Goal: Task Accomplishment & Management: Manage account settings

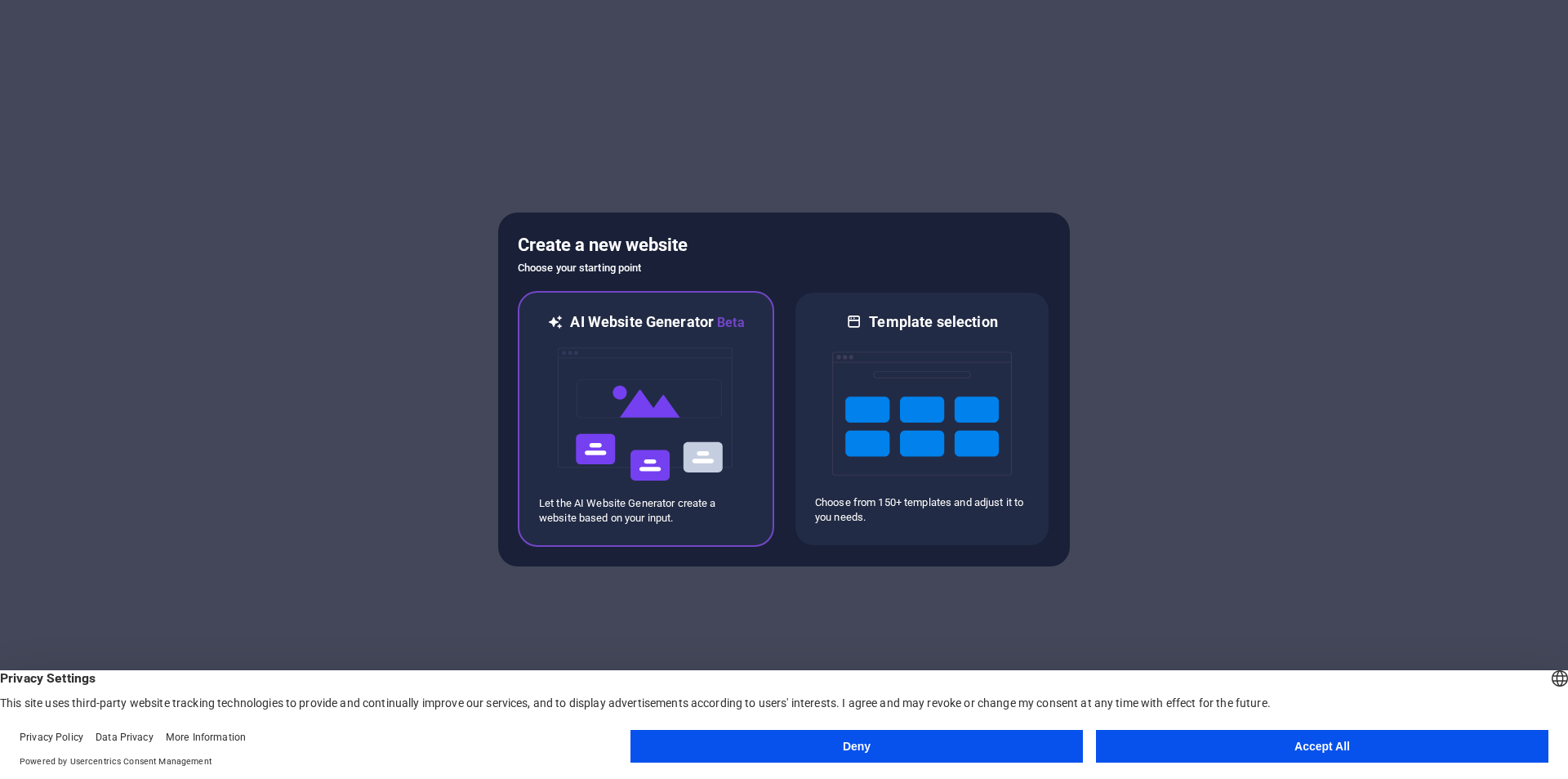
click at [683, 443] on img at bounding box center [646, 414] width 180 height 163
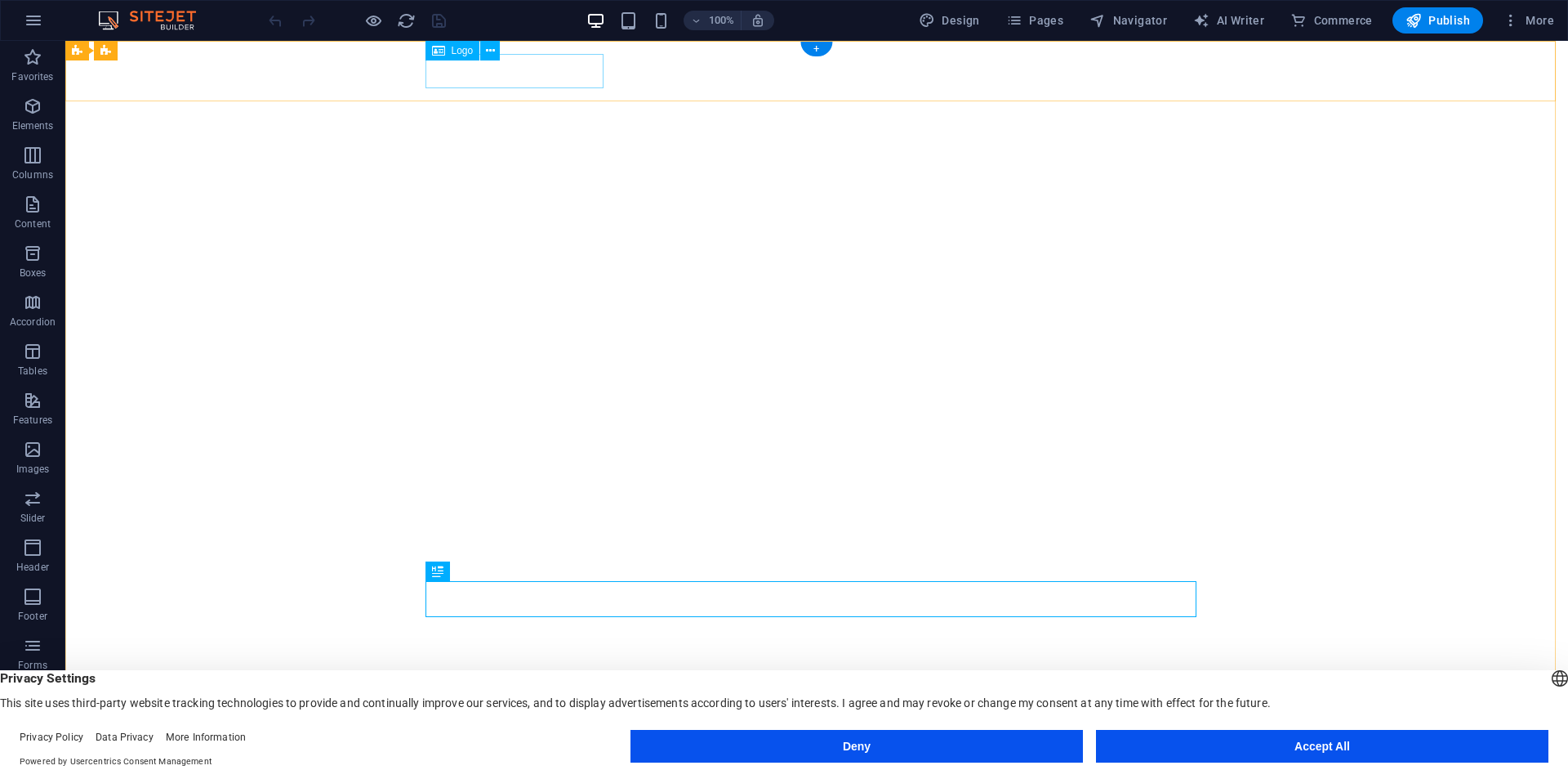
click at [473, 766] on div "sairos radio" at bounding box center [816, 782] width 771 height 34
click at [490, 54] on icon at bounding box center [490, 51] width 9 height 17
click at [510, 22] on div "100% Design Pages Navigator AI Writer Commerce Publish More" at bounding box center [913, 20] width 1295 height 26
click at [1511, 14] on icon "button" at bounding box center [1510, 20] width 16 height 16
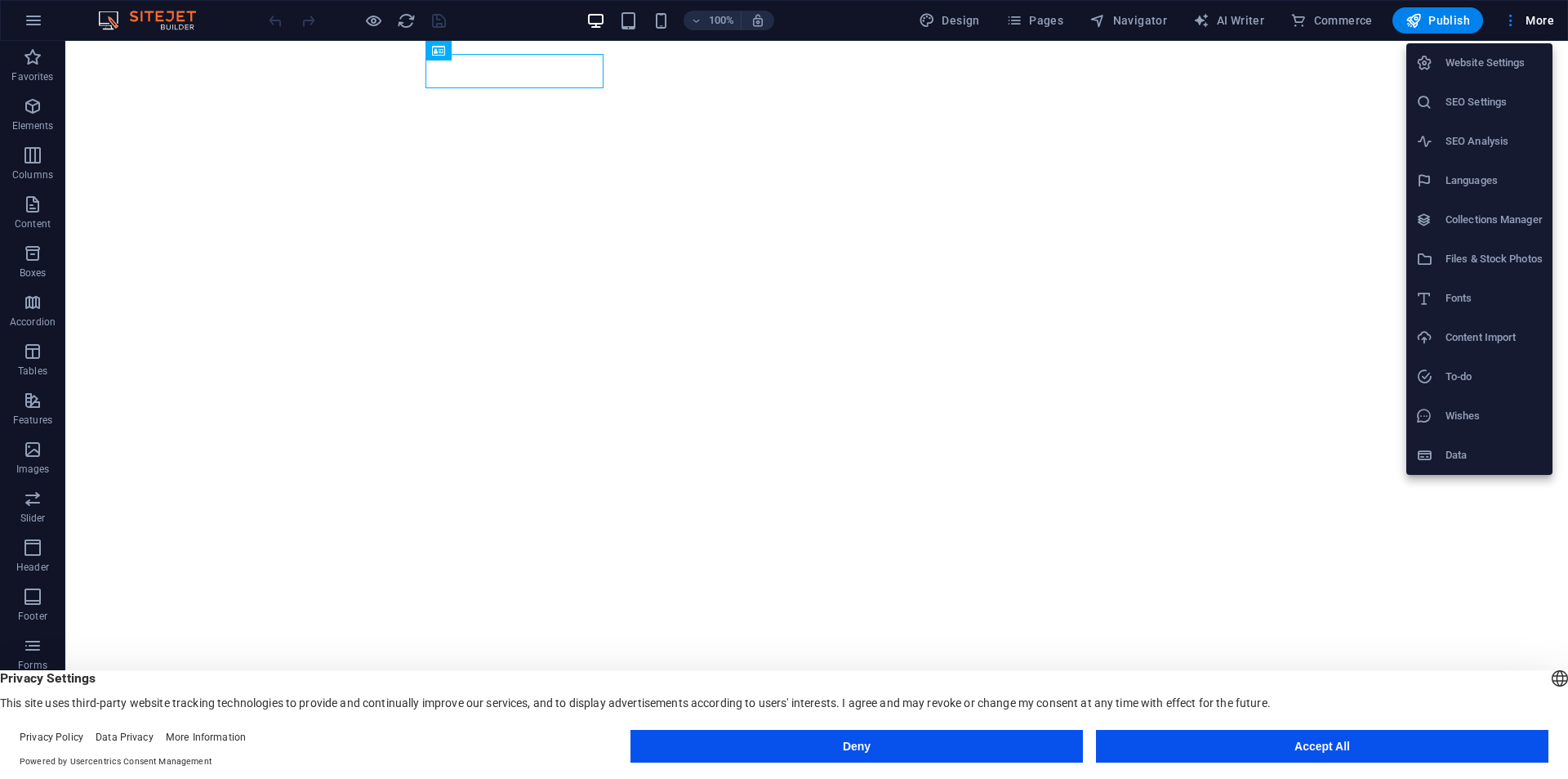
click at [1512, 24] on div at bounding box center [784, 389] width 1568 height 779
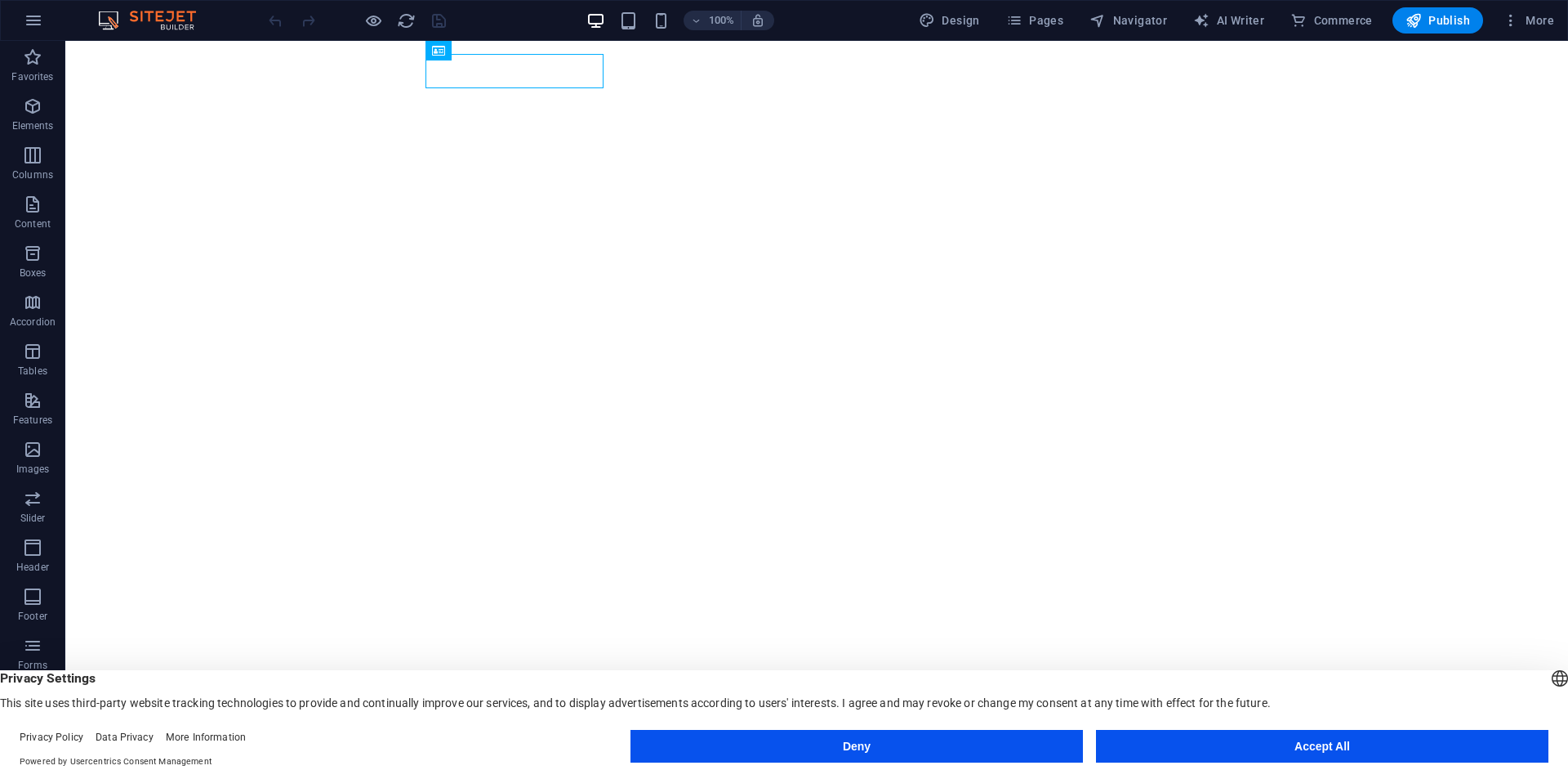
click at [1512, 24] on icon "button" at bounding box center [1510, 20] width 16 height 16
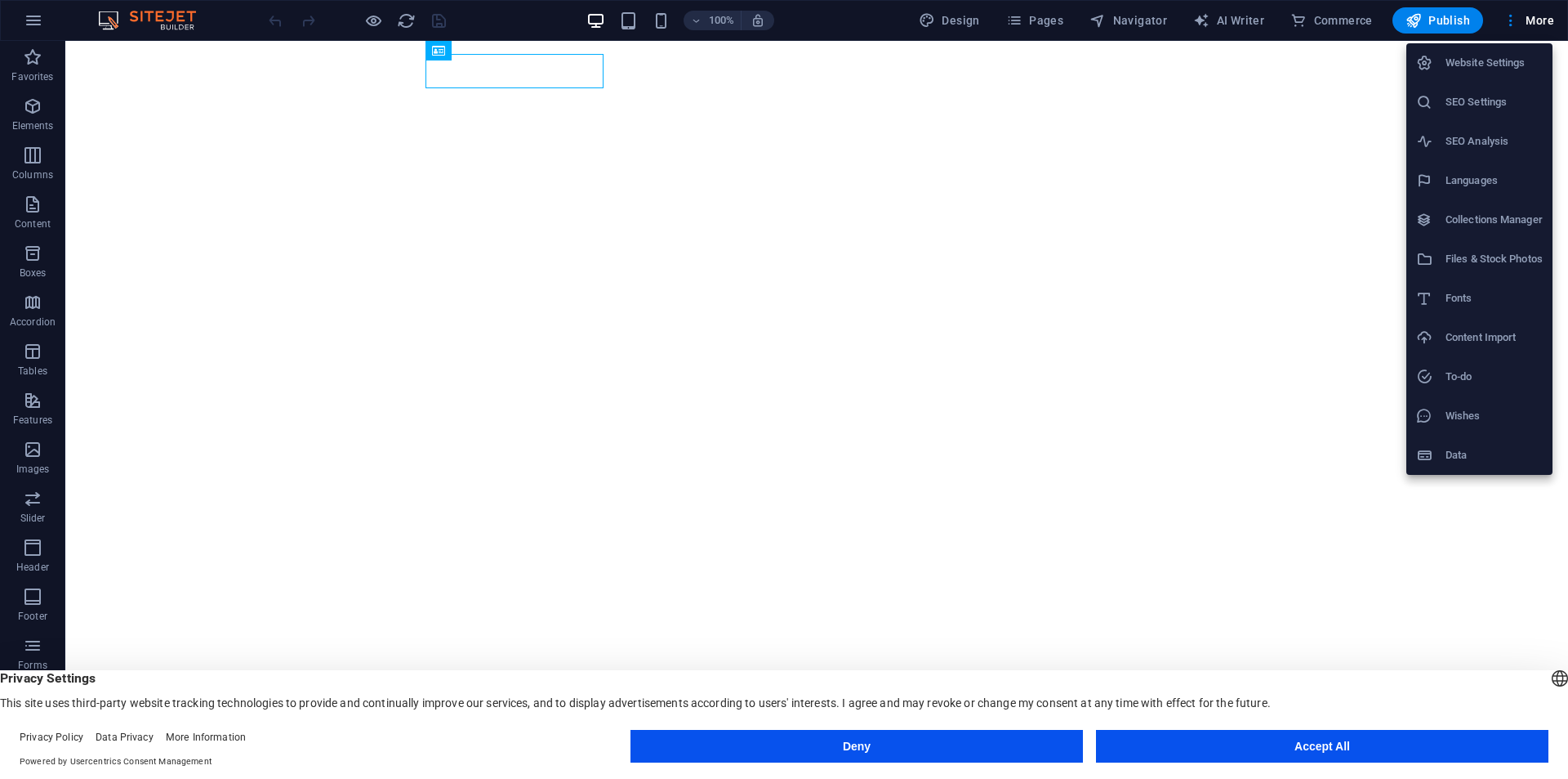
click at [1494, 67] on h6 "Website Settings" at bounding box center [1494, 62] width 97 height 19
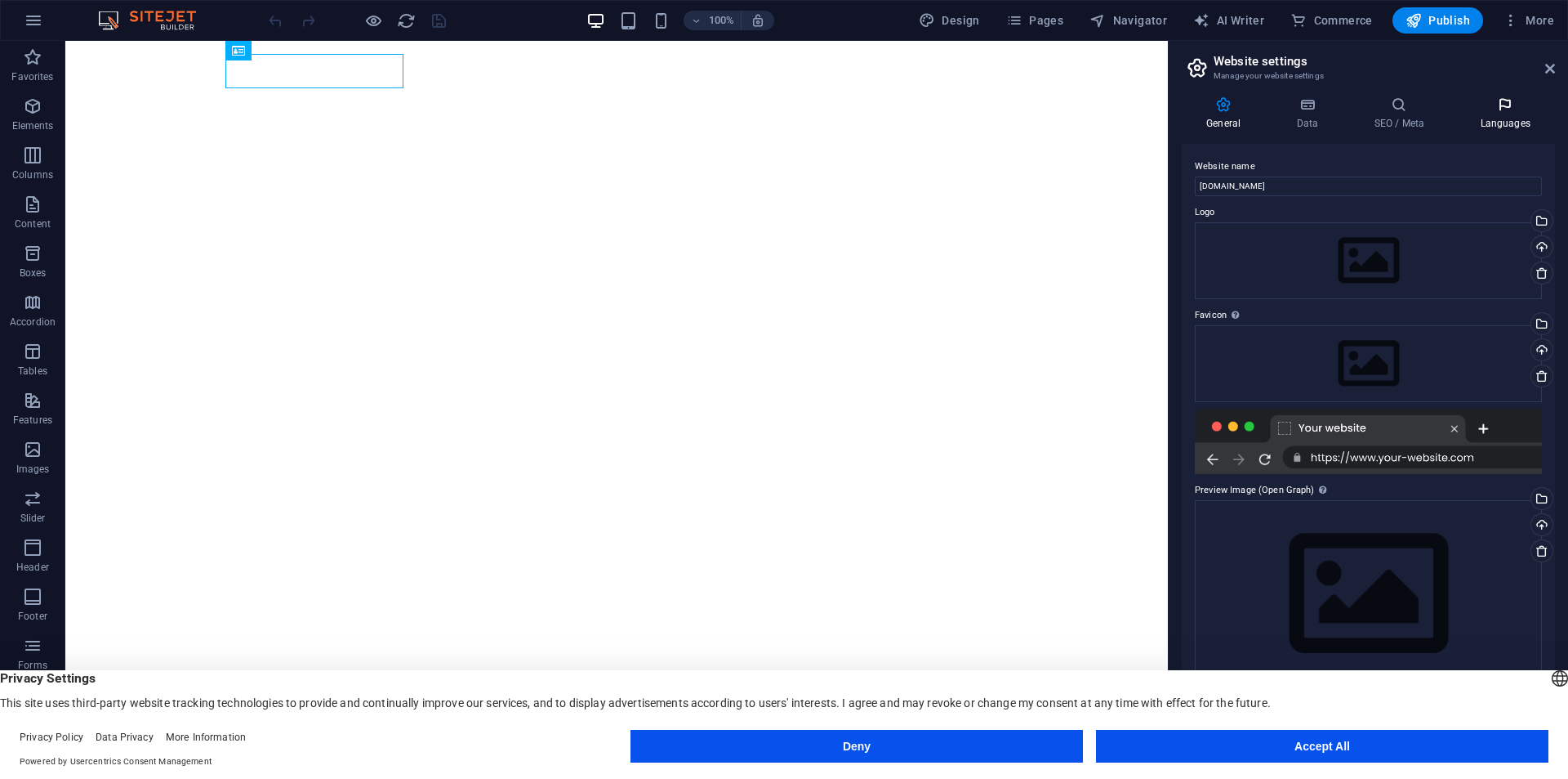
click at [1494, 113] on h4 "Languages" at bounding box center [1505, 113] width 100 height 34
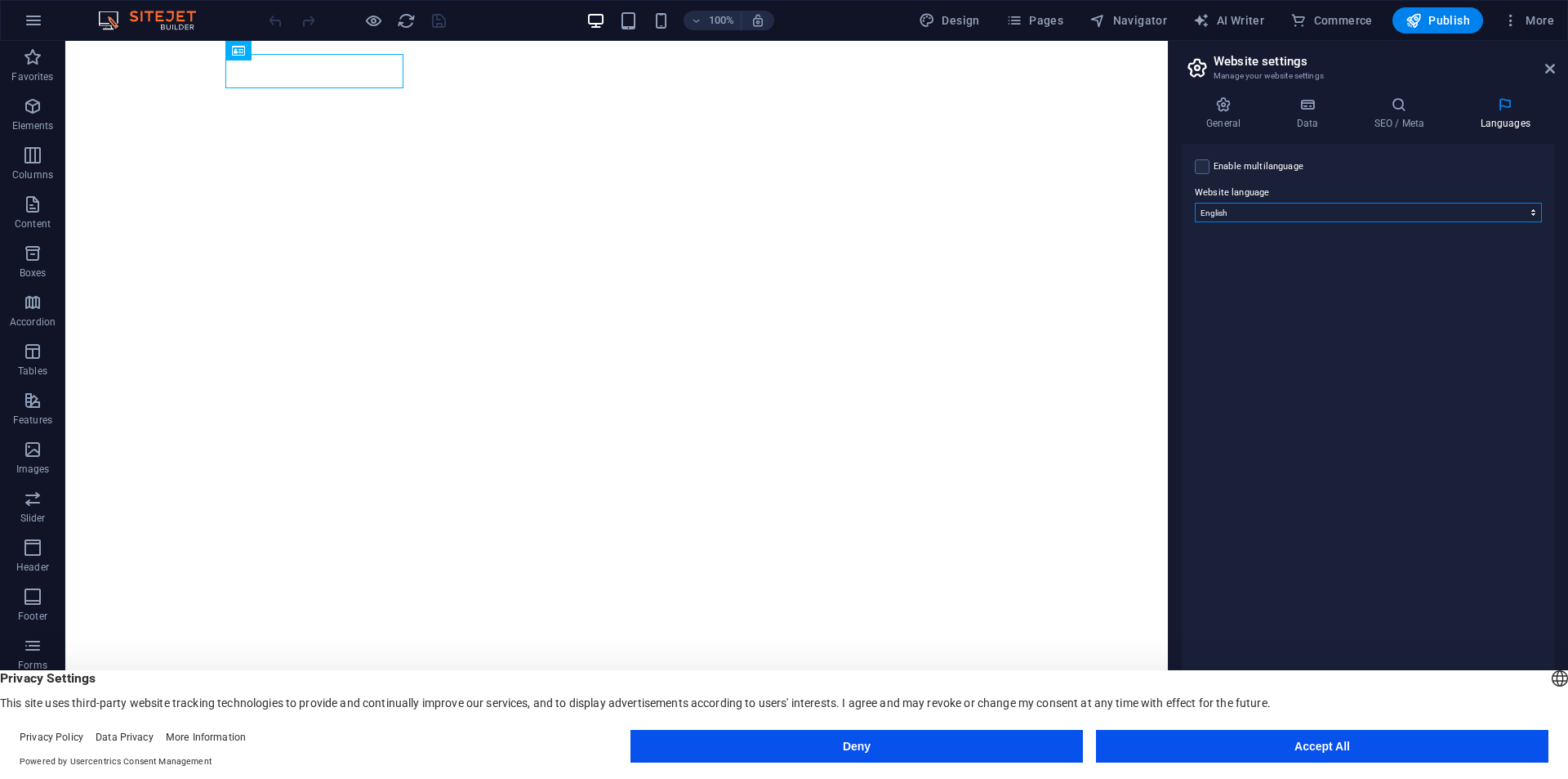
click at [1310, 205] on select "Abkhazian Afar Afrikaans Akan Albanian Amharic Arabic Aragonese Armenian Assame…" at bounding box center [1367, 212] width 347 height 19
select select "148"
click at [1194, 203] on select "Abkhazian Afar Afrikaans Akan Albanian Amharic Arabic Aragonese Armenian Assame…" at bounding box center [1367, 212] width 347 height 19
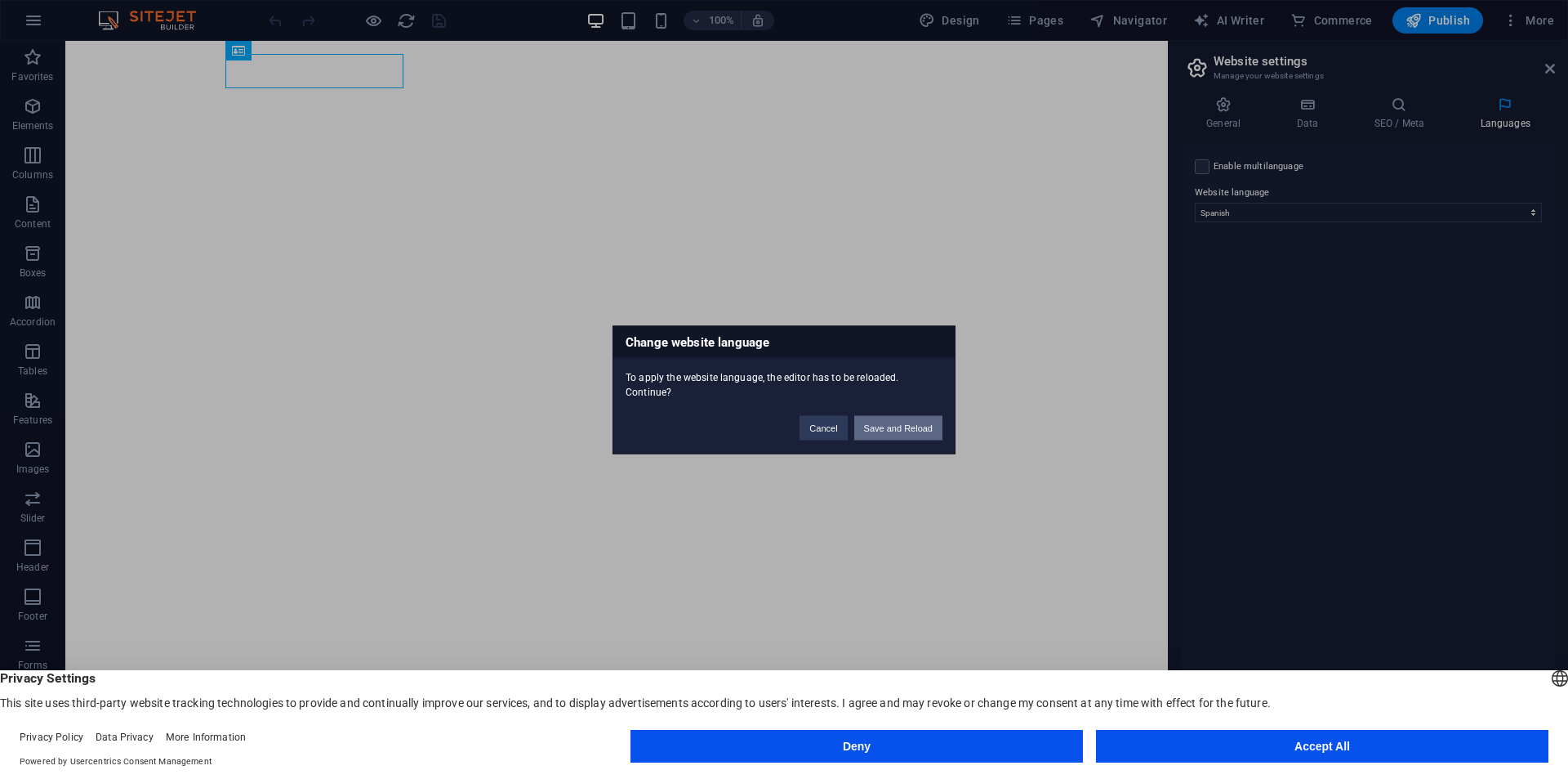
click at [908, 428] on button "Save and Reload" at bounding box center [898, 427] width 88 height 24
checkbox input "false"
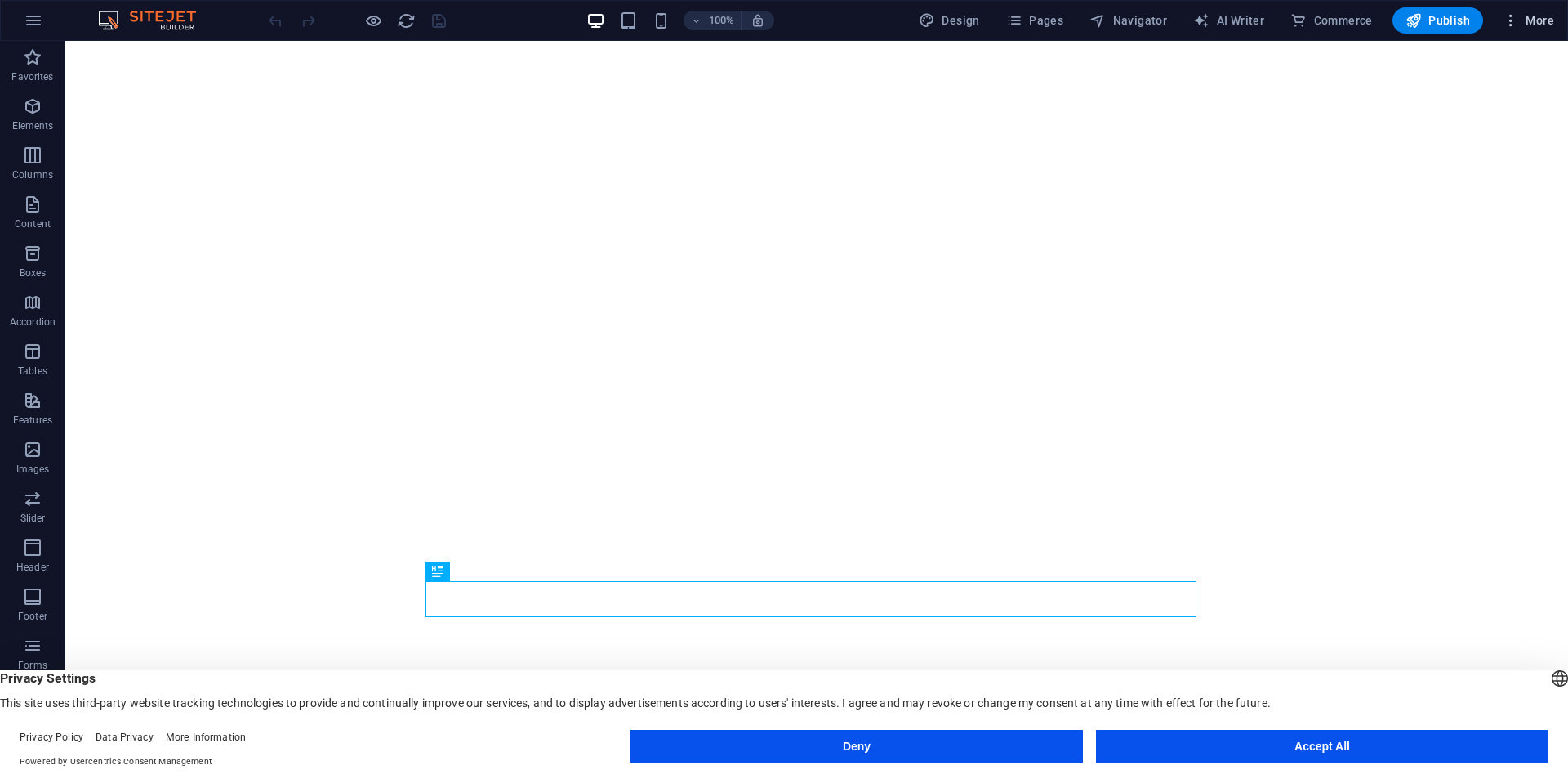
click at [1510, 29] on button "More" at bounding box center [1528, 20] width 65 height 26
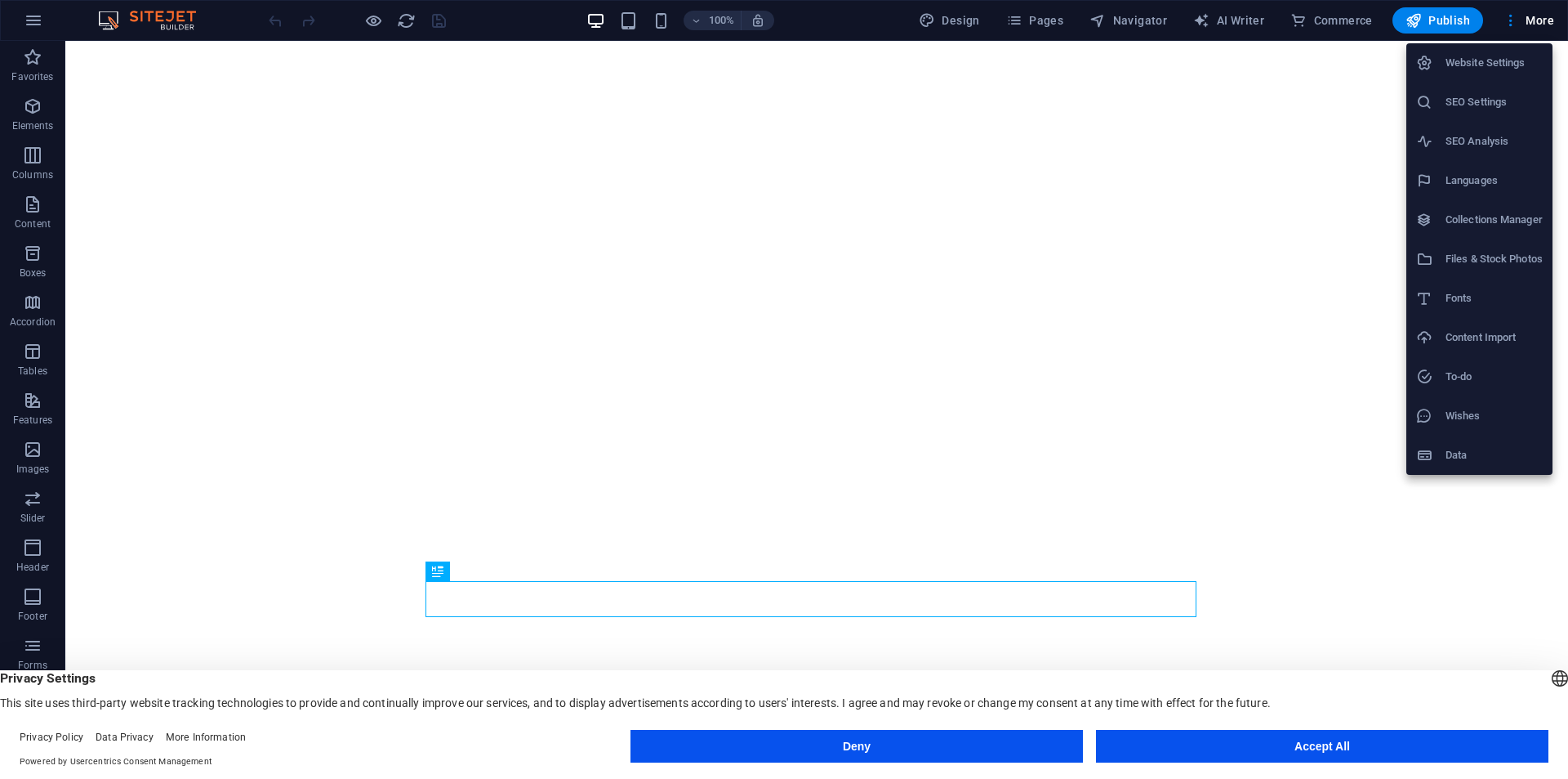
click at [1462, 186] on h6 "Languages" at bounding box center [1494, 180] width 97 height 19
select select "148"
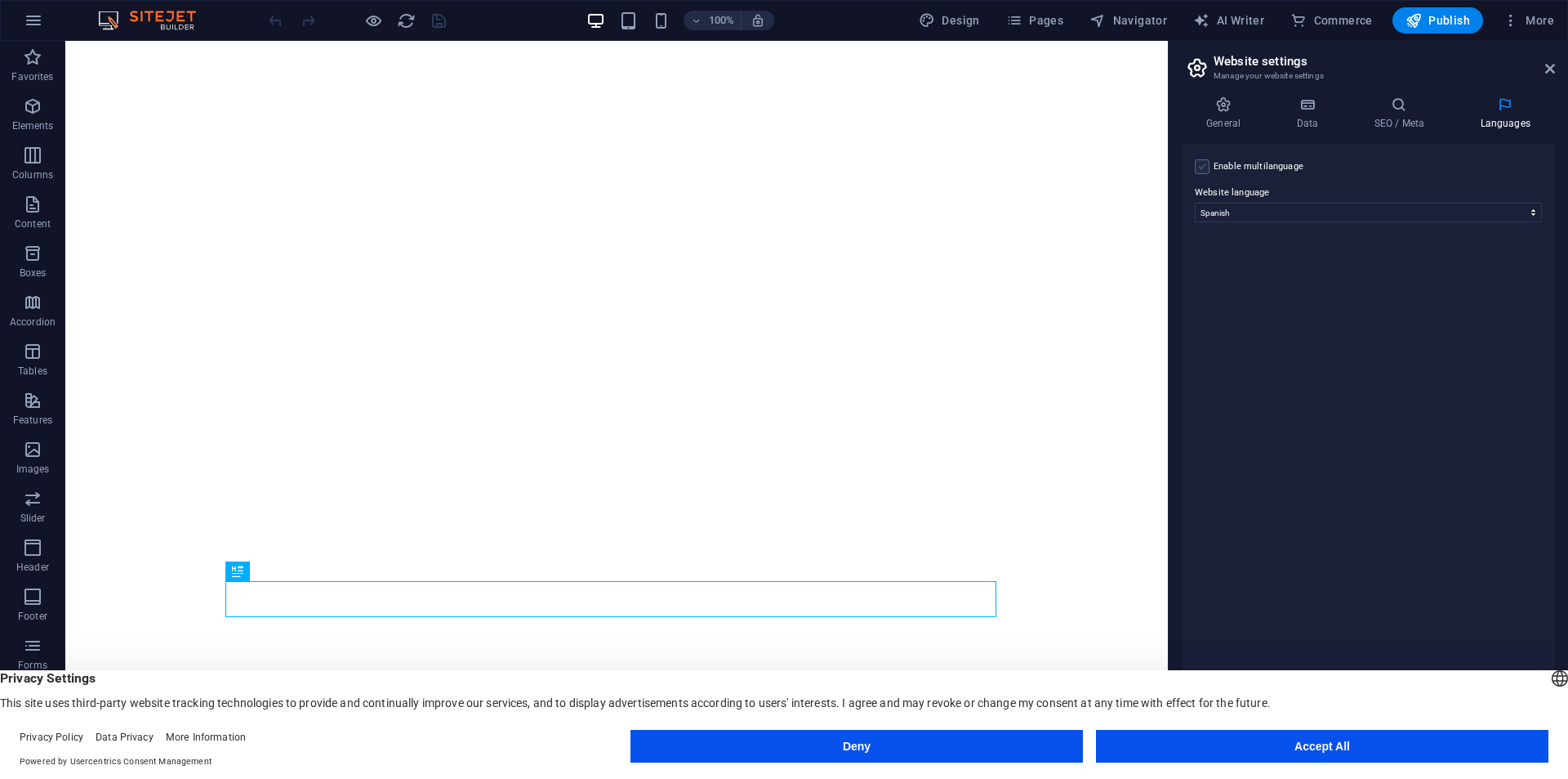
click at [1204, 166] on label at bounding box center [1202, 167] width 15 height 15
click at [0, 0] on input "Enable multilanguage To disable multilanguage delete all languages until only o…" at bounding box center [0, 0] width 0 height 0
select select
click at [1204, 166] on label at bounding box center [1202, 167] width 15 height 15
click at [0, 0] on input "Enable multilanguage To disable multilanguage delete all languages until only o…" at bounding box center [0, 0] width 0 height 0
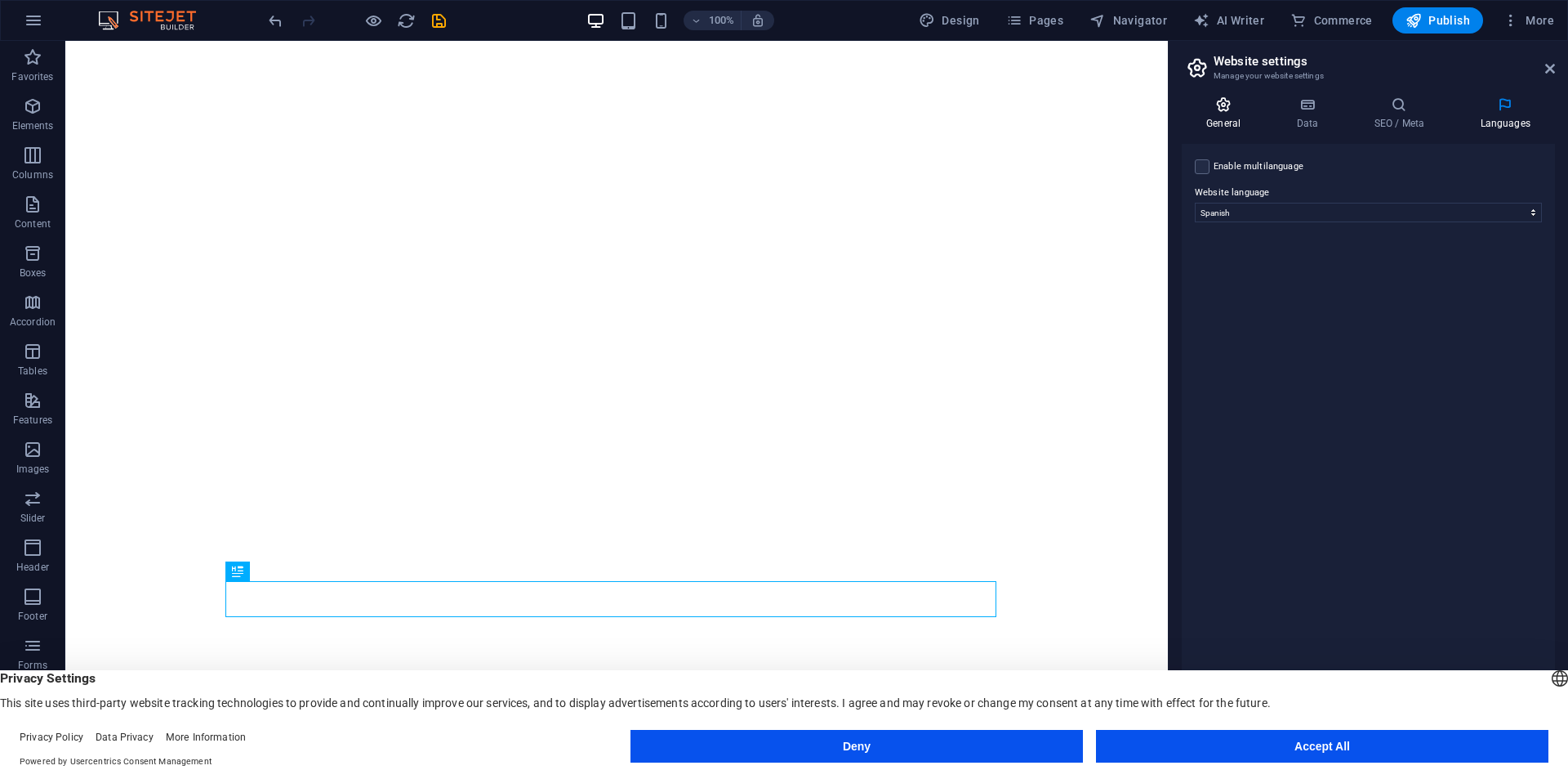
click at [1227, 109] on icon at bounding box center [1223, 104] width 83 height 16
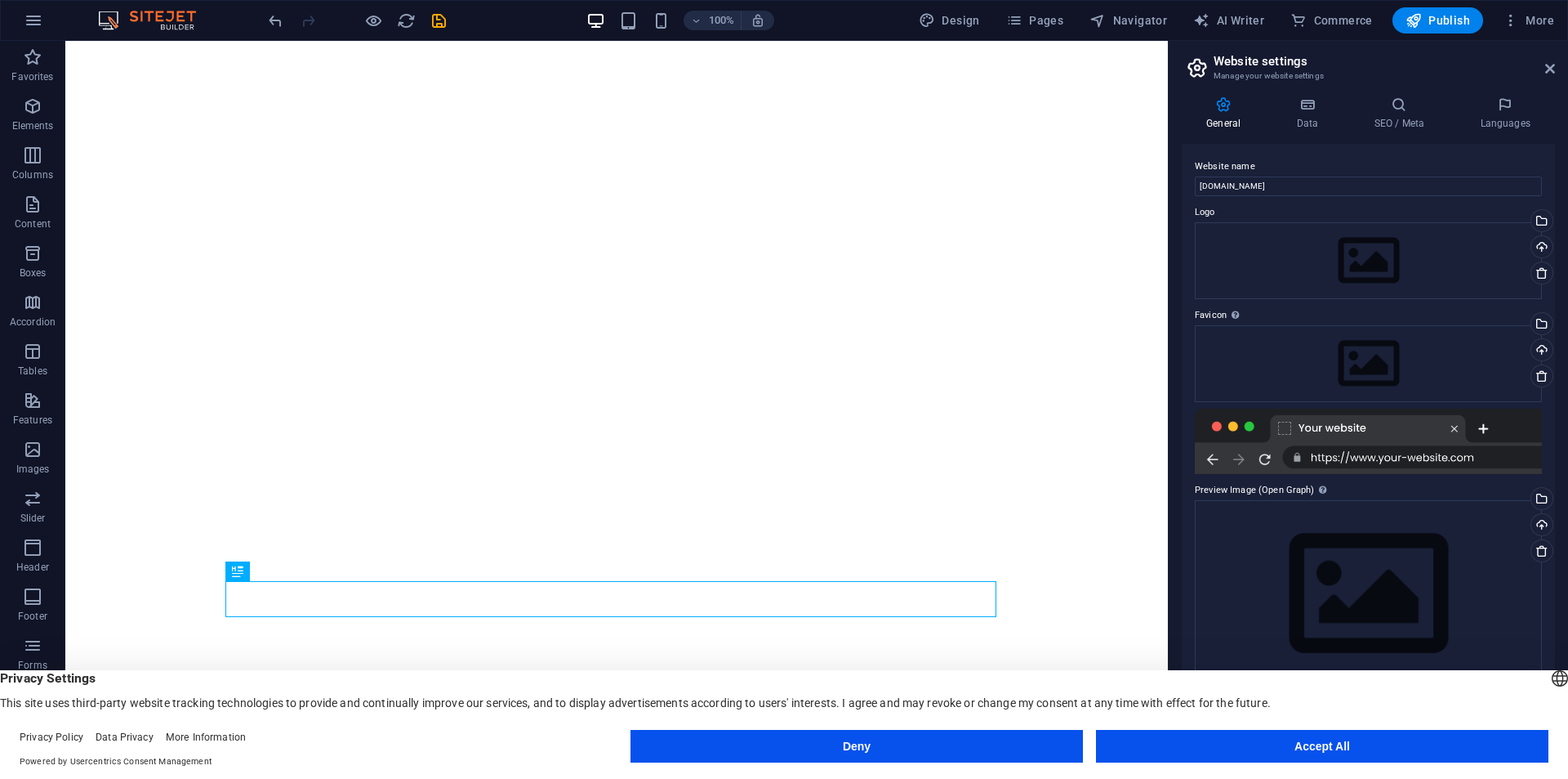
click at [1499, 151] on div "Website name sairosradio.com Logo Drag files here, click to choose files or sel…" at bounding box center [1368, 441] width 373 height 596
click at [1221, 111] on icon at bounding box center [1223, 104] width 83 height 16
drag, startPoint x: 1549, startPoint y: 69, endPoint x: 1476, endPoint y: 2, distance: 99.1
click at [1549, 69] on icon at bounding box center [1550, 69] width 10 height 13
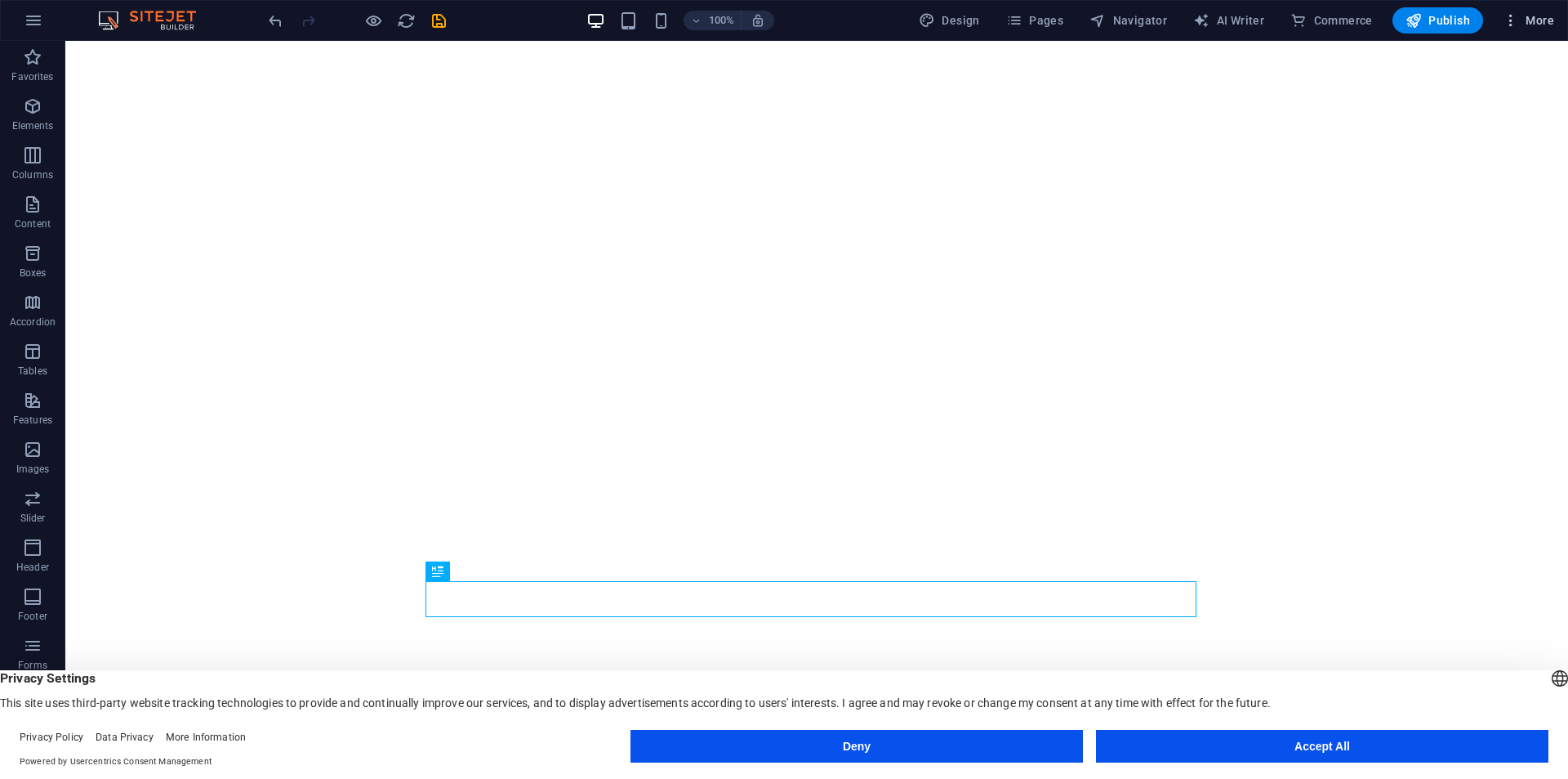
click at [1516, 18] on icon "button" at bounding box center [1510, 20] width 16 height 16
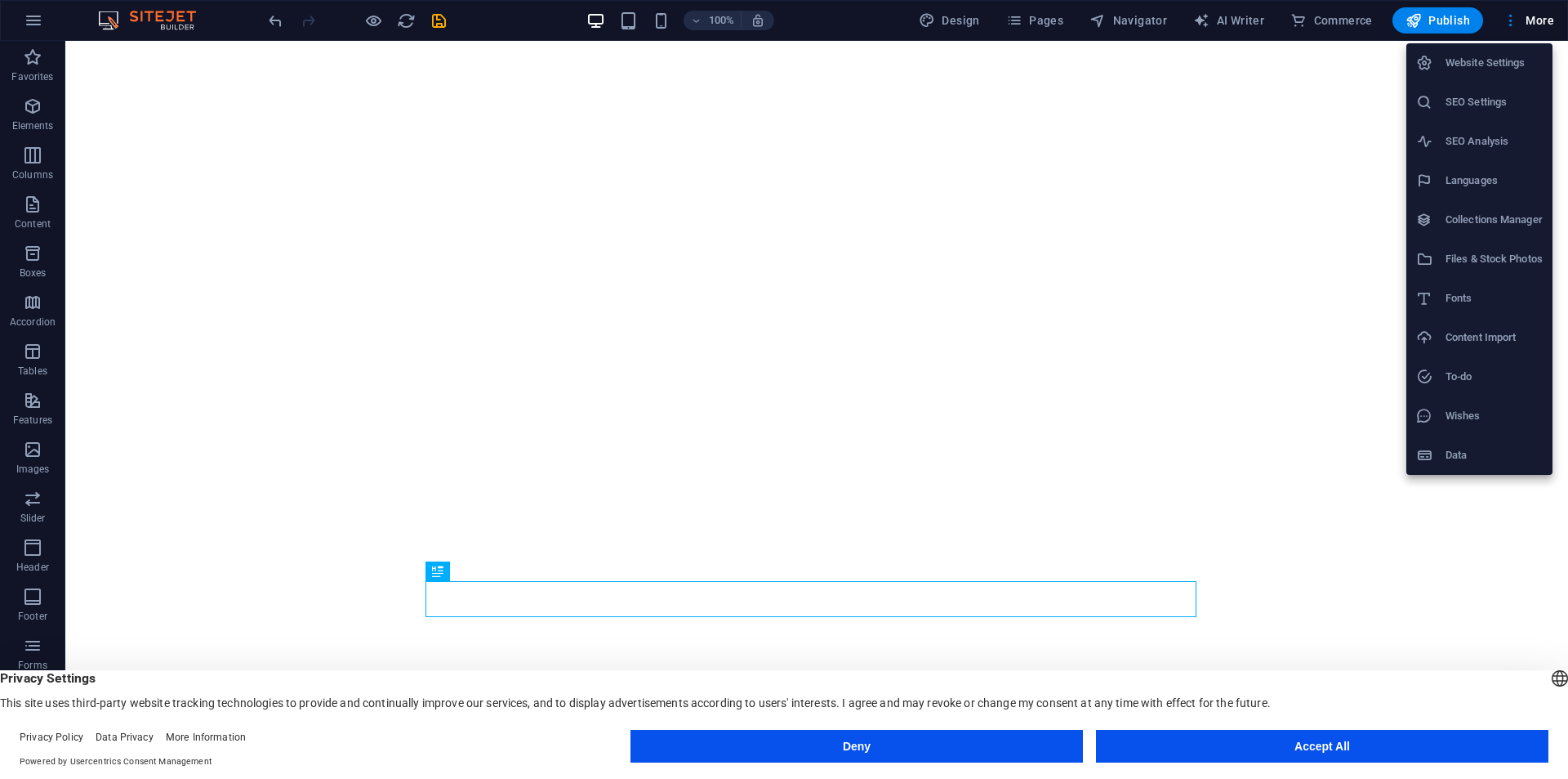
click at [552, 79] on div at bounding box center [784, 389] width 1568 height 779
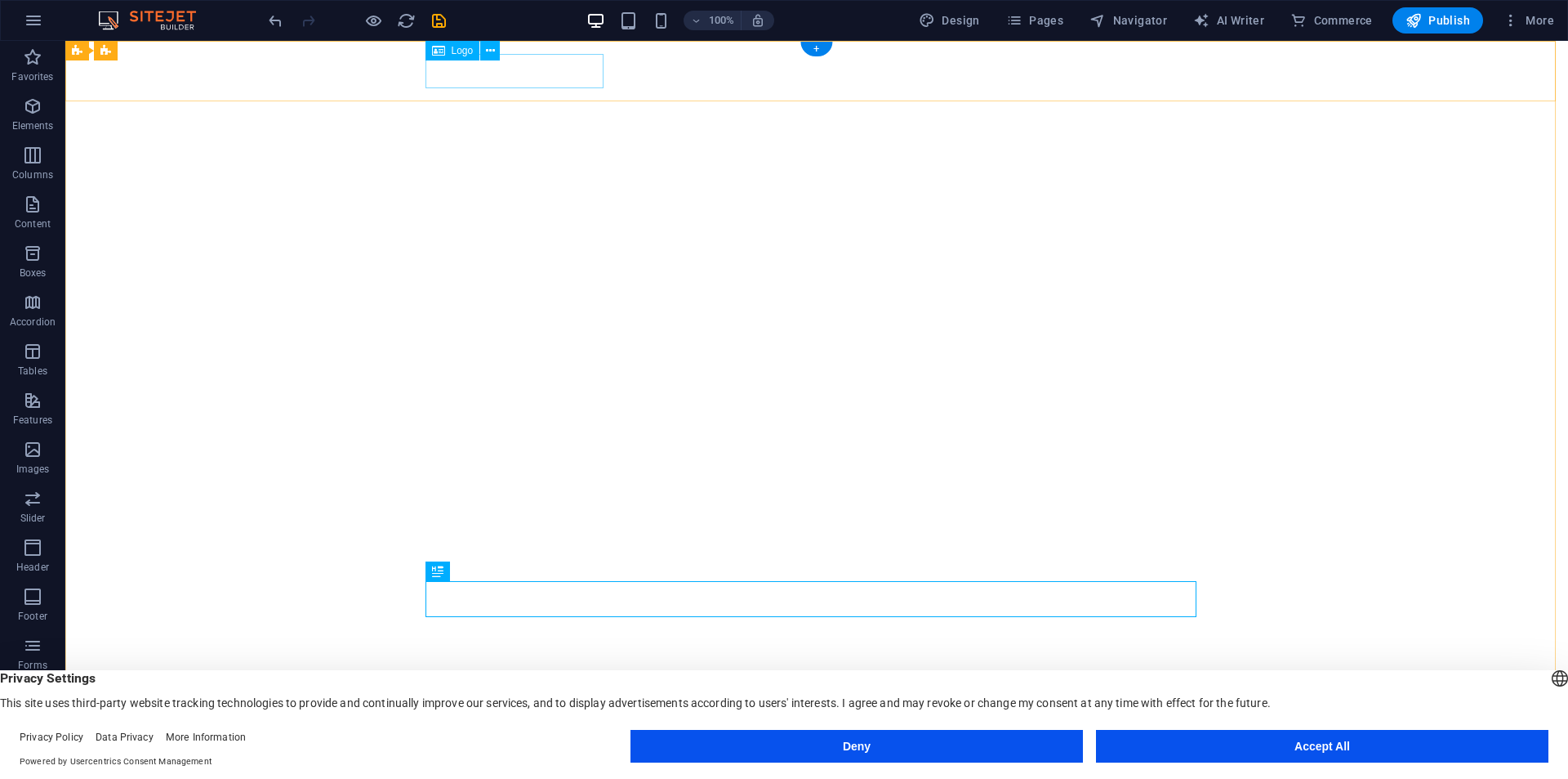
click at [472, 766] on div "sairos radio" at bounding box center [816, 782] width 771 height 34
click at [469, 45] on span "Logo" at bounding box center [463, 50] width 22 height 10
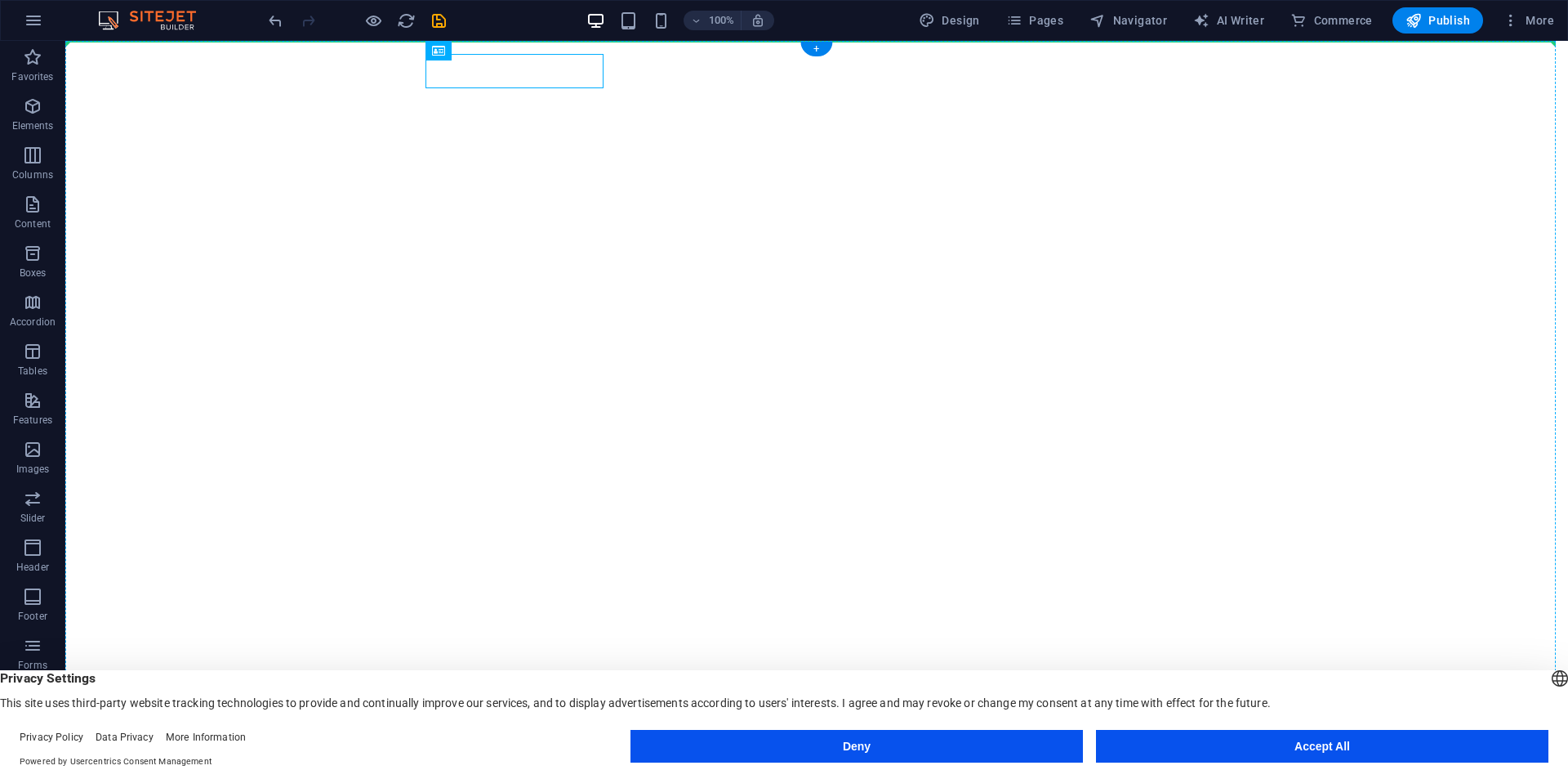
drag, startPoint x: 534, startPoint y: 88, endPoint x: 404, endPoint y: 72, distance: 131.0
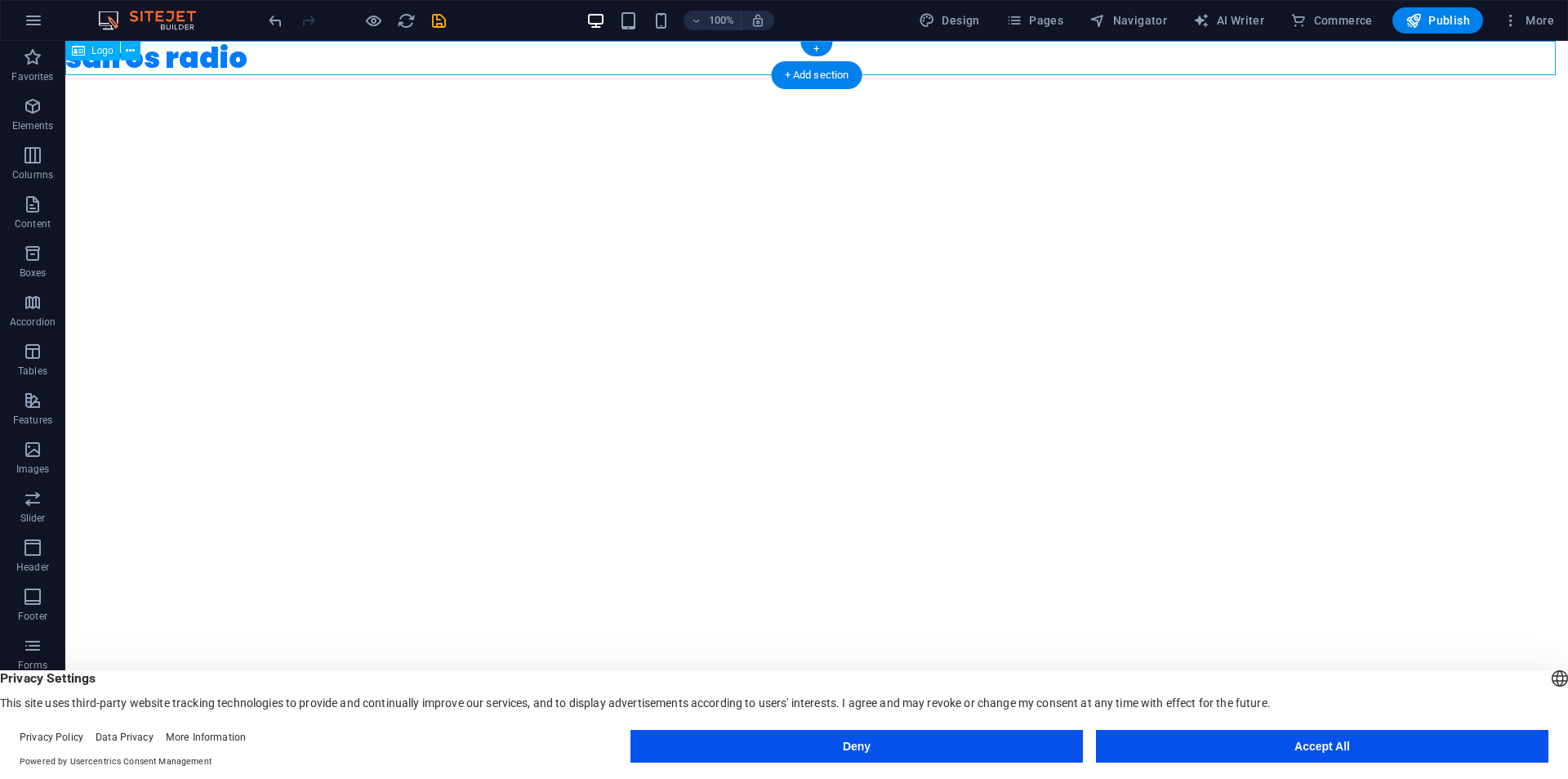
click at [276, 55] on div "sairos radio" at bounding box center [816, 58] width 1502 height 34
click at [274, 28] on icon "undo" at bounding box center [275, 21] width 18 height 18
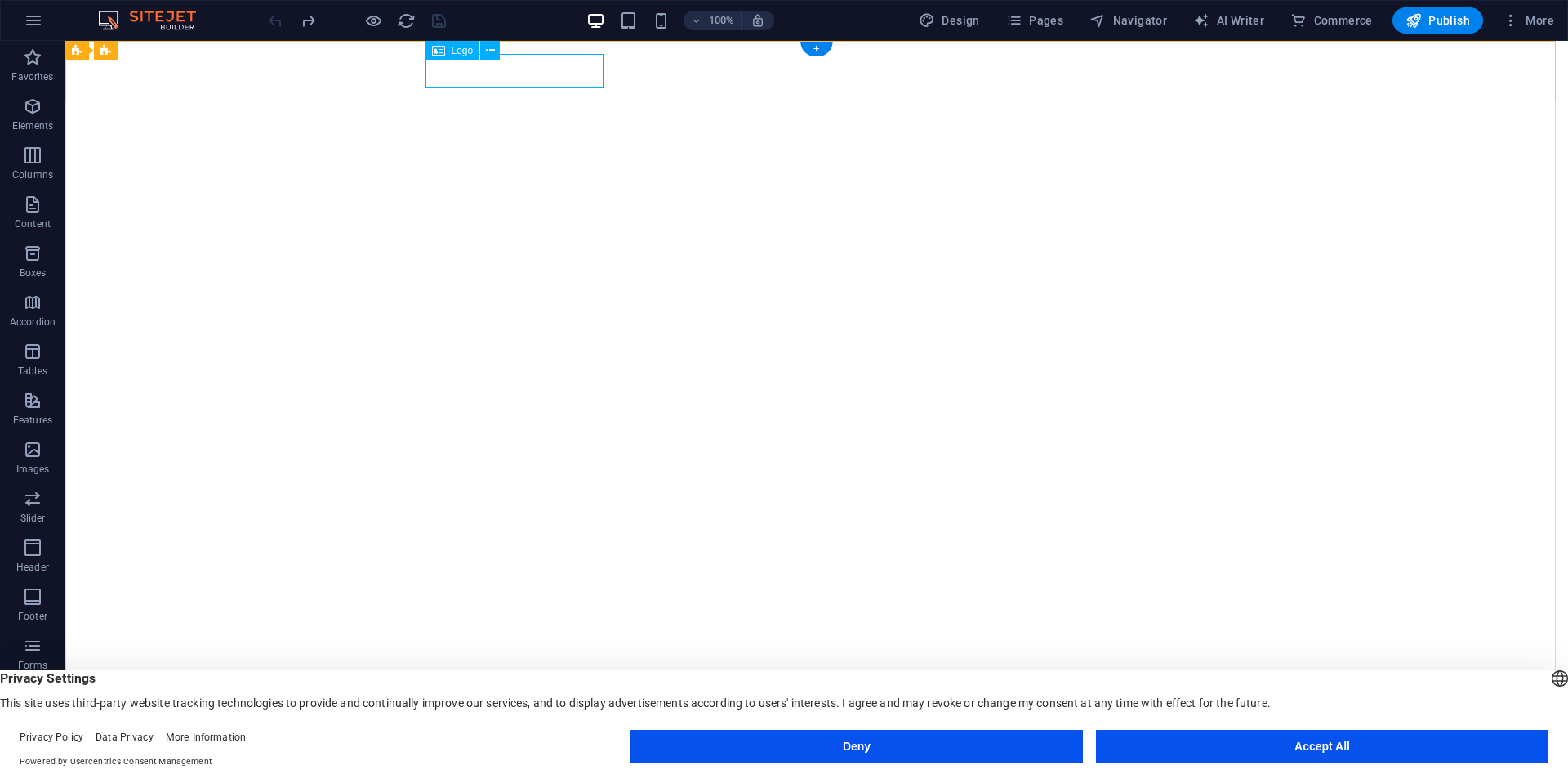
click at [523, 766] on div "sairos radio" at bounding box center [816, 782] width 771 height 34
click at [492, 48] on icon at bounding box center [490, 51] width 9 height 17
click at [34, 108] on icon "button" at bounding box center [32, 106] width 19 height 19
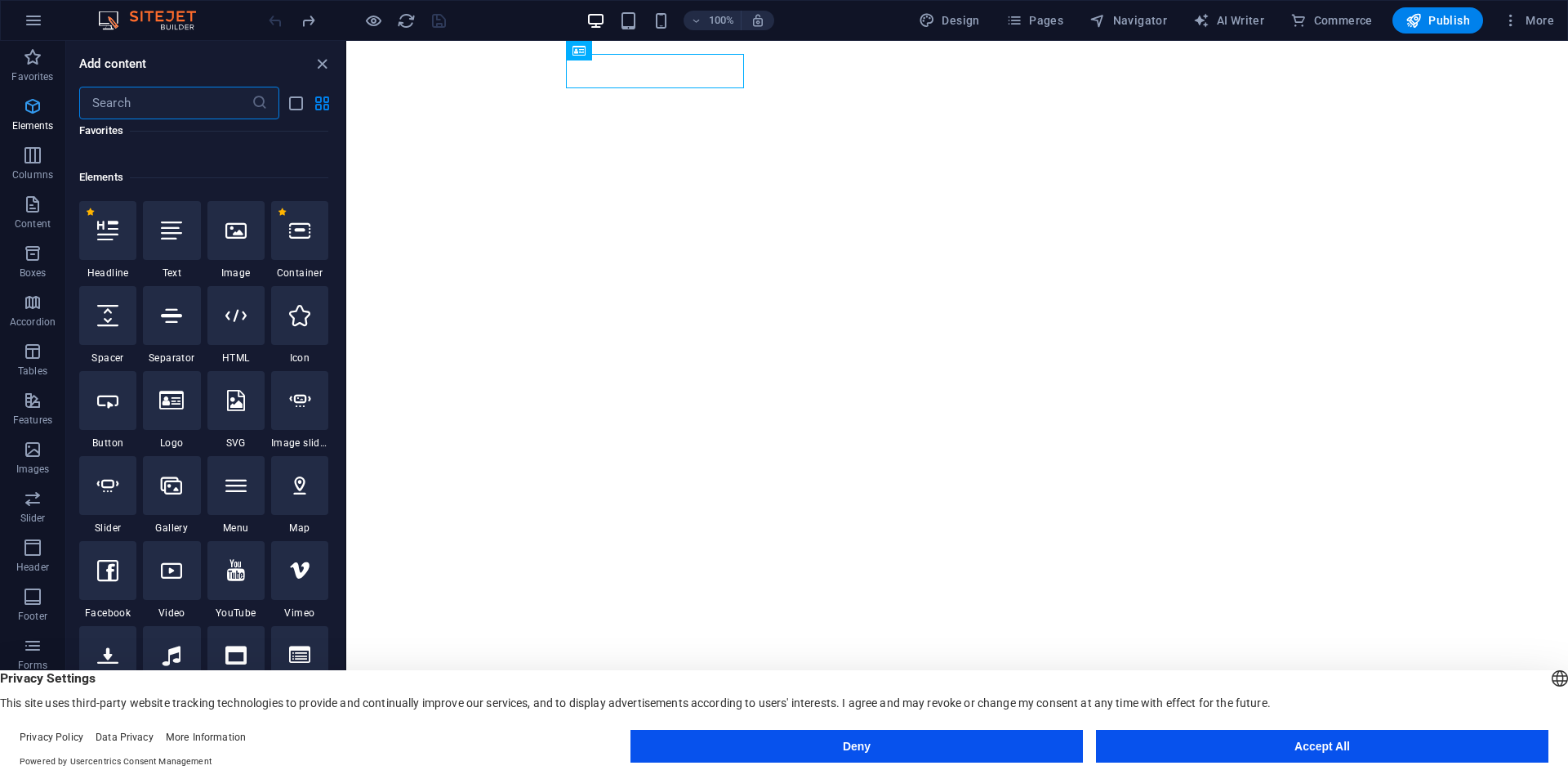
scroll to position [174, 0]
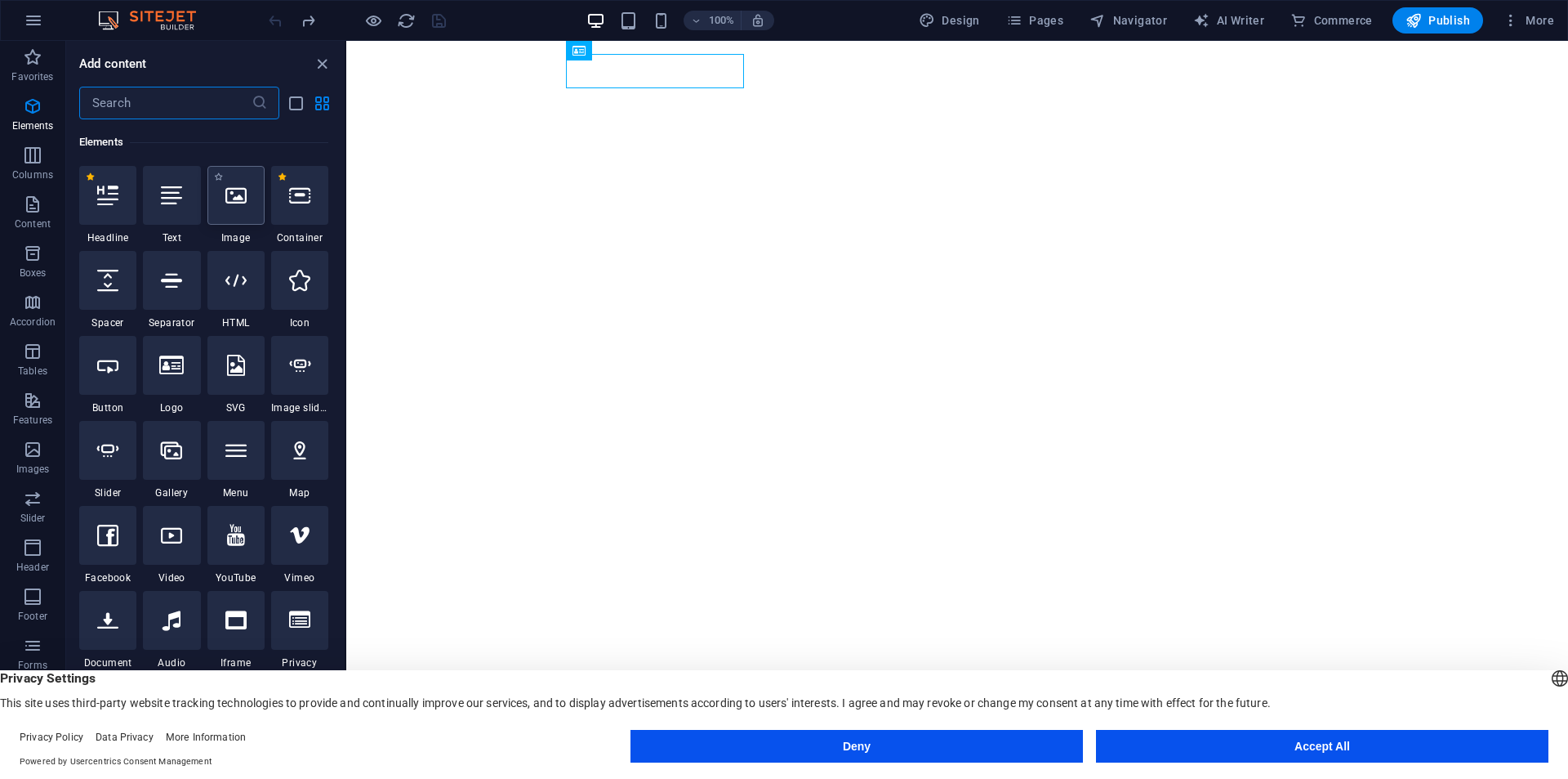
click at [232, 199] on icon at bounding box center [235, 195] width 21 height 21
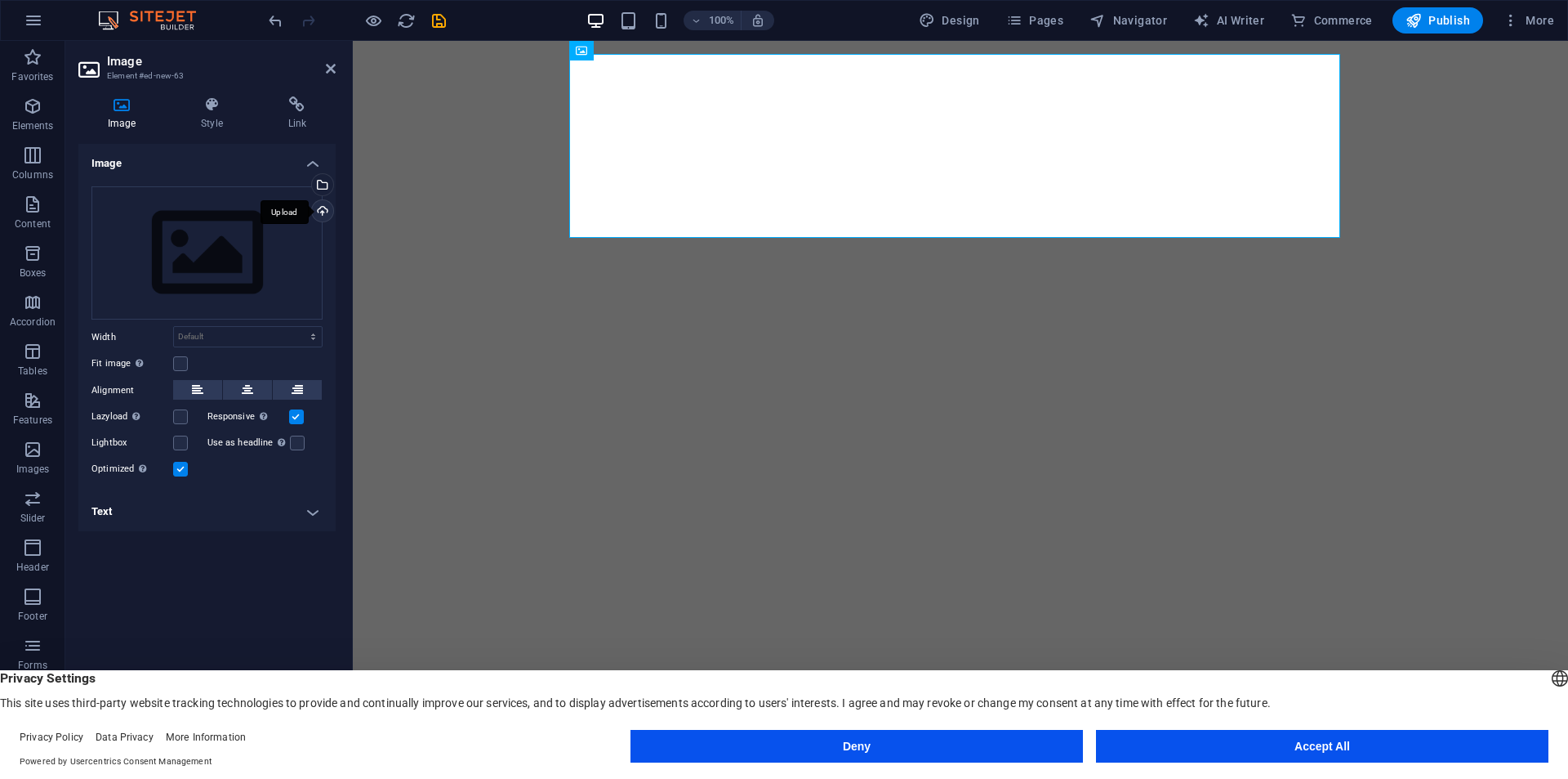
click at [318, 213] on div "Upload" at bounding box center [321, 212] width 24 height 24
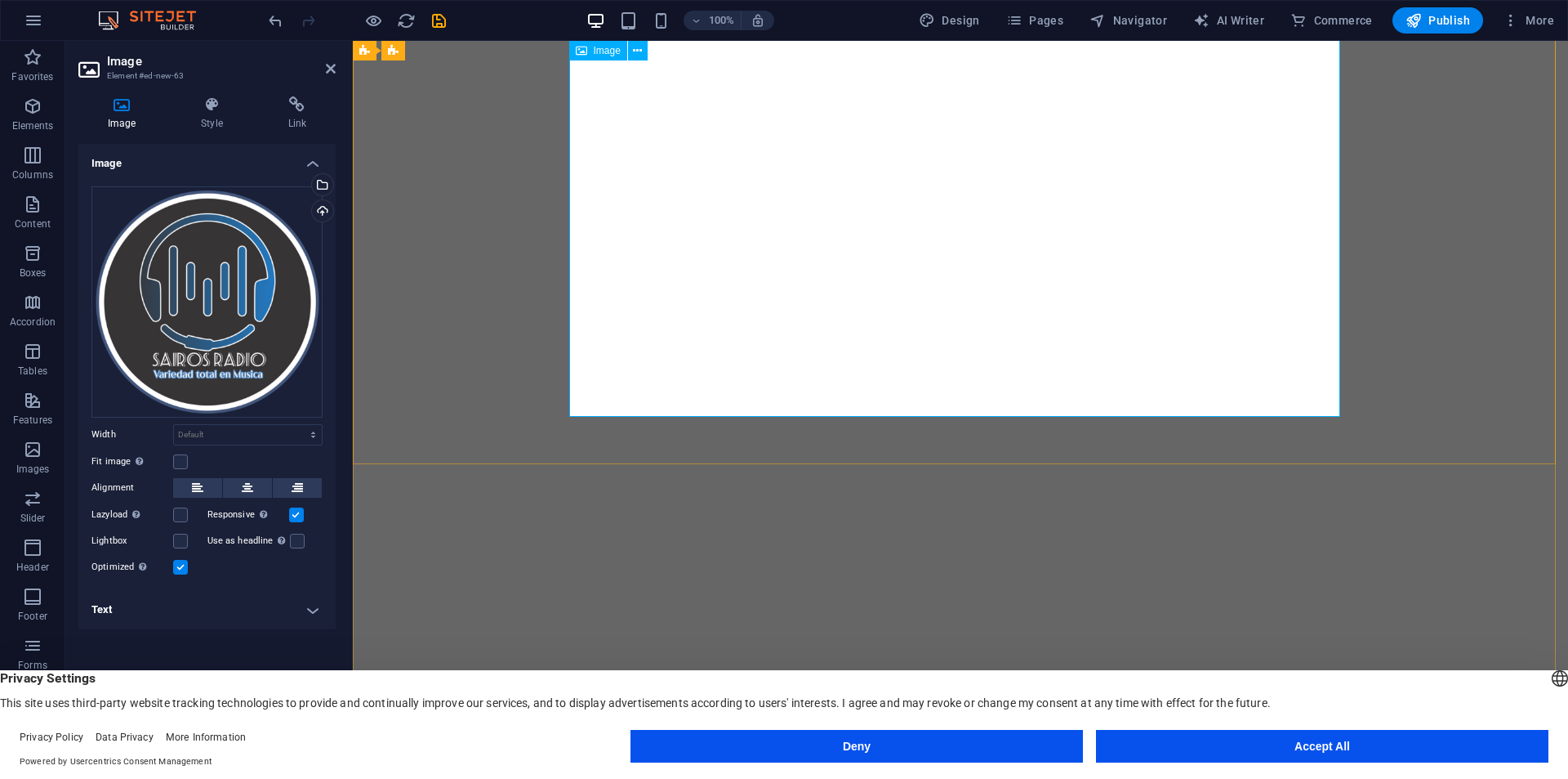
scroll to position [408, 0]
drag, startPoint x: 1303, startPoint y: 382, endPoint x: 1315, endPoint y: 388, distance: 13.4
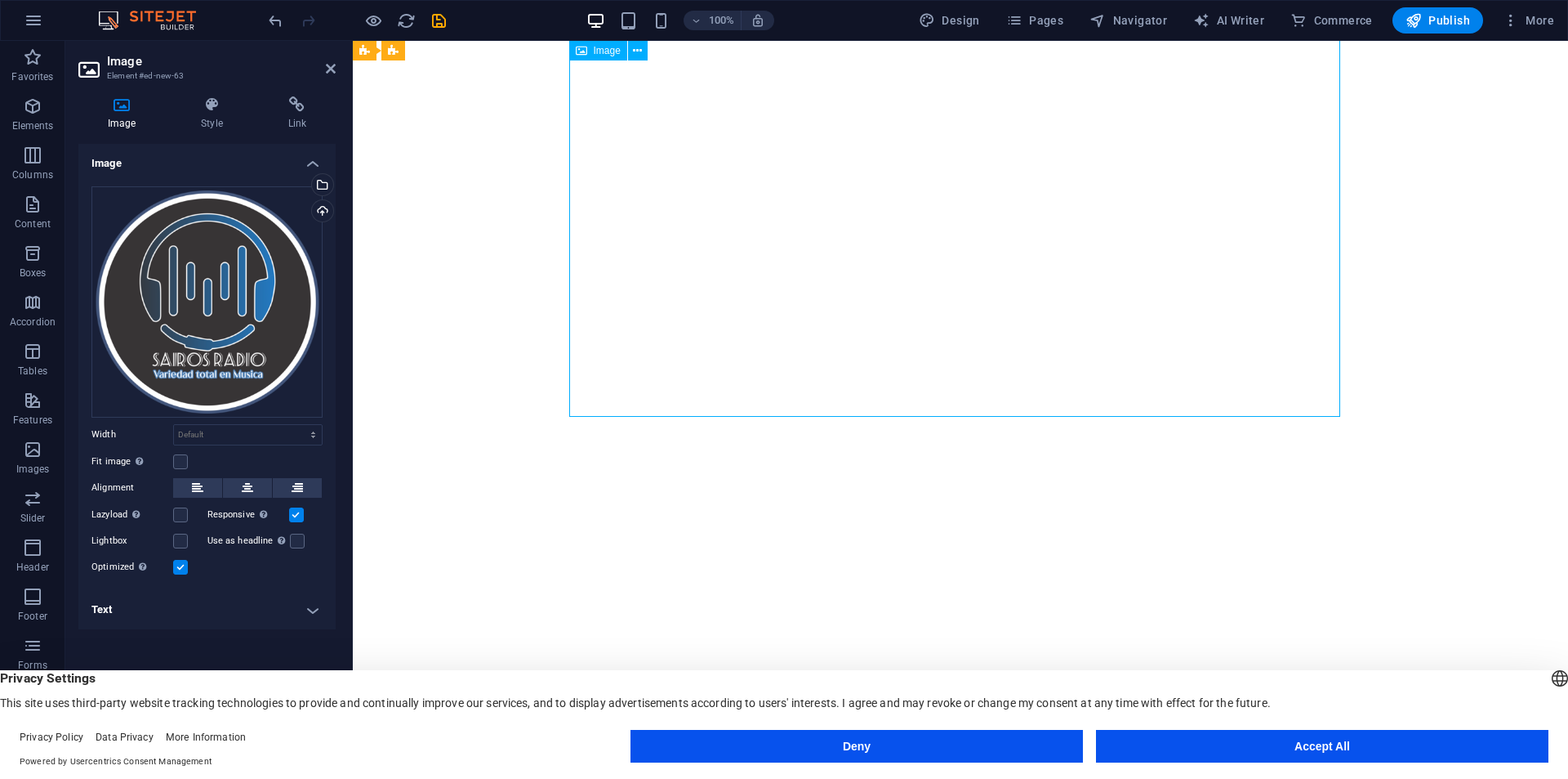
drag, startPoint x: 1338, startPoint y: 416, endPoint x: 1317, endPoint y: 388, distance: 35.0
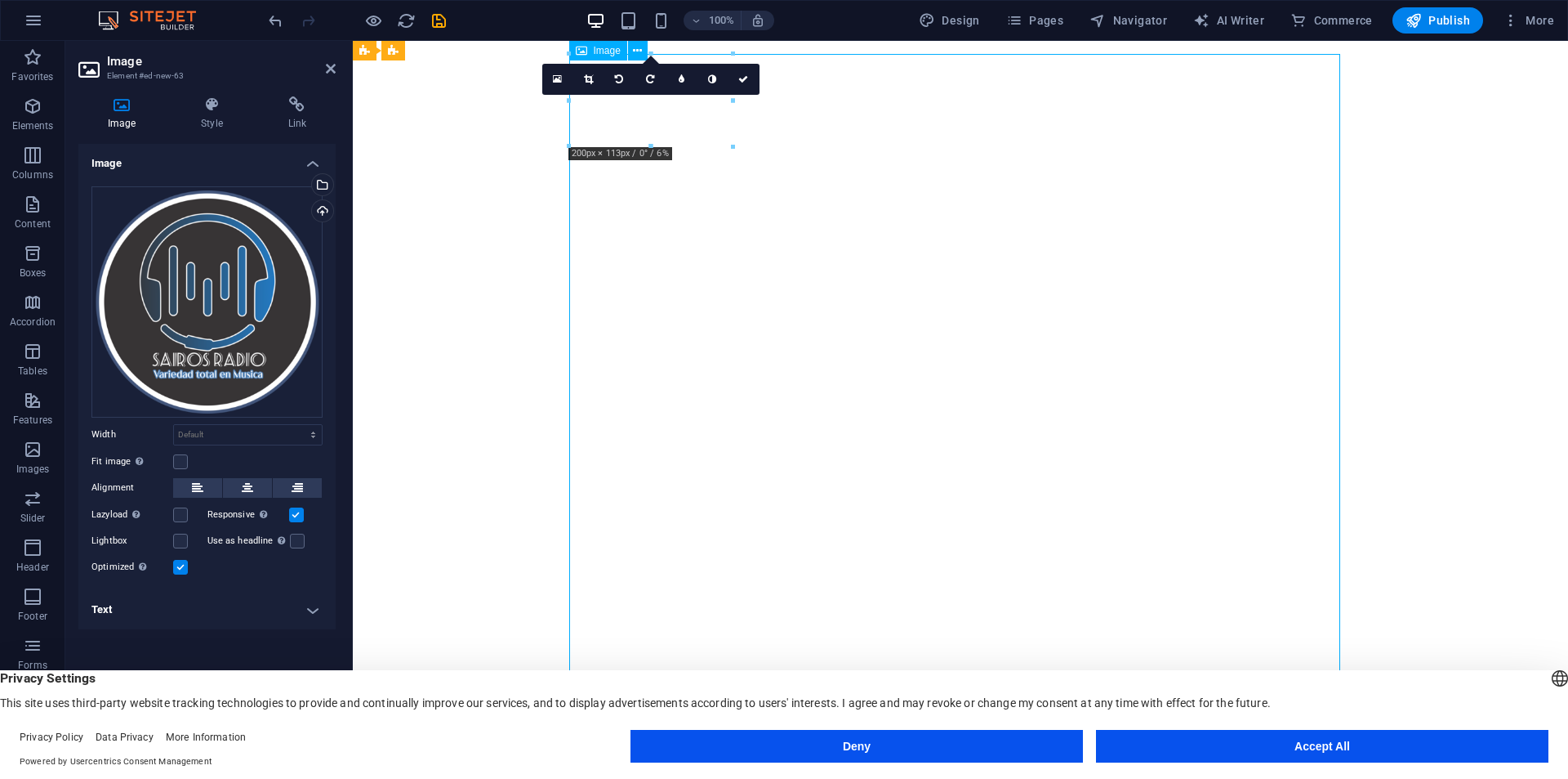
scroll to position [0, 0]
click at [590, 82] on icon at bounding box center [588, 79] width 9 height 10
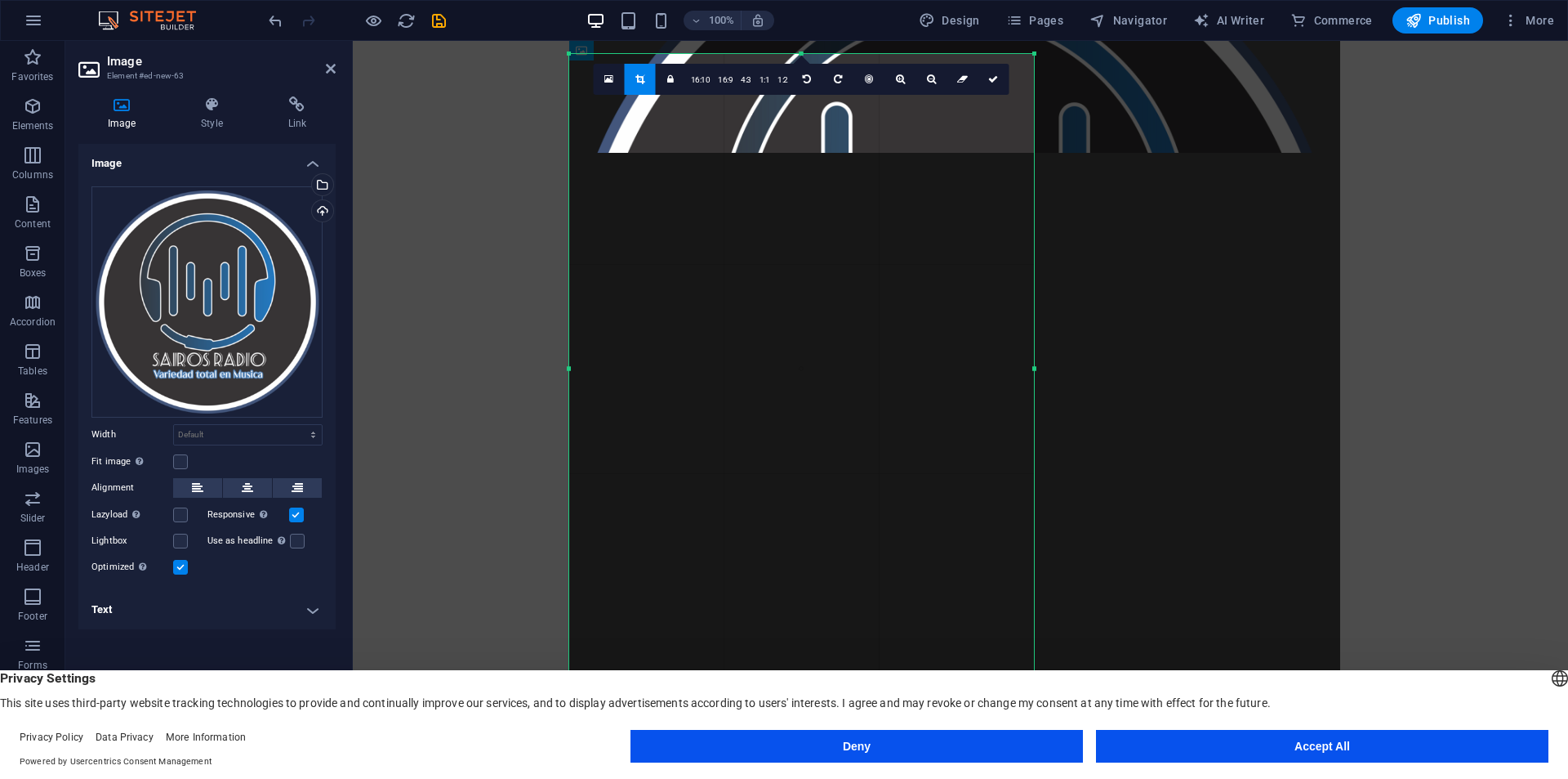
drag, startPoint x: 1340, startPoint y: 55, endPoint x: 1034, endPoint y: 197, distance: 337.3
click at [1034, 197] on div "180 170 160 150 140 130 120 110 100 90 80 70 60 50 40 30 20 10 0 -10 -20 -30 -4…" at bounding box center [801, 368] width 464 height 629
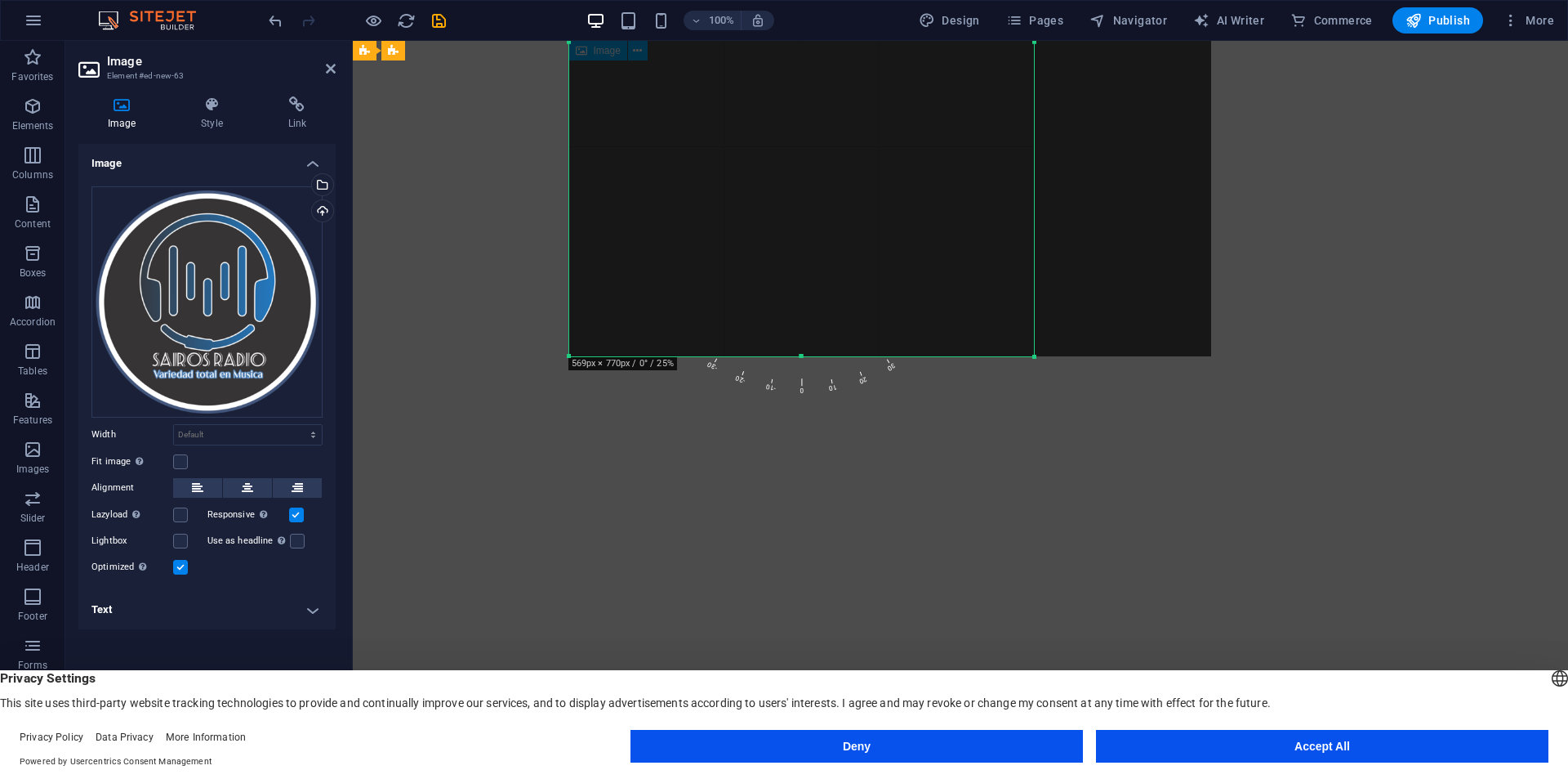
scroll to position [490, 0]
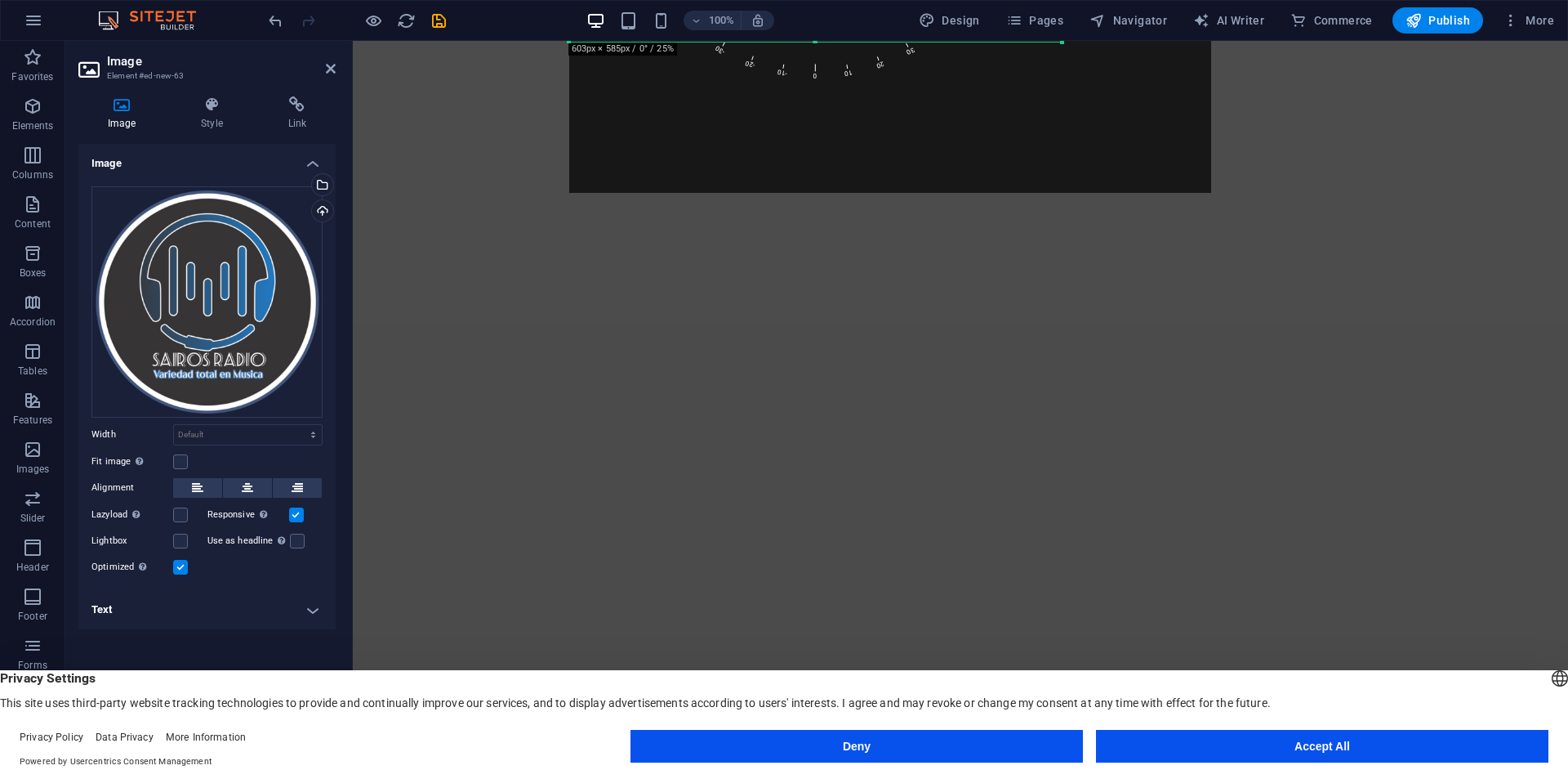
drag, startPoint x: 1034, startPoint y: 192, endPoint x: 1062, endPoint y: 41, distance: 153.6
click at [1062, 41] on div at bounding box center [1062, 43] width 10 height 10
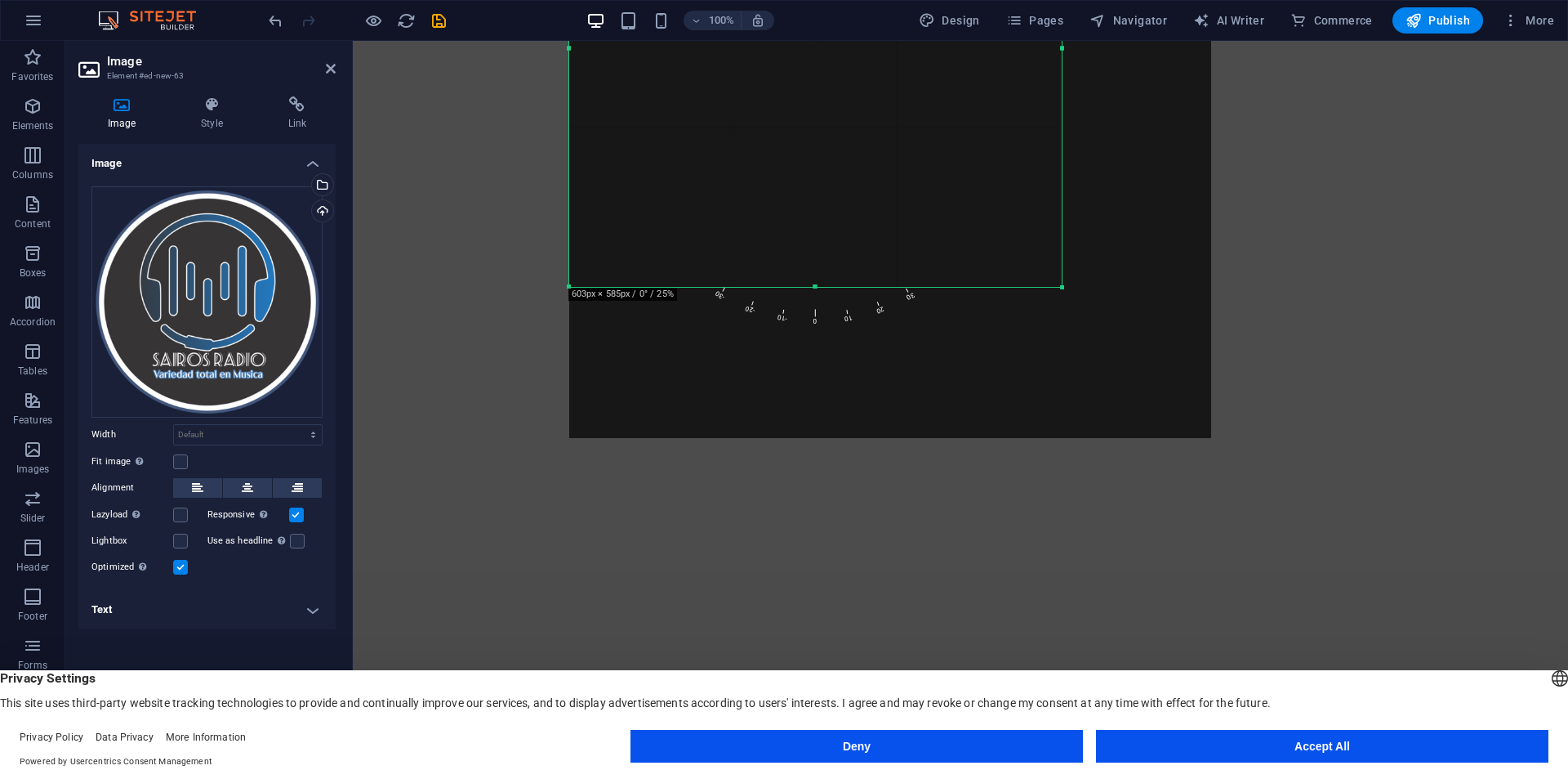
scroll to position [82, 0]
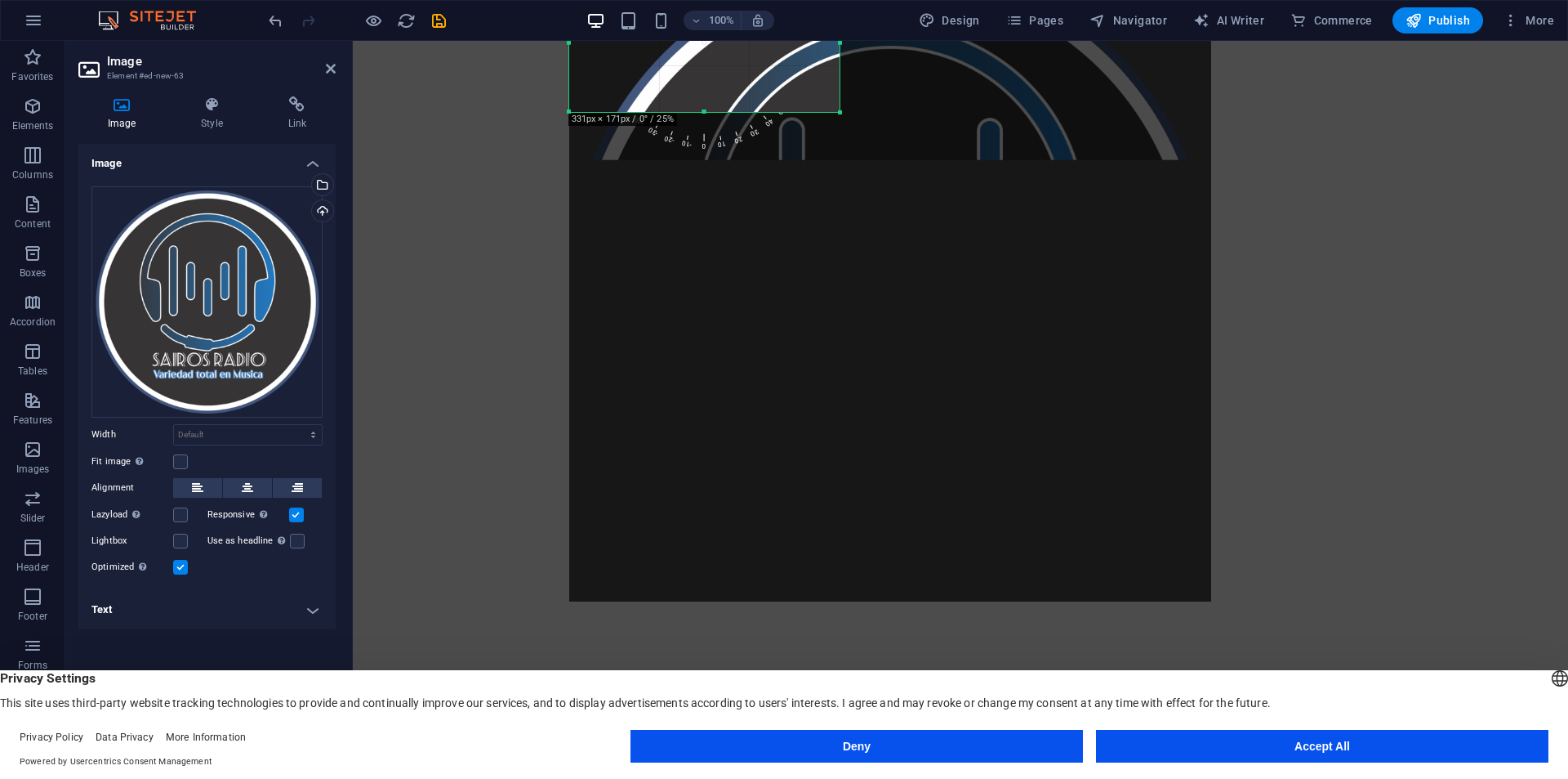
drag, startPoint x: 1061, startPoint y: 450, endPoint x: 839, endPoint y: 106, distance: 409.4
click at [839, 108] on div at bounding box center [841, 113] width 10 height 10
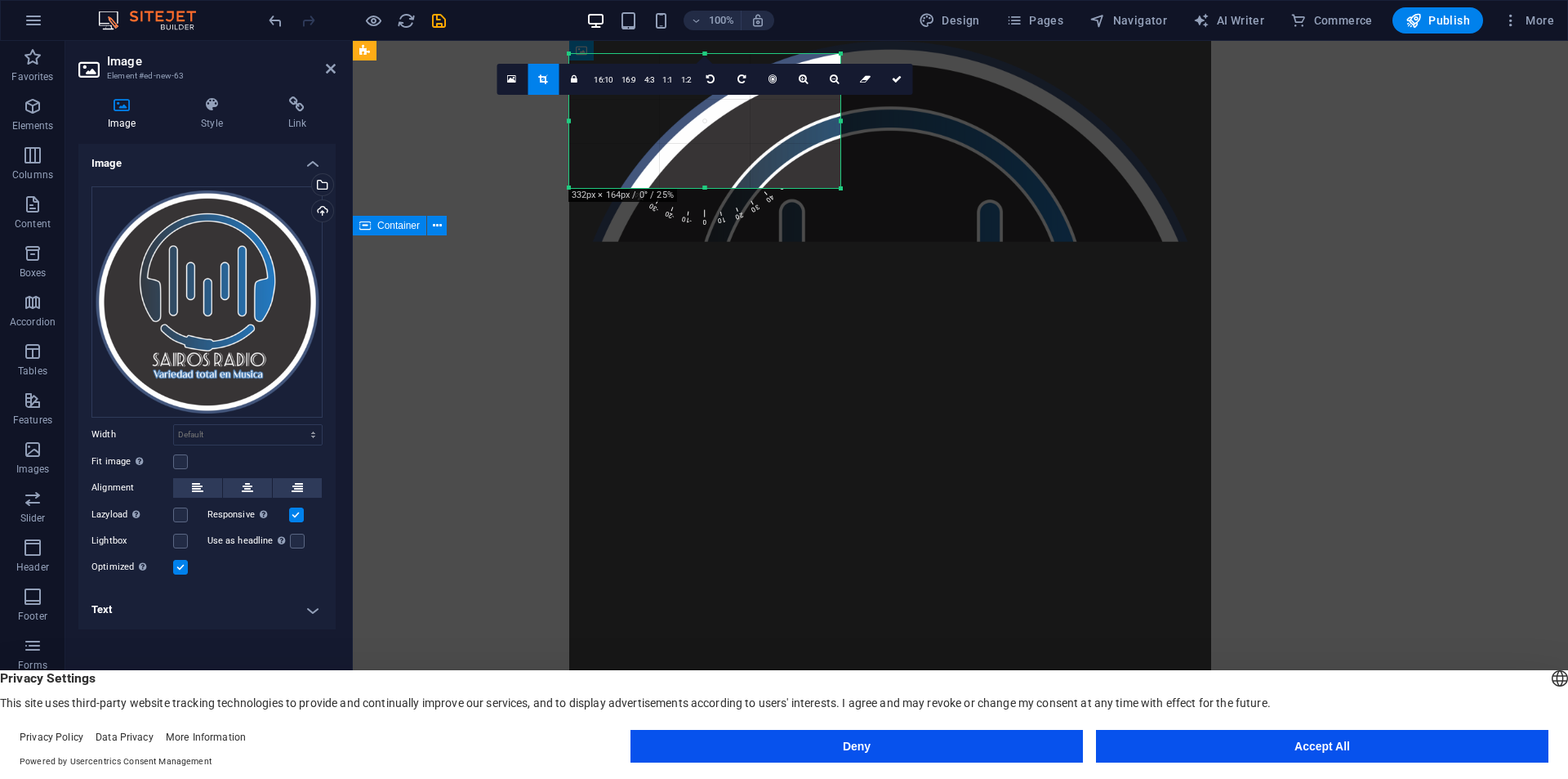
scroll to position [0, 0]
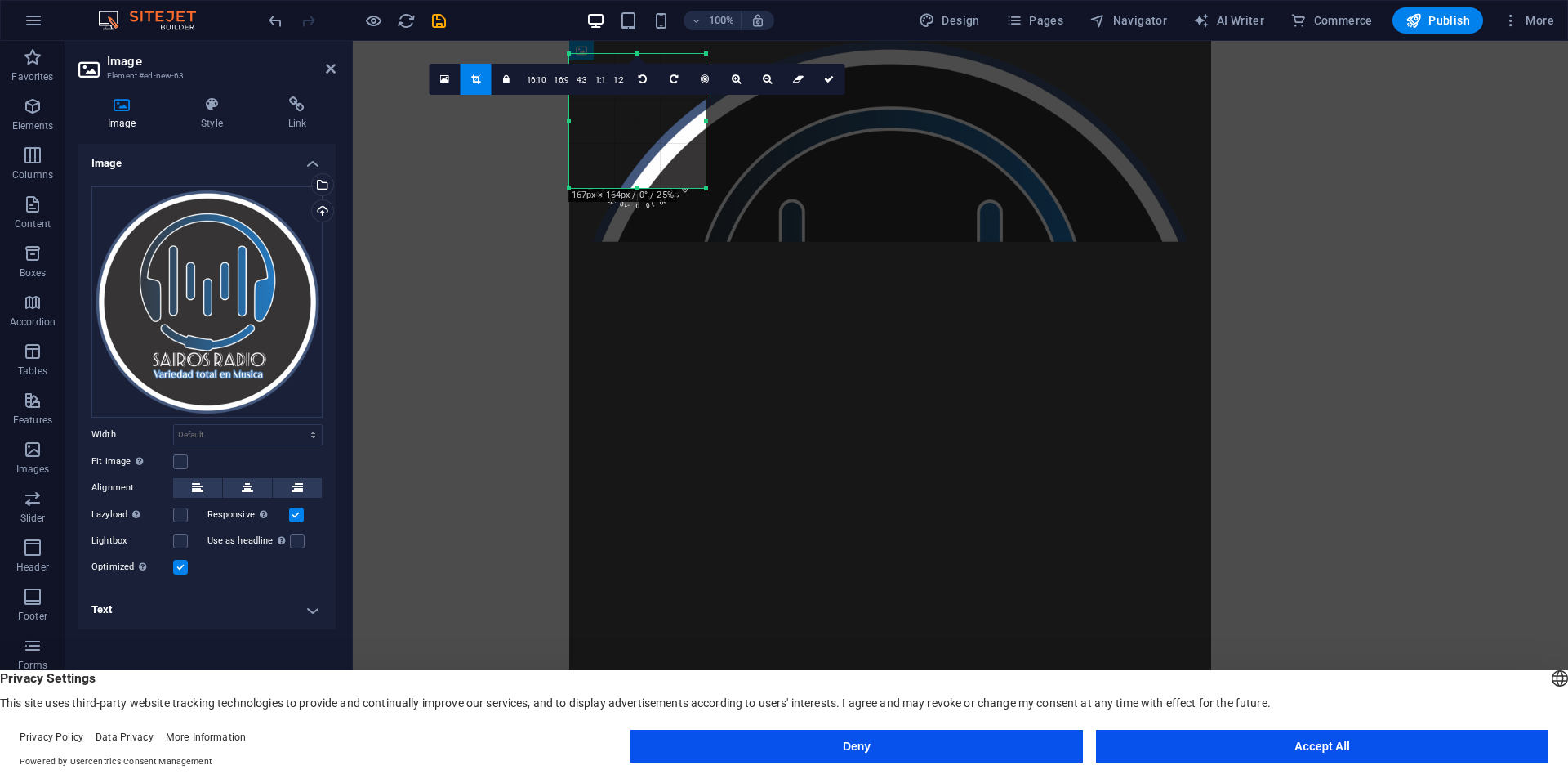
drag, startPoint x: 840, startPoint y: 121, endPoint x: 705, endPoint y: 145, distance: 137.1
click at [705, 145] on div at bounding box center [705, 120] width 6 height 134
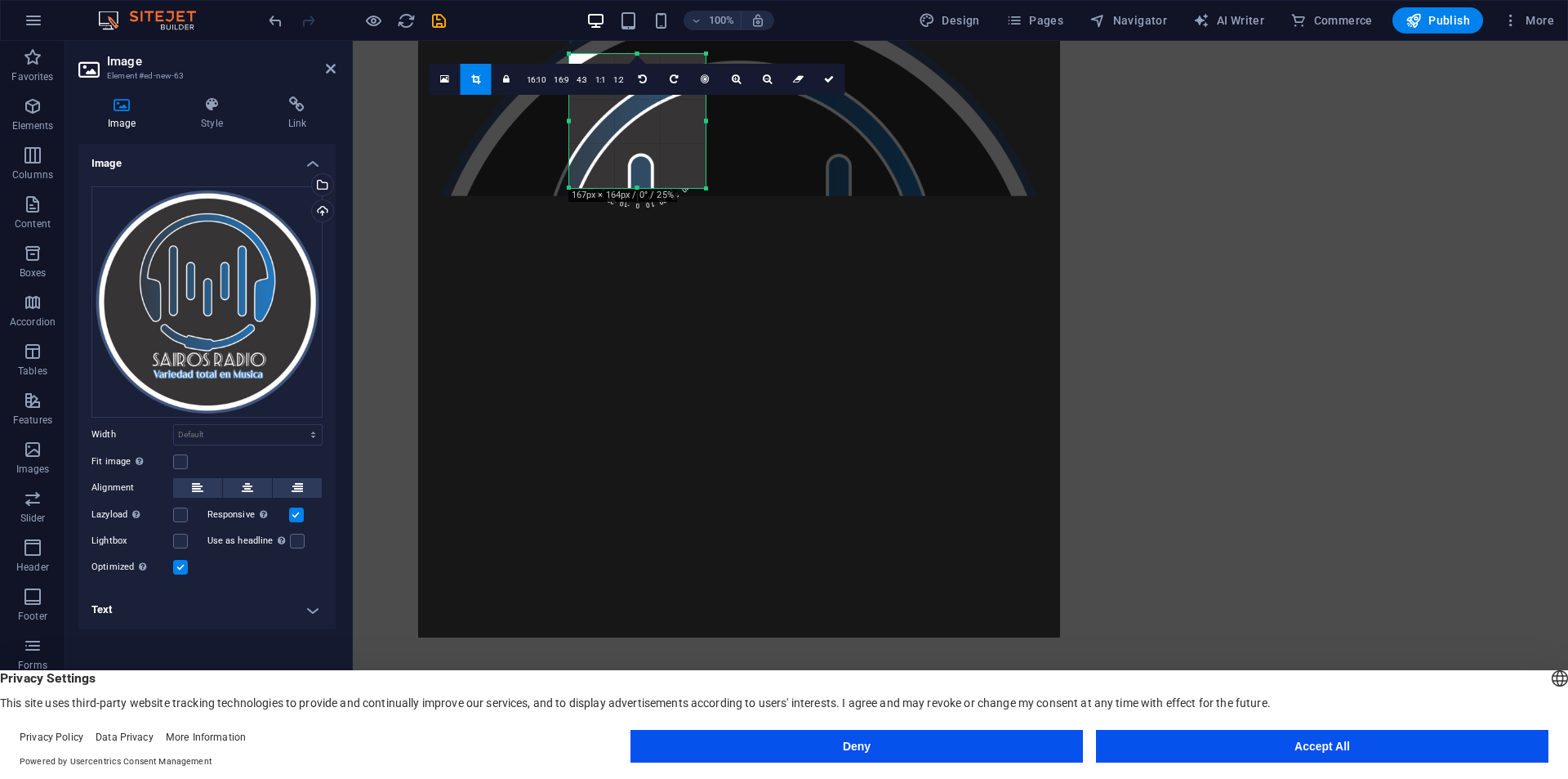
drag, startPoint x: 649, startPoint y: 133, endPoint x: 486, endPoint y: 74, distance: 173.3
click at [569, 74] on div "180 170 160 150 140 130 120 110 100 90 80 70 60 50 40 30 20 10 0 -10 -20 -30 -4…" at bounding box center [637, 120] width 136 height 134
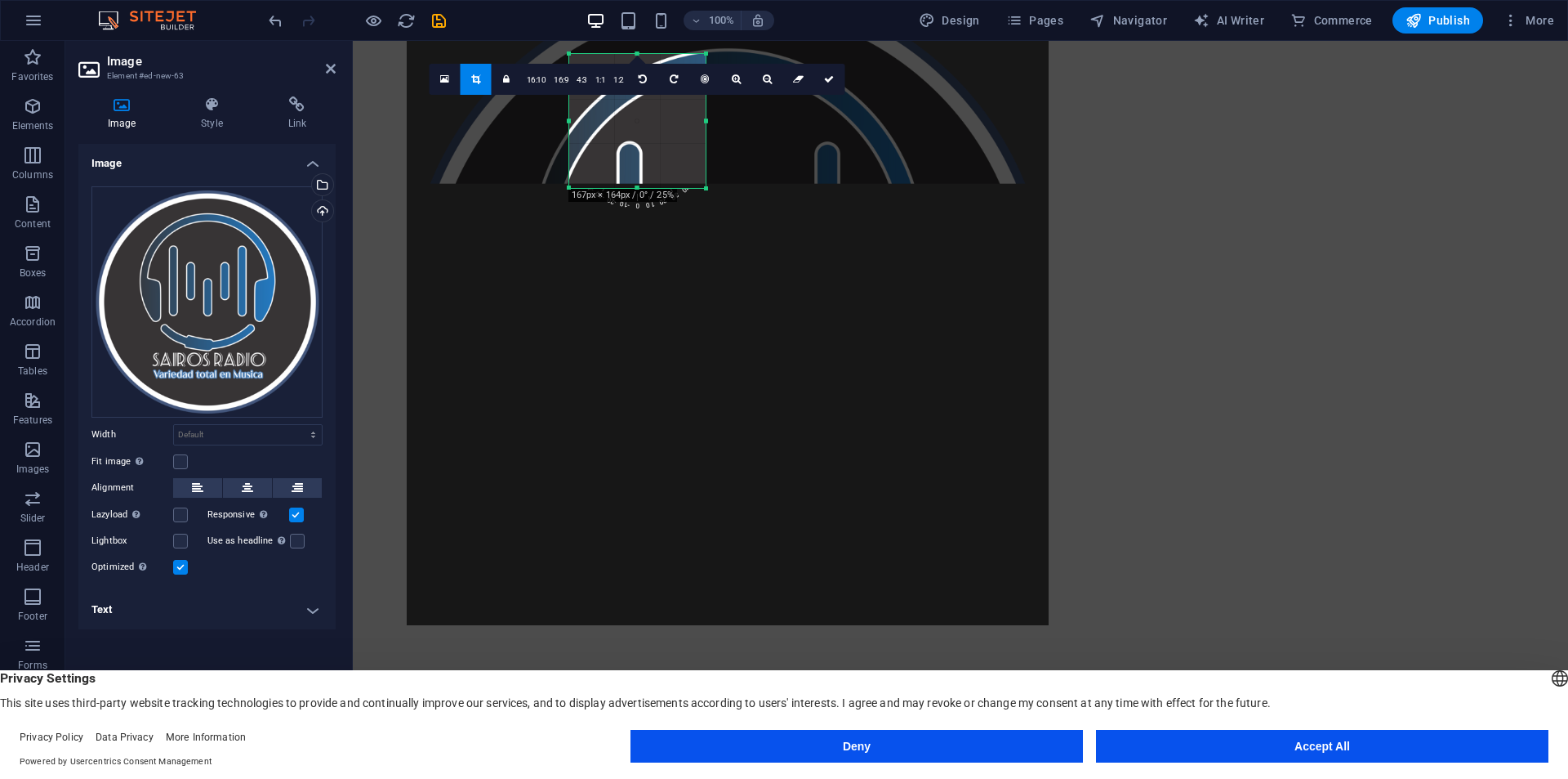
click at [878, 242] on div at bounding box center [727, 304] width 642 height 642
click at [642, 71] on link at bounding box center [643, 79] width 31 height 31
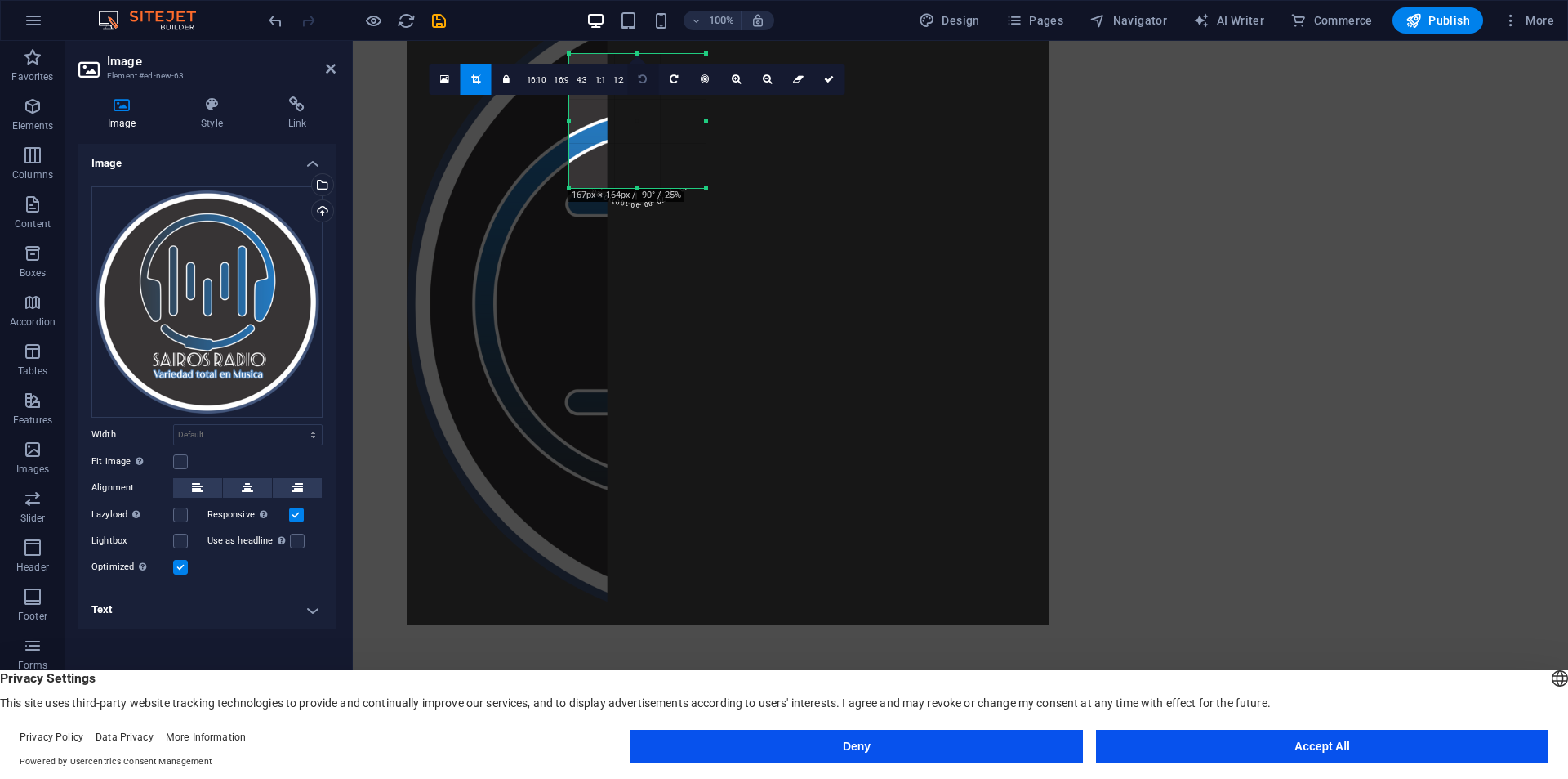
click at [642, 72] on link at bounding box center [643, 79] width 31 height 31
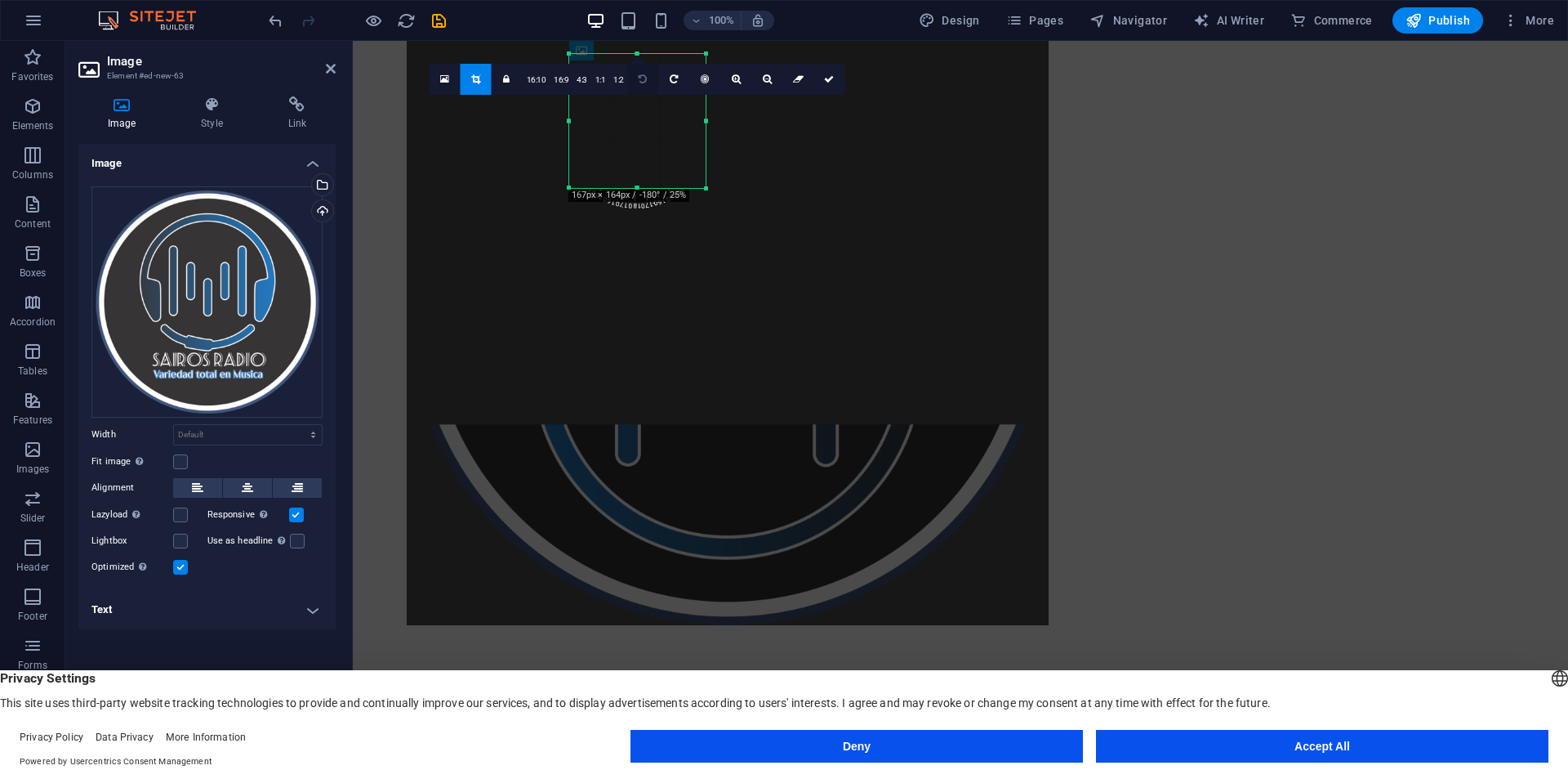
click at [642, 74] on link at bounding box center [643, 79] width 31 height 31
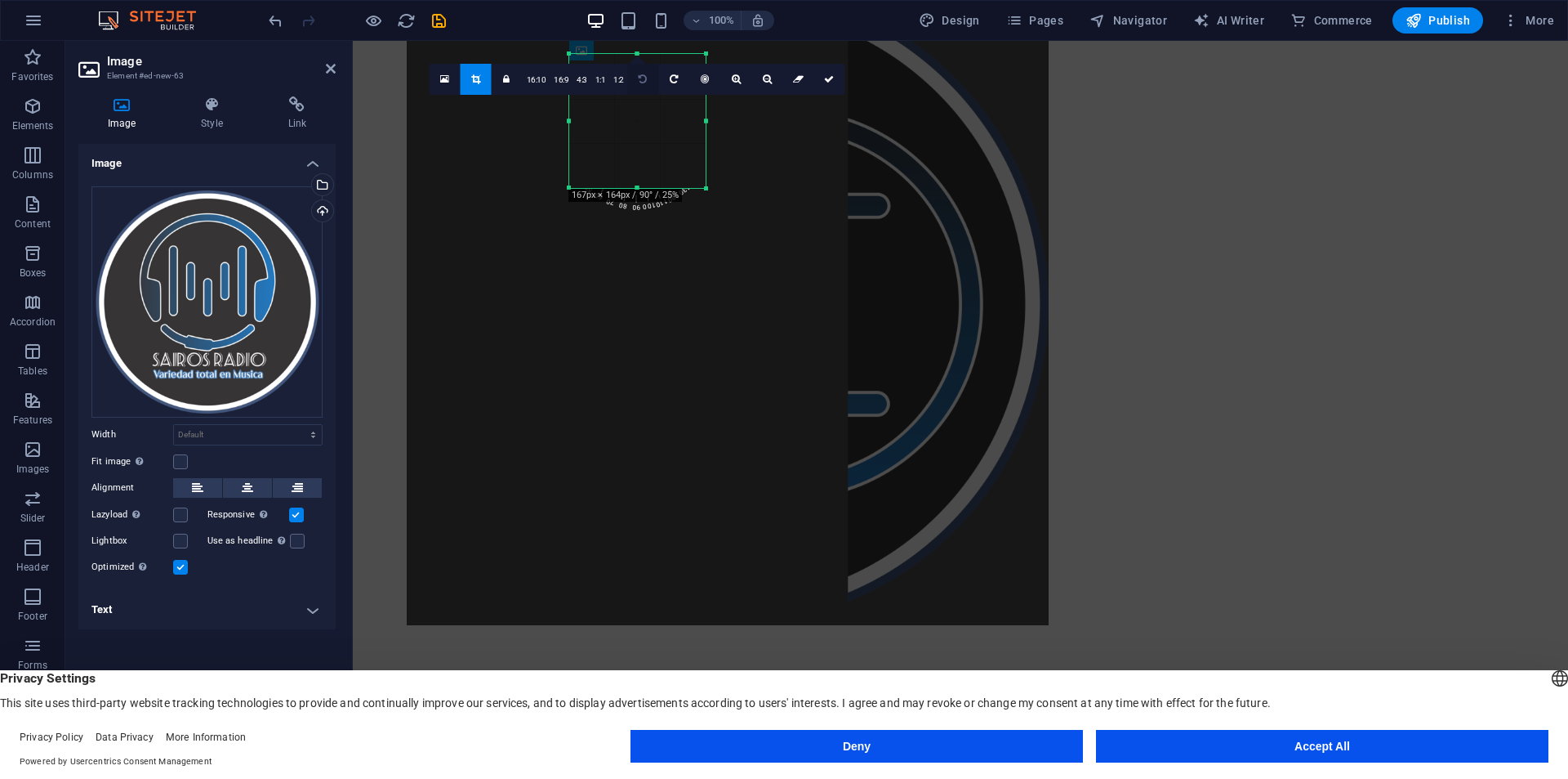
click at [642, 74] on link at bounding box center [643, 79] width 31 height 31
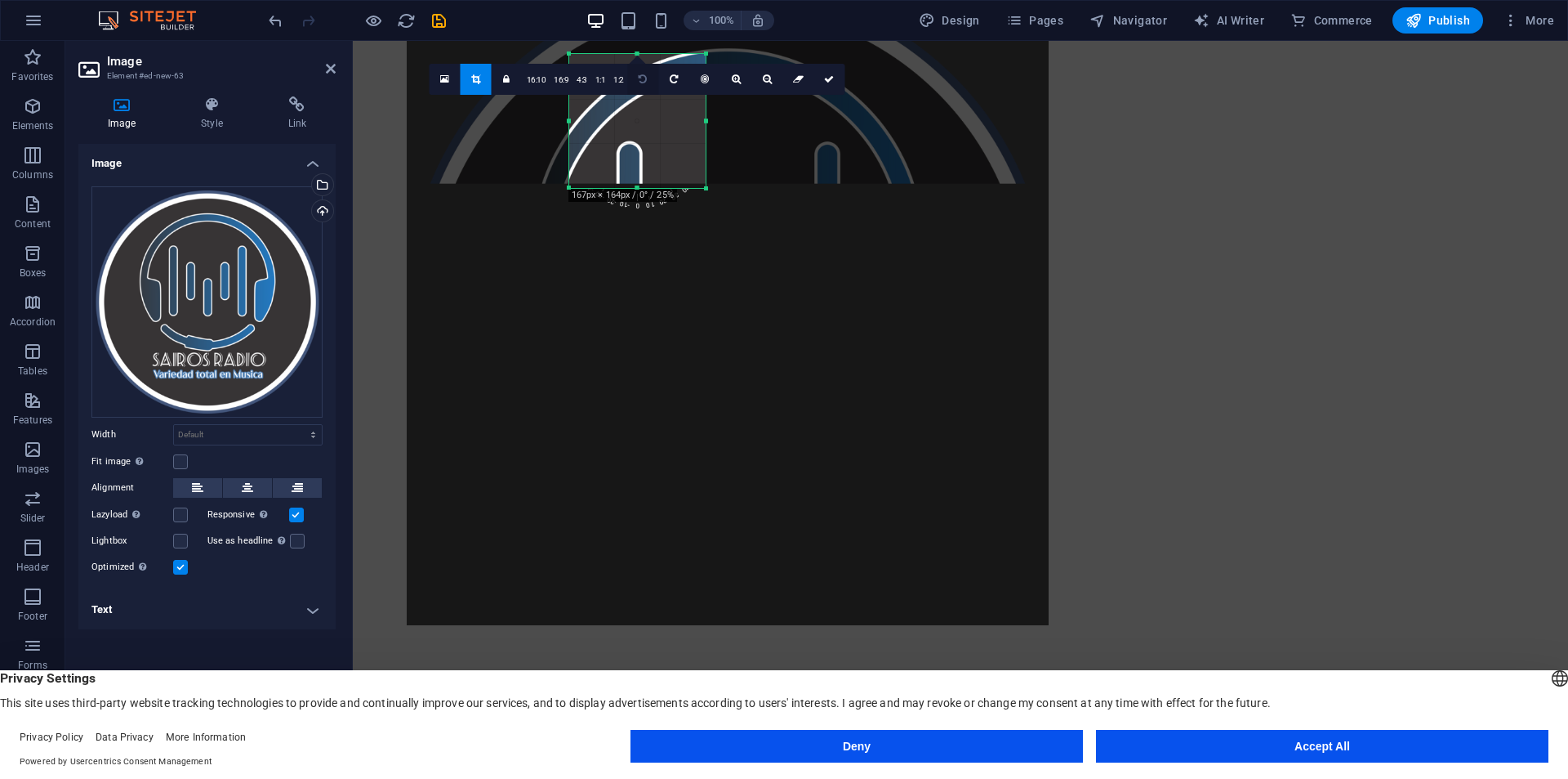
click at [642, 74] on link at bounding box center [643, 79] width 31 height 31
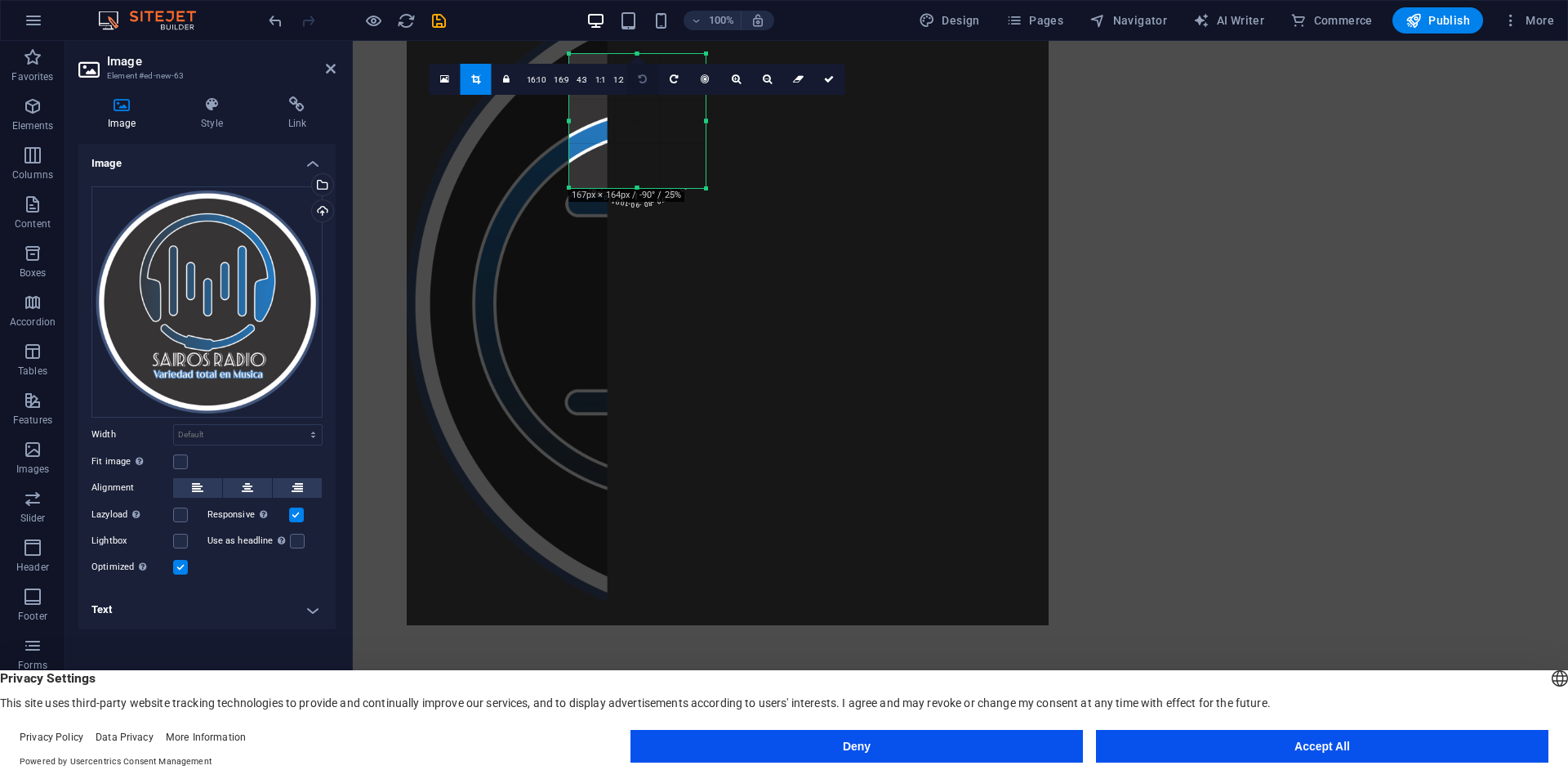
click at [642, 74] on link at bounding box center [643, 79] width 31 height 31
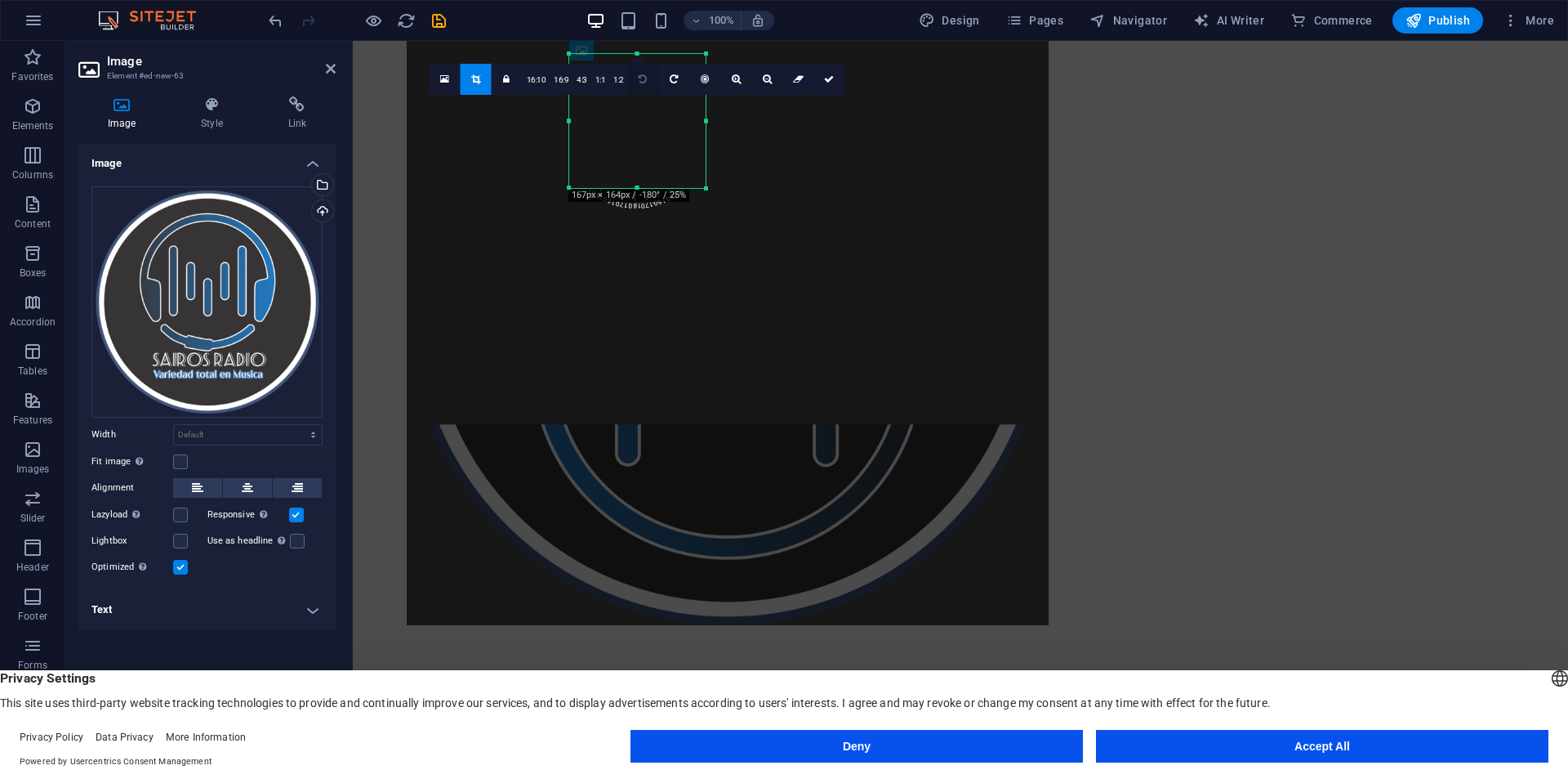
click at [638, 74] on link at bounding box center [643, 79] width 31 height 31
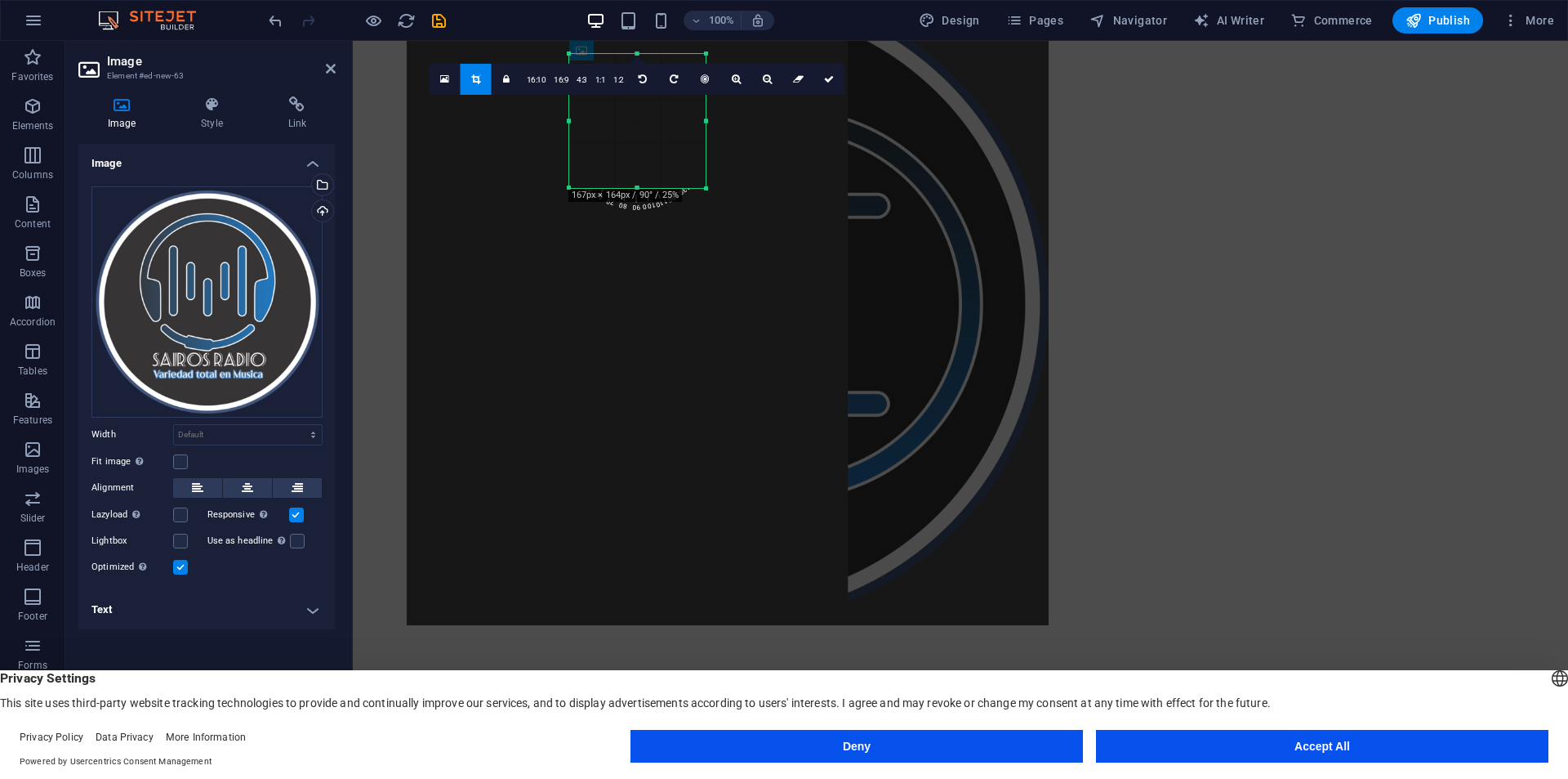
click at [741, 280] on div at bounding box center [727, 304] width 642 height 642
drag, startPoint x: 947, startPoint y: 270, endPoint x: 786, endPoint y: 192, distance: 178.9
click at [947, 269] on div at bounding box center [728, 304] width 642 height 642
click at [915, 187] on div at bounding box center [728, 303] width 642 height 642
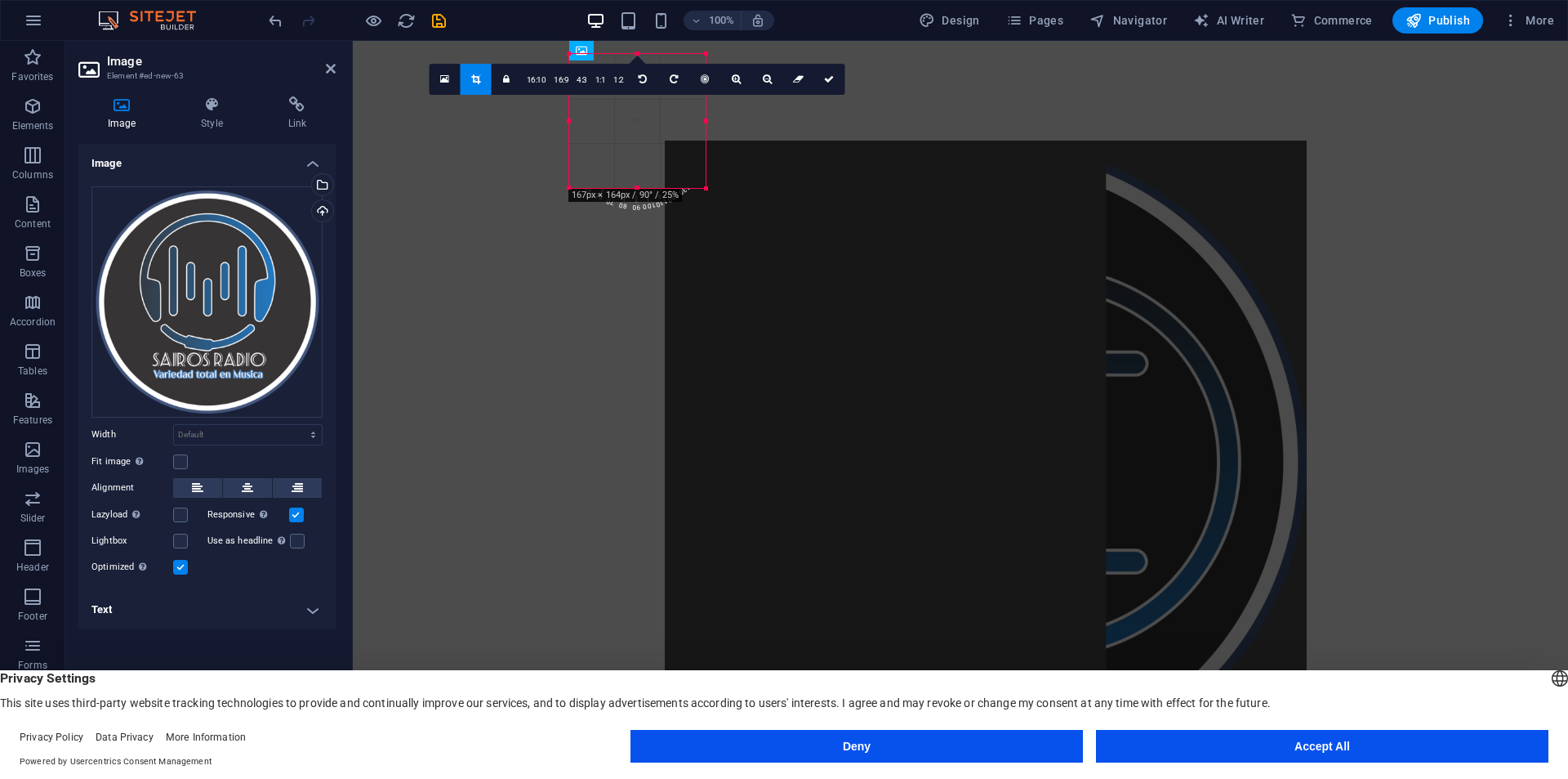
drag, startPoint x: 941, startPoint y: 187, endPoint x: 1196, endPoint y: 345, distance: 300.0
click at [1196, 345] on div at bounding box center [985, 461] width 642 height 642
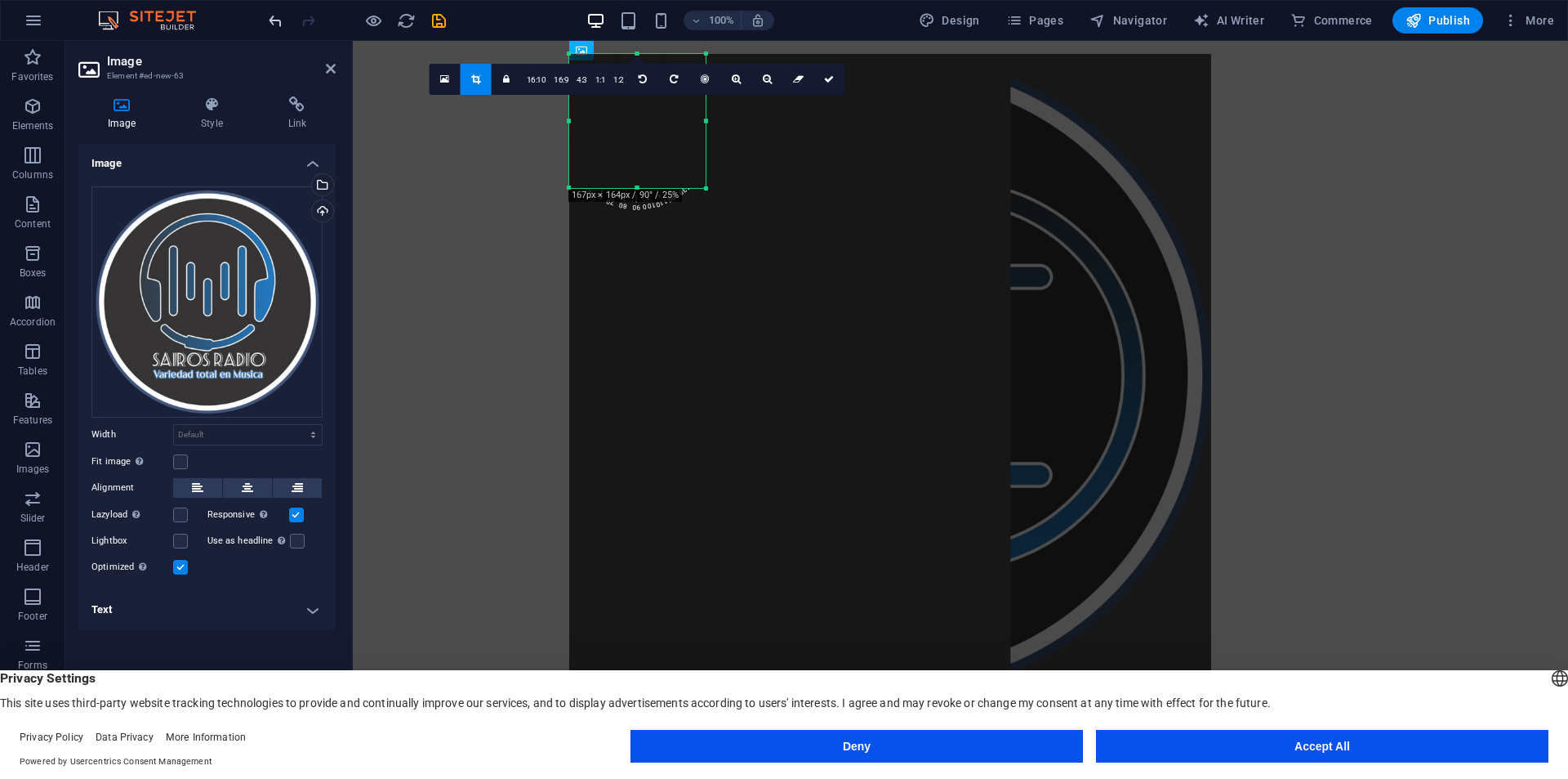
click at [278, 17] on icon "undo" at bounding box center [275, 21] width 18 height 18
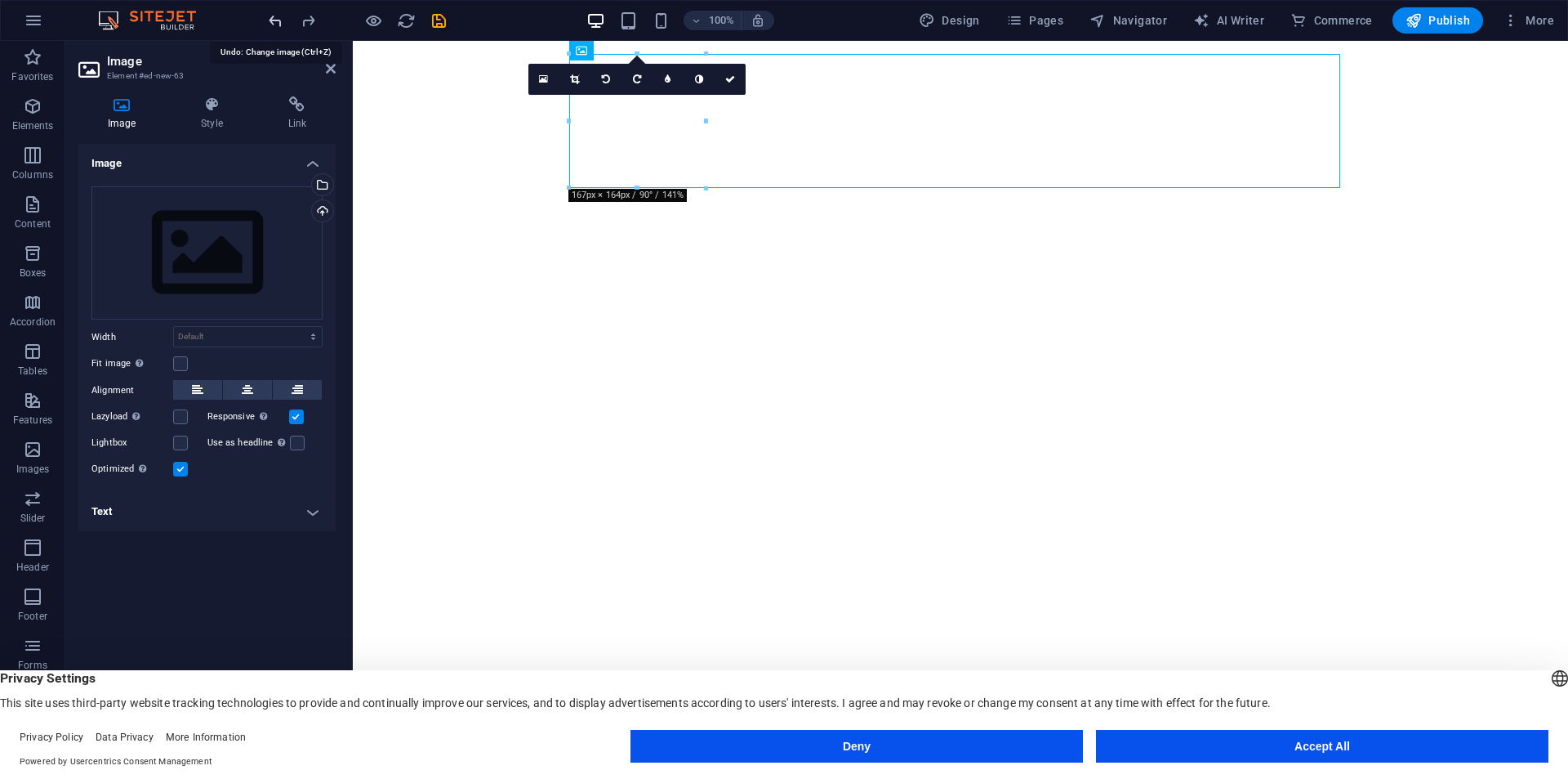
click at [272, 26] on icon "undo" at bounding box center [275, 21] width 18 height 18
click at [543, 74] on icon at bounding box center [543, 80] width 9 height 12
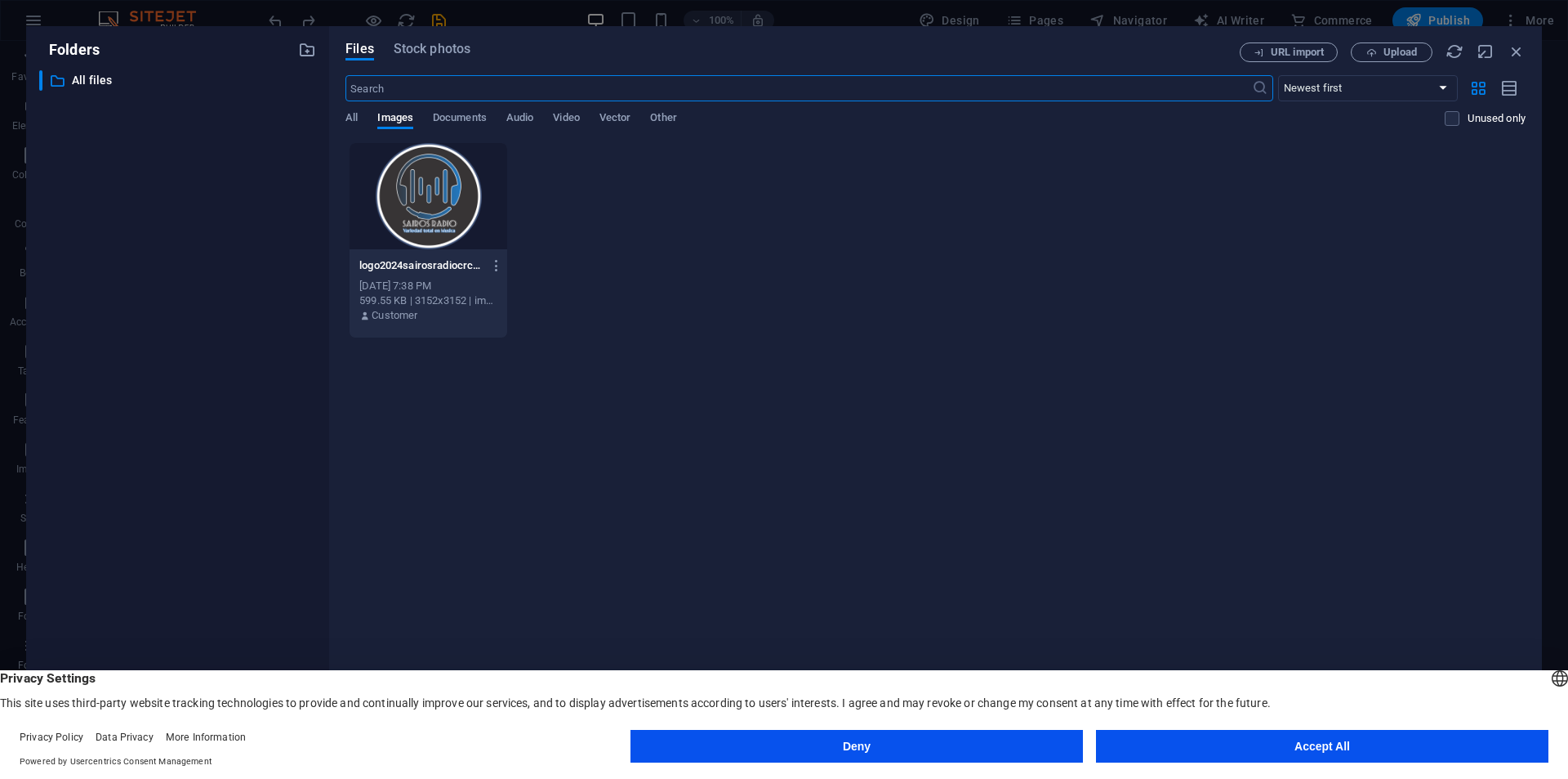
click at [405, 247] on div at bounding box center [428, 196] width 158 height 106
drag, startPoint x: 1516, startPoint y: 45, endPoint x: 1162, endPoint y: 3, distance: 356.5
click at [1516, 45] on icon "button" at bounding box center [1516, 51] width 18 height 18
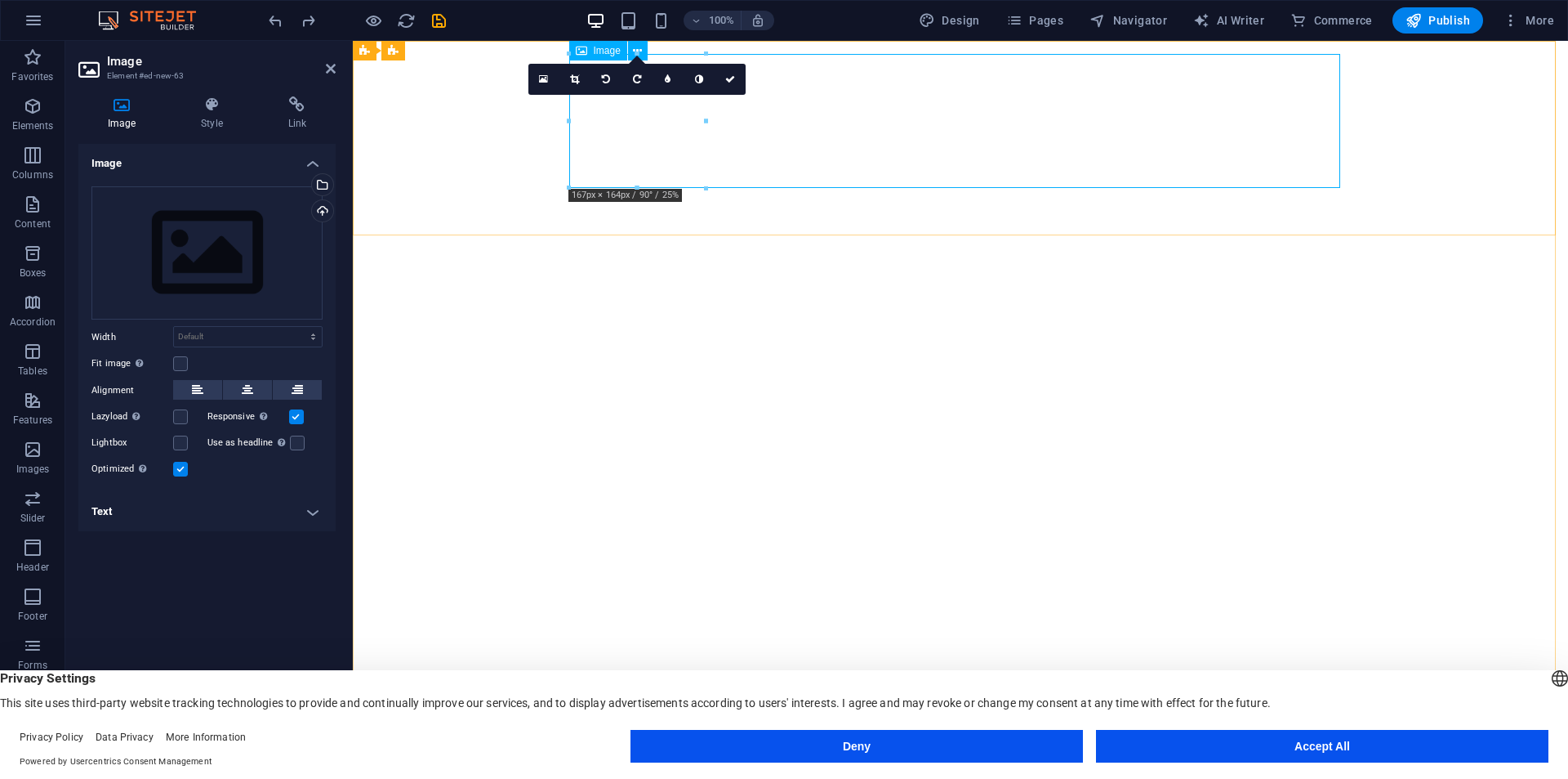
drag, startPoint x: 681, startPoint y: 157, endPoint x: 676, endPoint y: 173, distance: 16.8
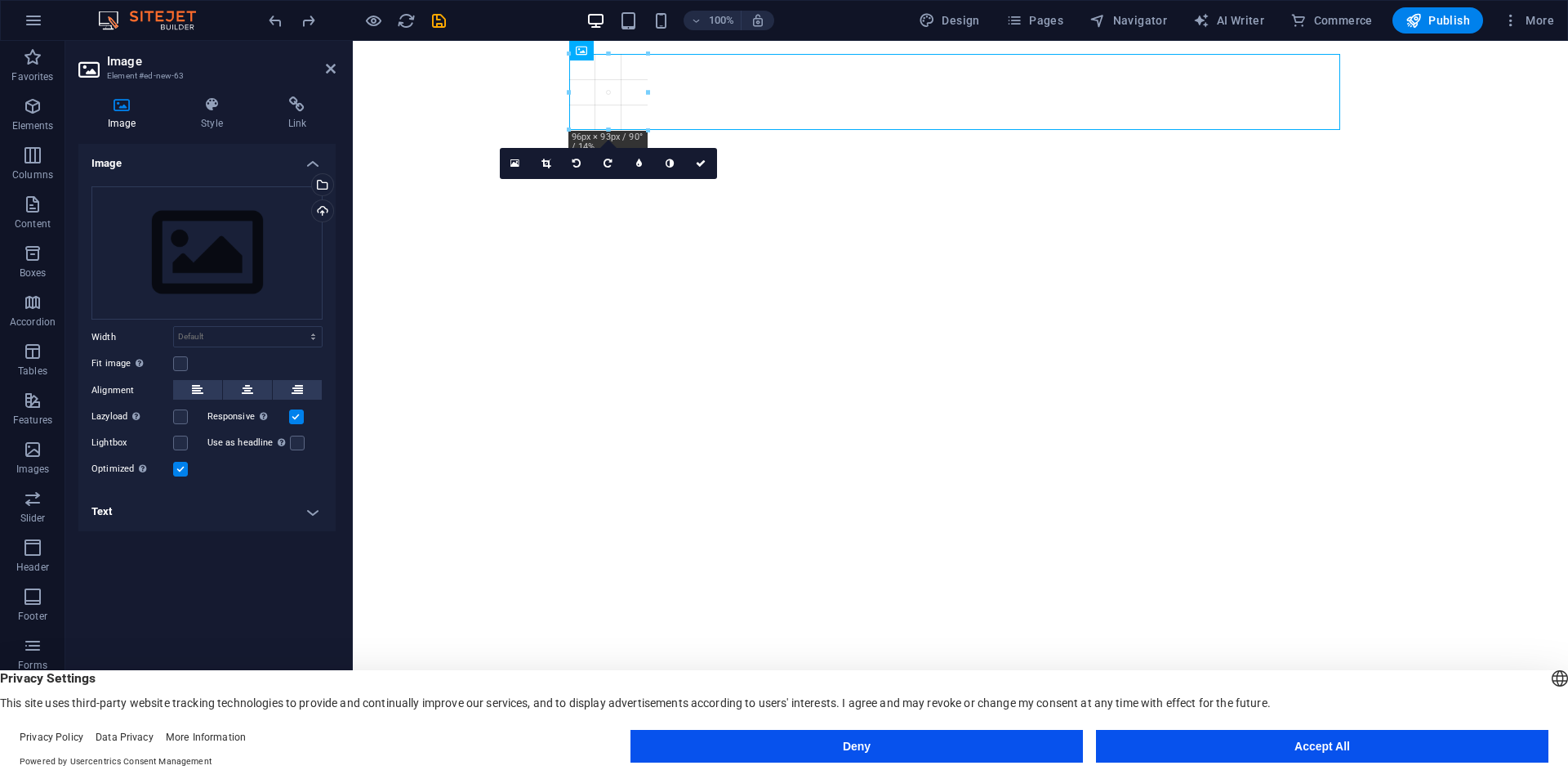
drag, startPoint x: 705, startPoint y: 187, endPoint x: 593, endPoint y: 129, distance: 126.1
click at [593, 129] on div "180 170 160 150 140 130 120 110 100 90 80 70 60 50 40 30 20 10 0 -10 -20 -30 -4…" at bounding box center [608, 92] width 78 height 76
type input "96"
select select "px"
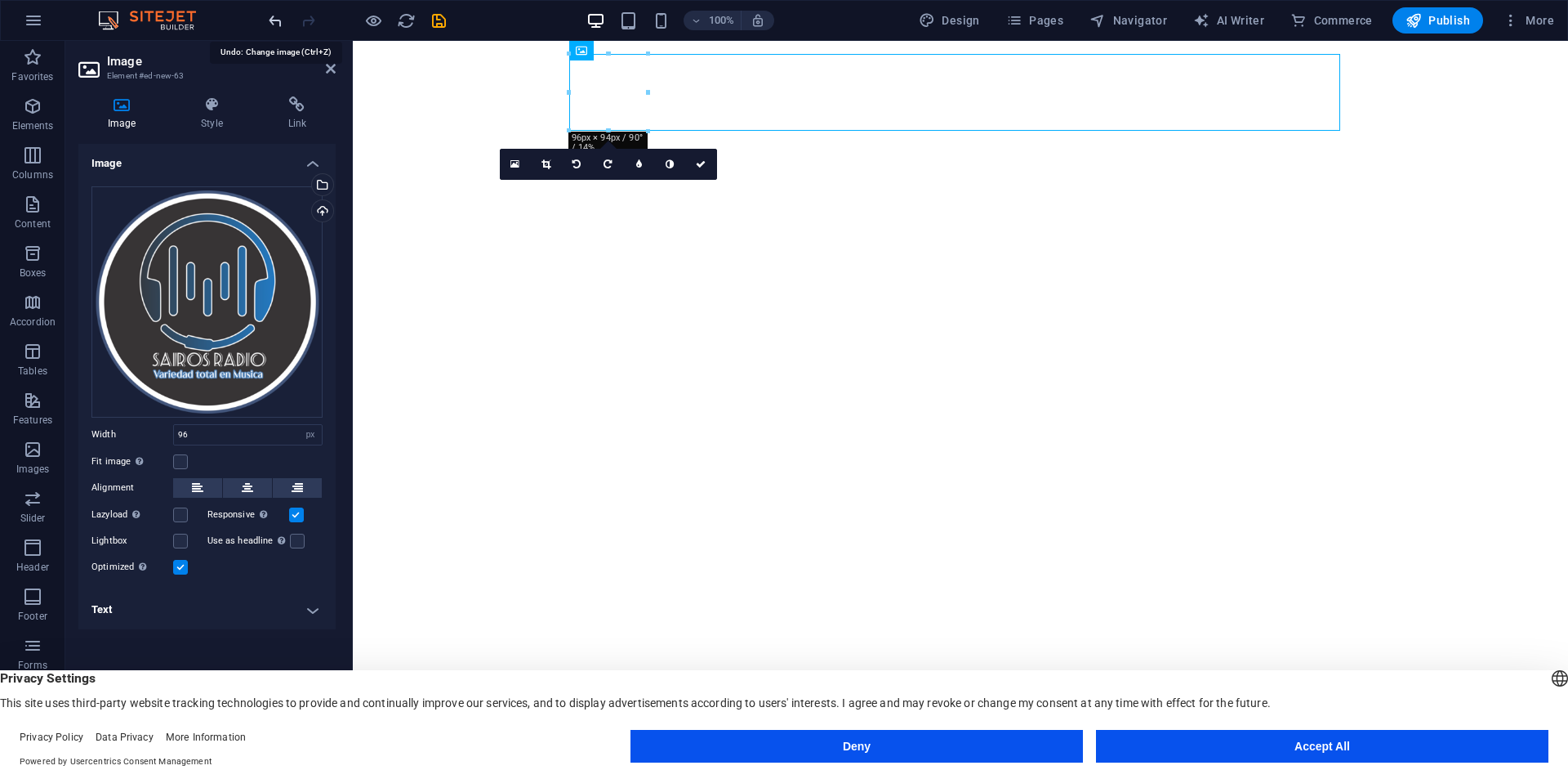
click at [275, 15] on icon "undo" at bounding box center [275, 21] width 18 height 18
select select "DISABLED_OPTION_VALUE"
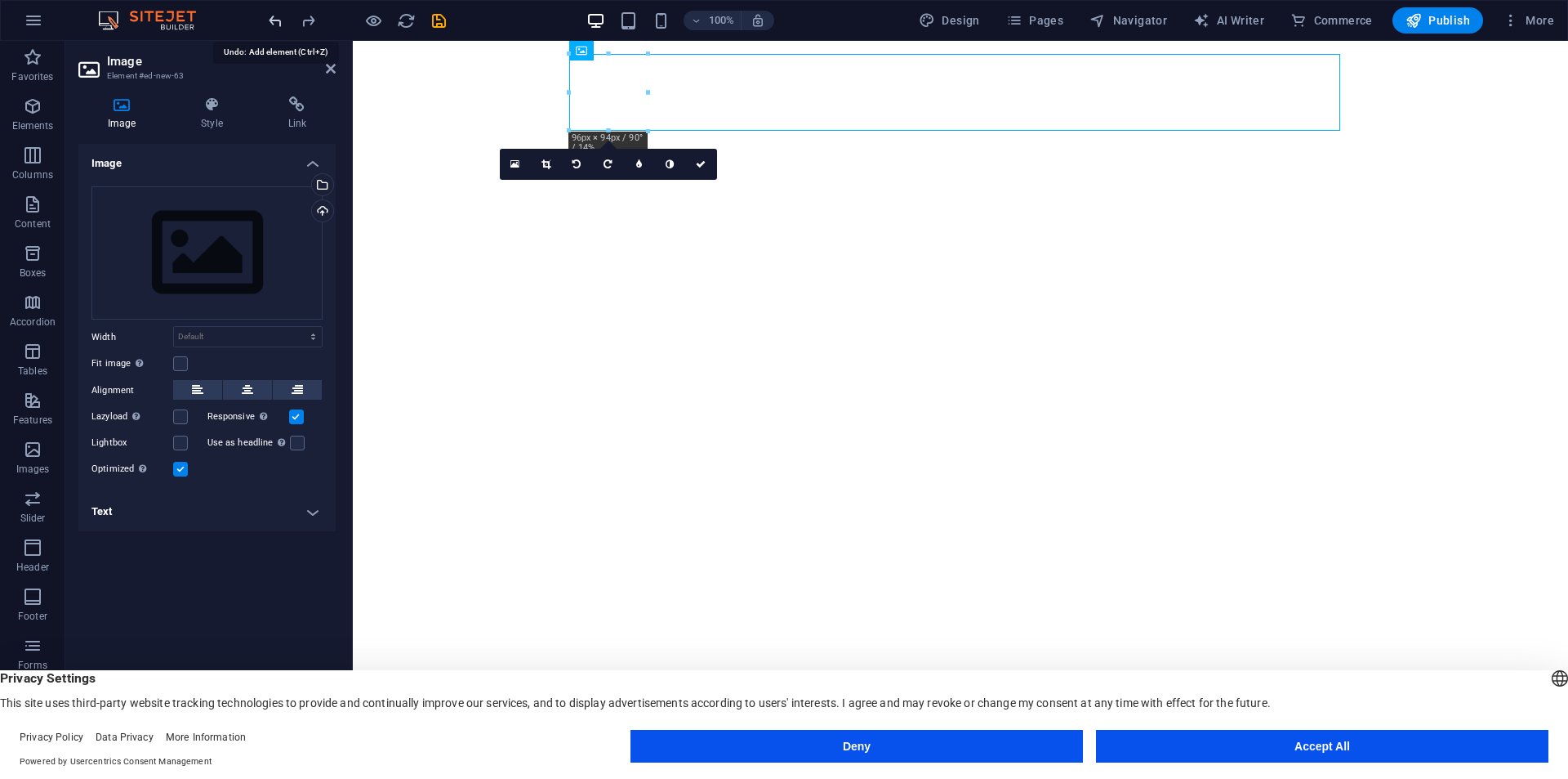
click at [275, 15] on icon "undo" at bounding box center [275, 21] width 18 height 18
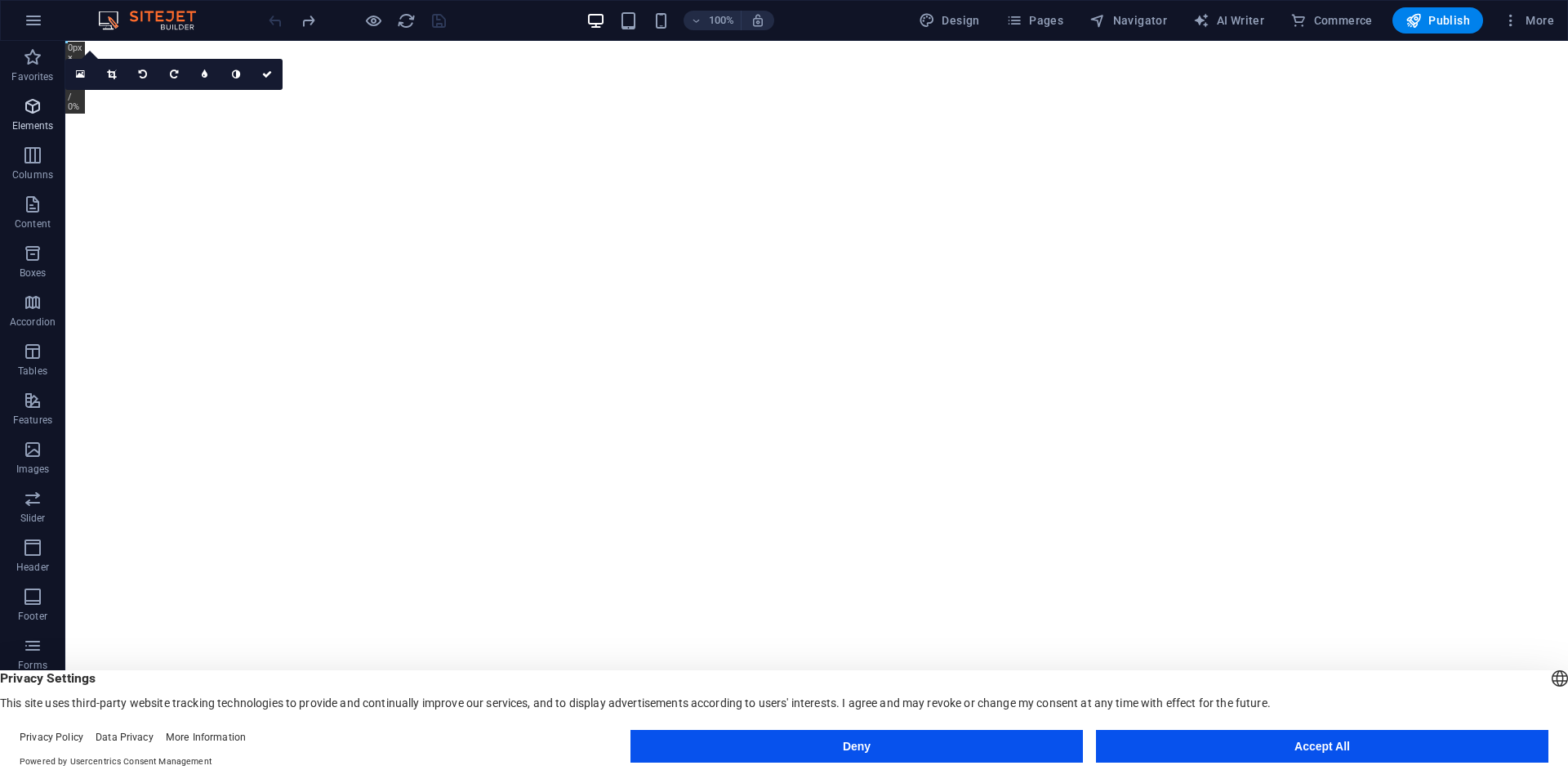
click at [40, 110] on icon "button" at bounding box center [32, 106] width 19 height 19
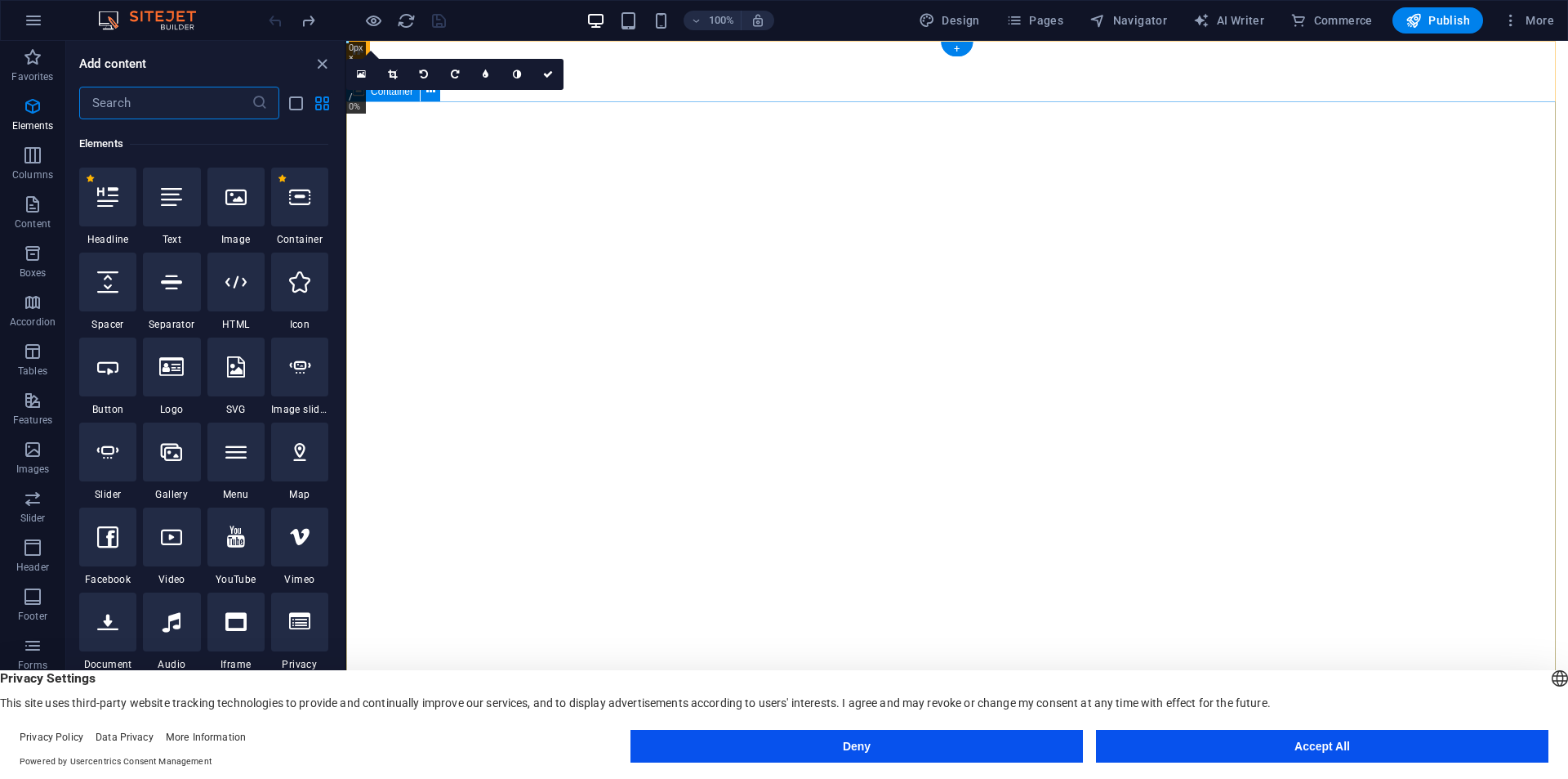
scroll to position [174, 0]
click at [241, 205] on icon at bounding box center [235, 195] width 21 height 21
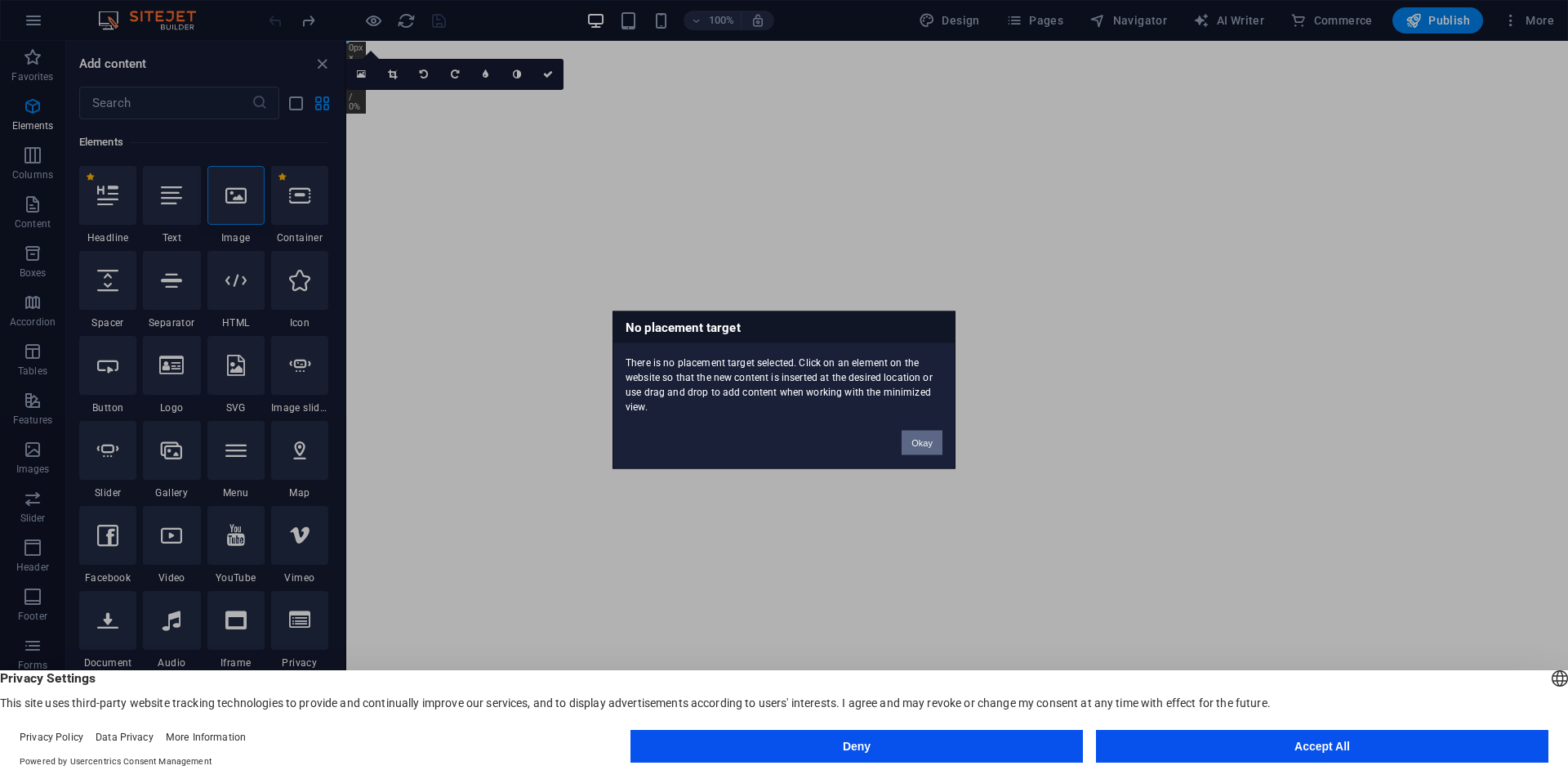
click at [926, 440] on button "Okay" at bounding box center [921, 441] width 41 height 24
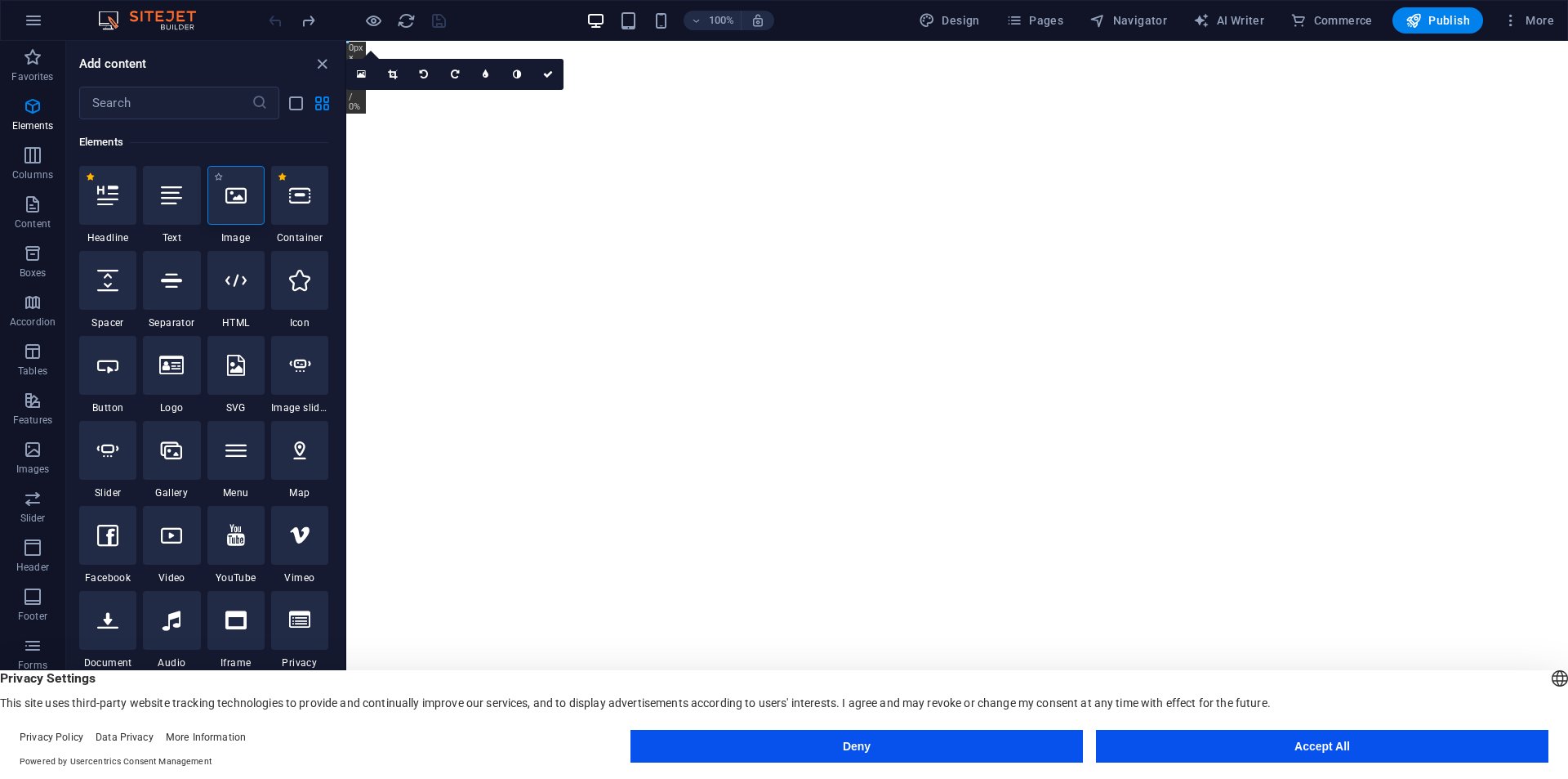
click at [228, 191] on icon at bounding box center [235, 195] width 21 height 21
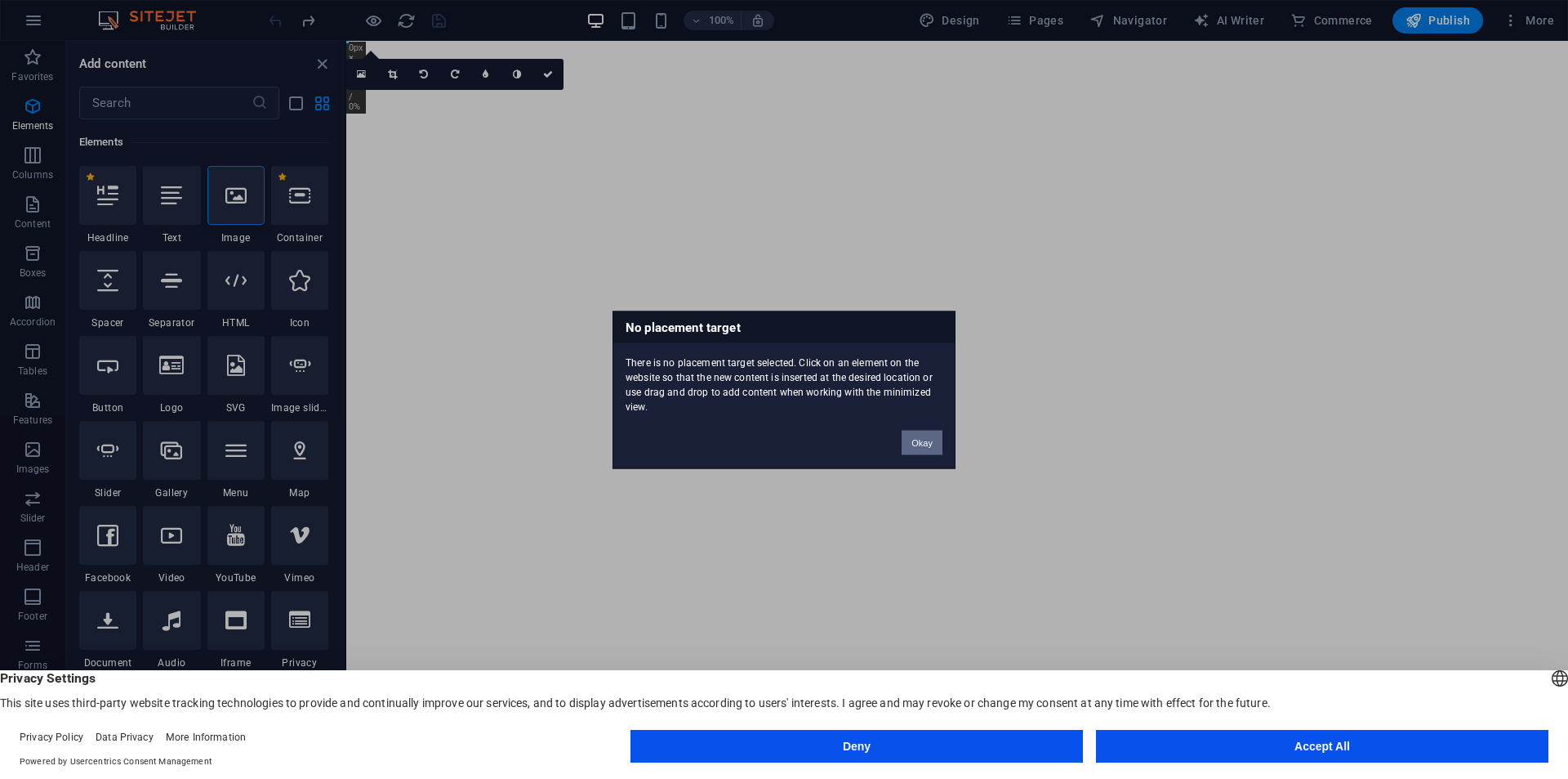
drag, startPoint x: 932, startPoint y: 445, endPoint x: 452, endPoint y: 225, distance: 528.0
click at [932, 445] on button "Okay" at bounding box center [921, 441] width 41 height 24
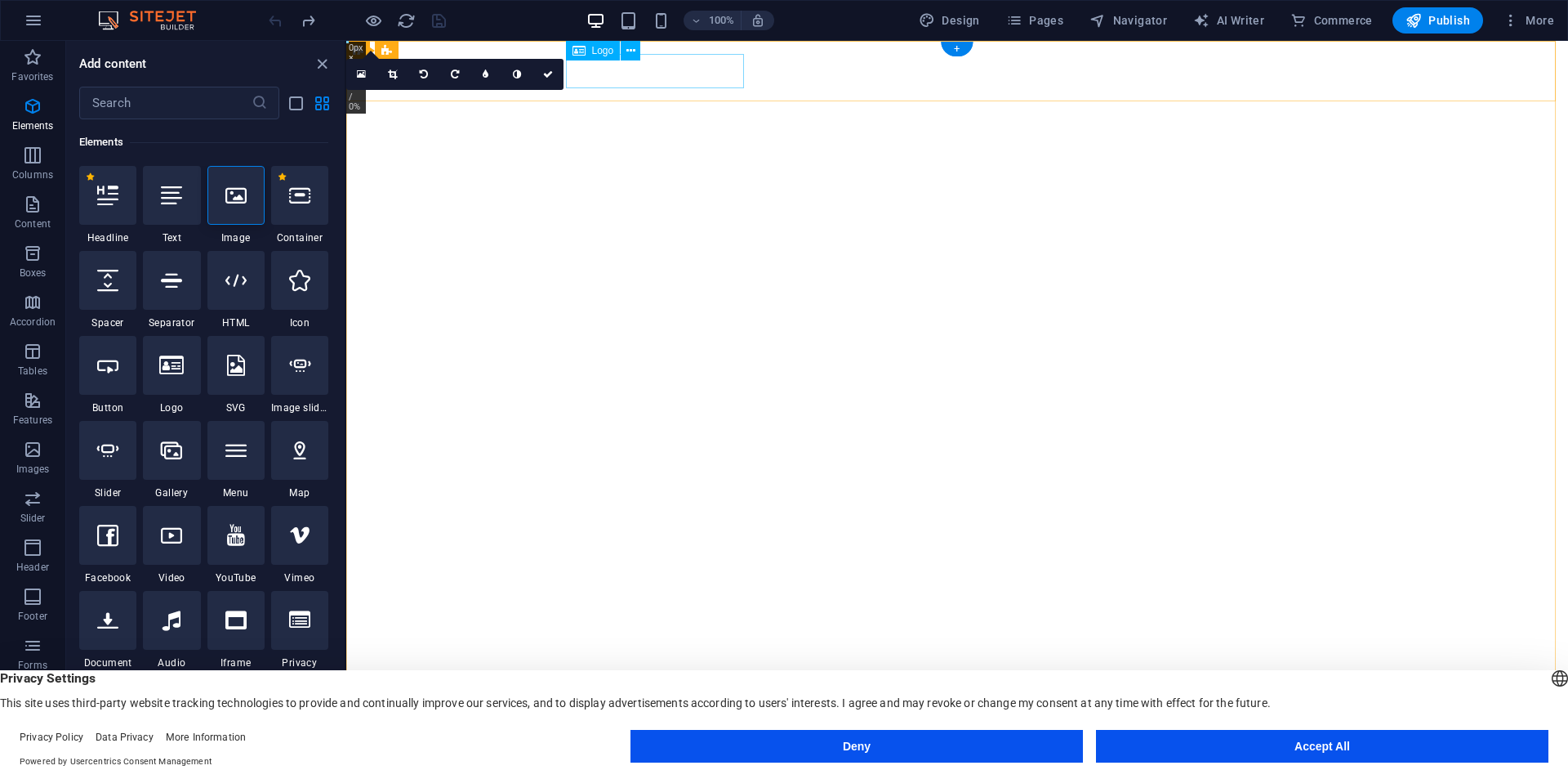
click at [663, 766] on div "sairos radio" at bounding box center [957, 782] width 771 height 34
click at [599, 48] on span "Logo" at bounding box center [603, 50] width 22 height 10
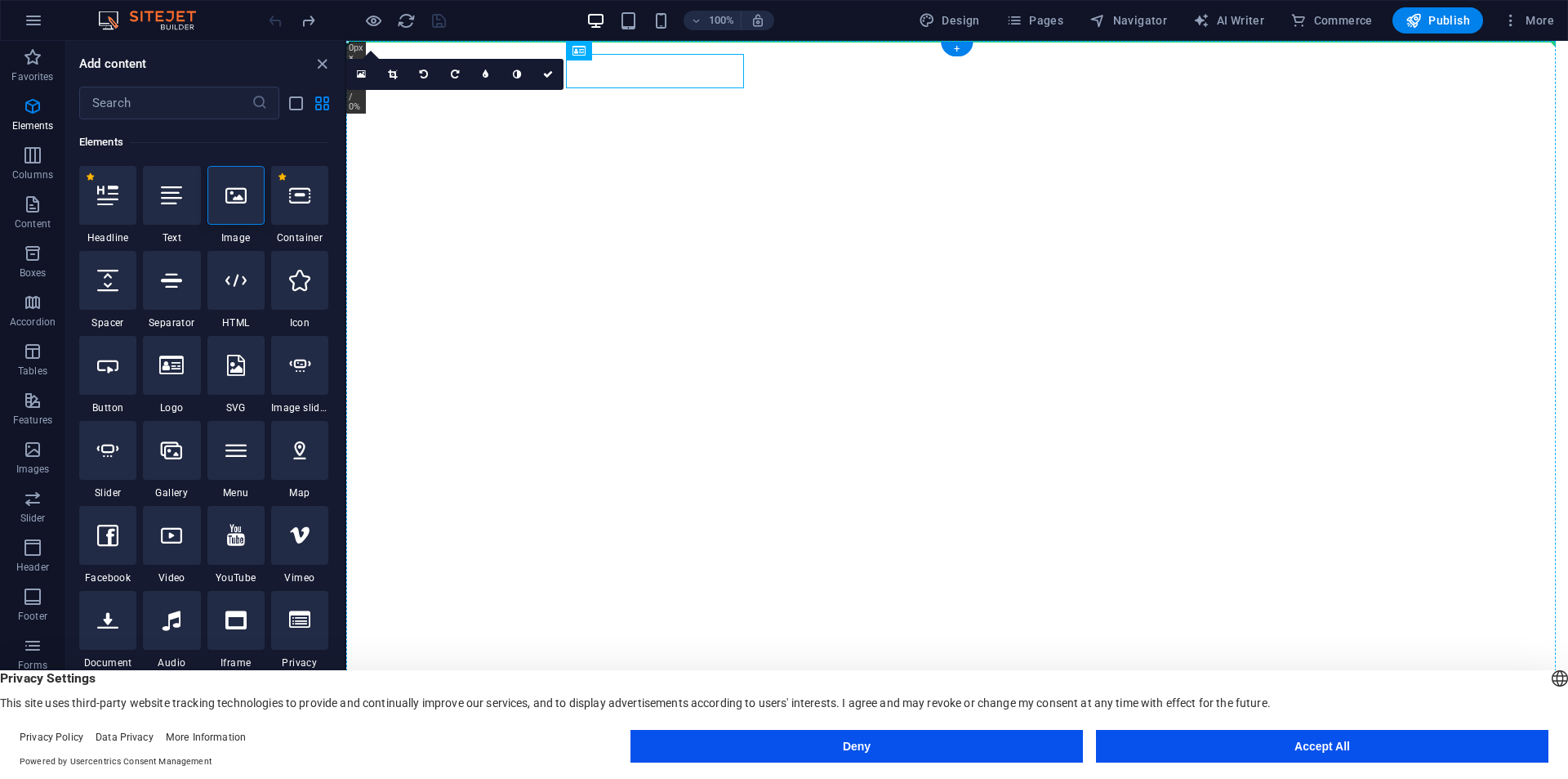
drag, startPoint x: 945, startPoint y: 89, endPoint x: 515, endPoint y: 48, distance: 432.0
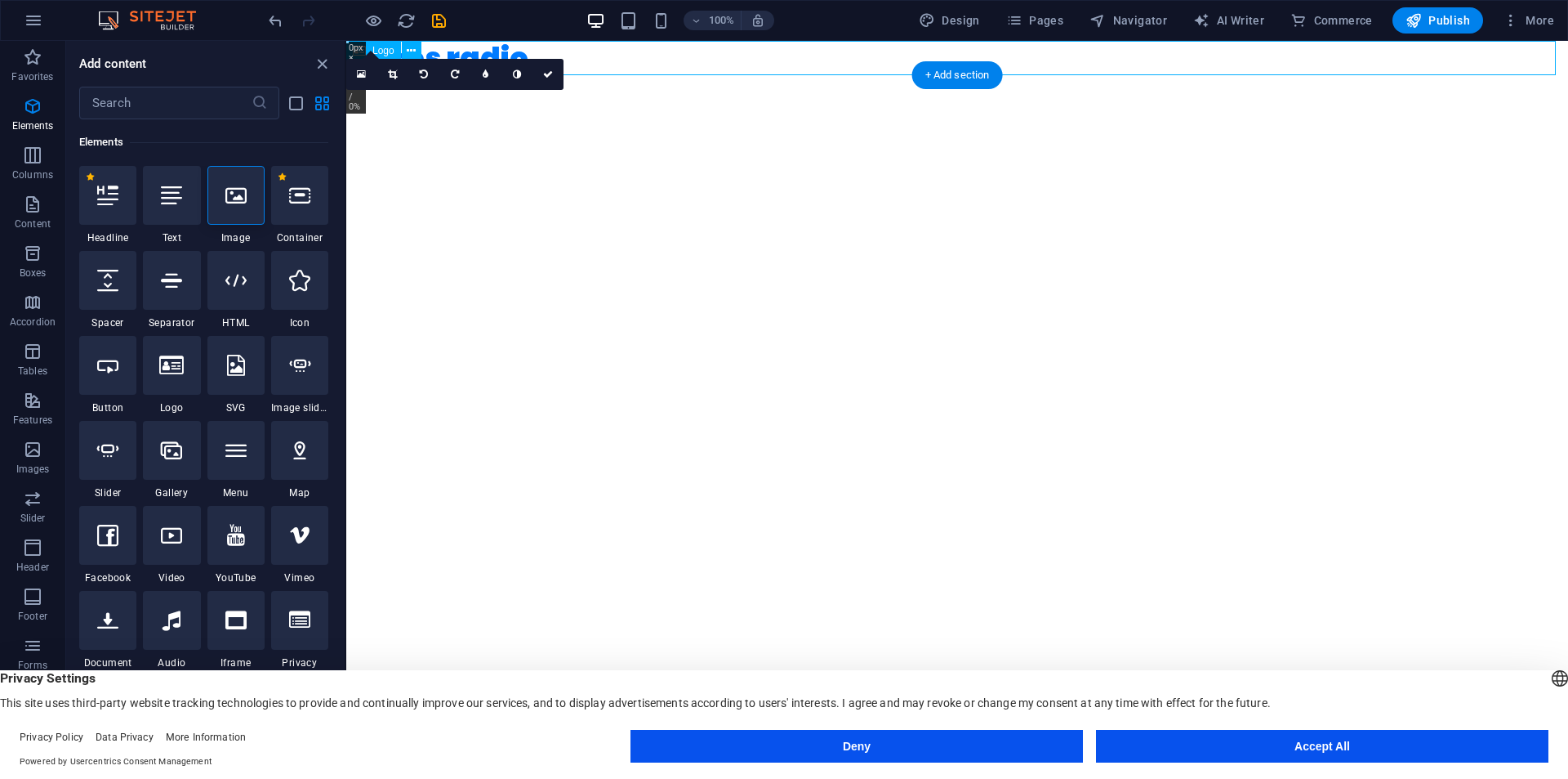
click at [687, 60] on div "sairos radio" at bounding box center [957, 58] width 1221 height 34
click at [924, 74] on div "+ Add section" at bounding box center [957, 75] width 91 height 28
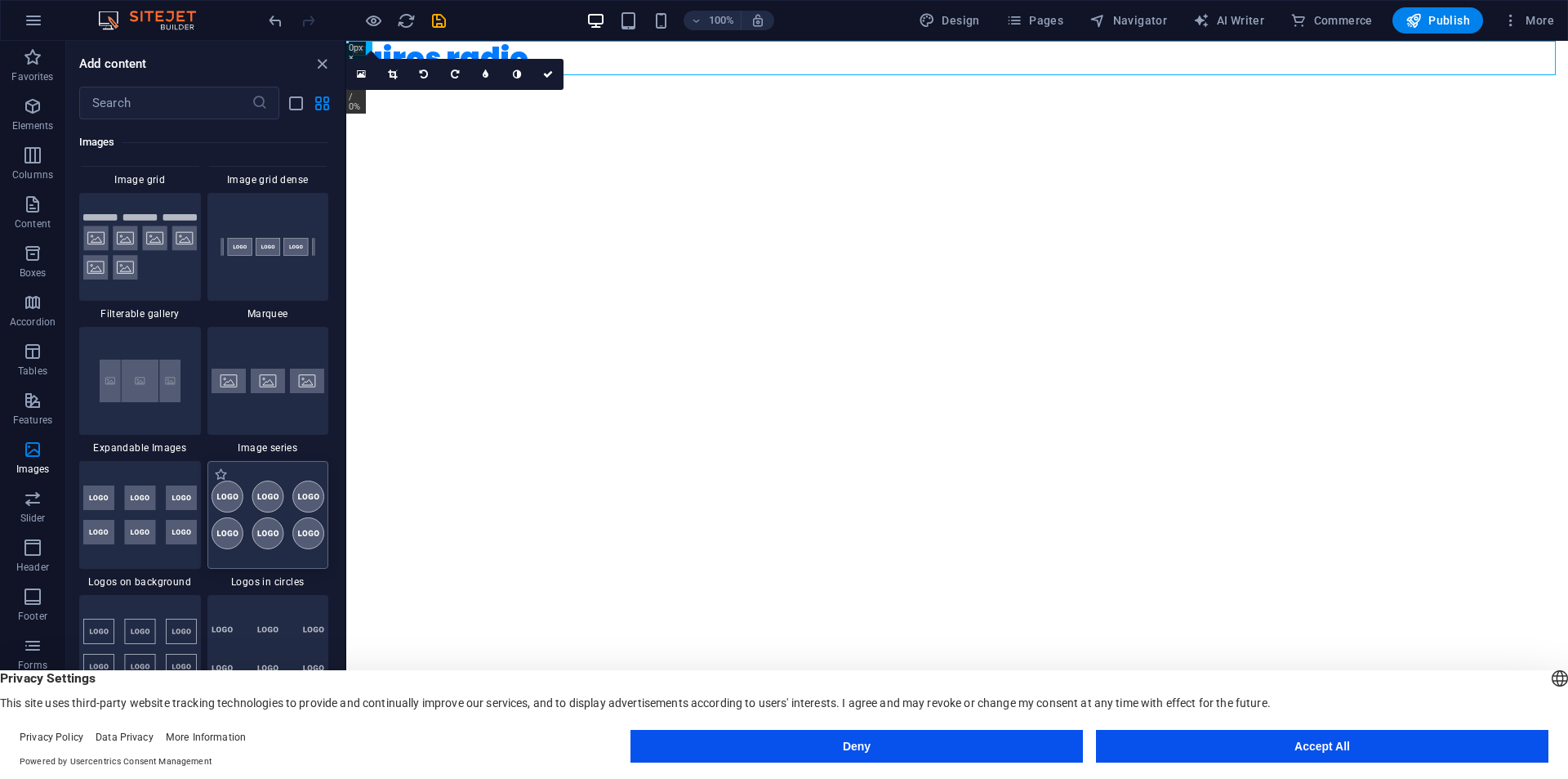
scroll to position [8741, 0]
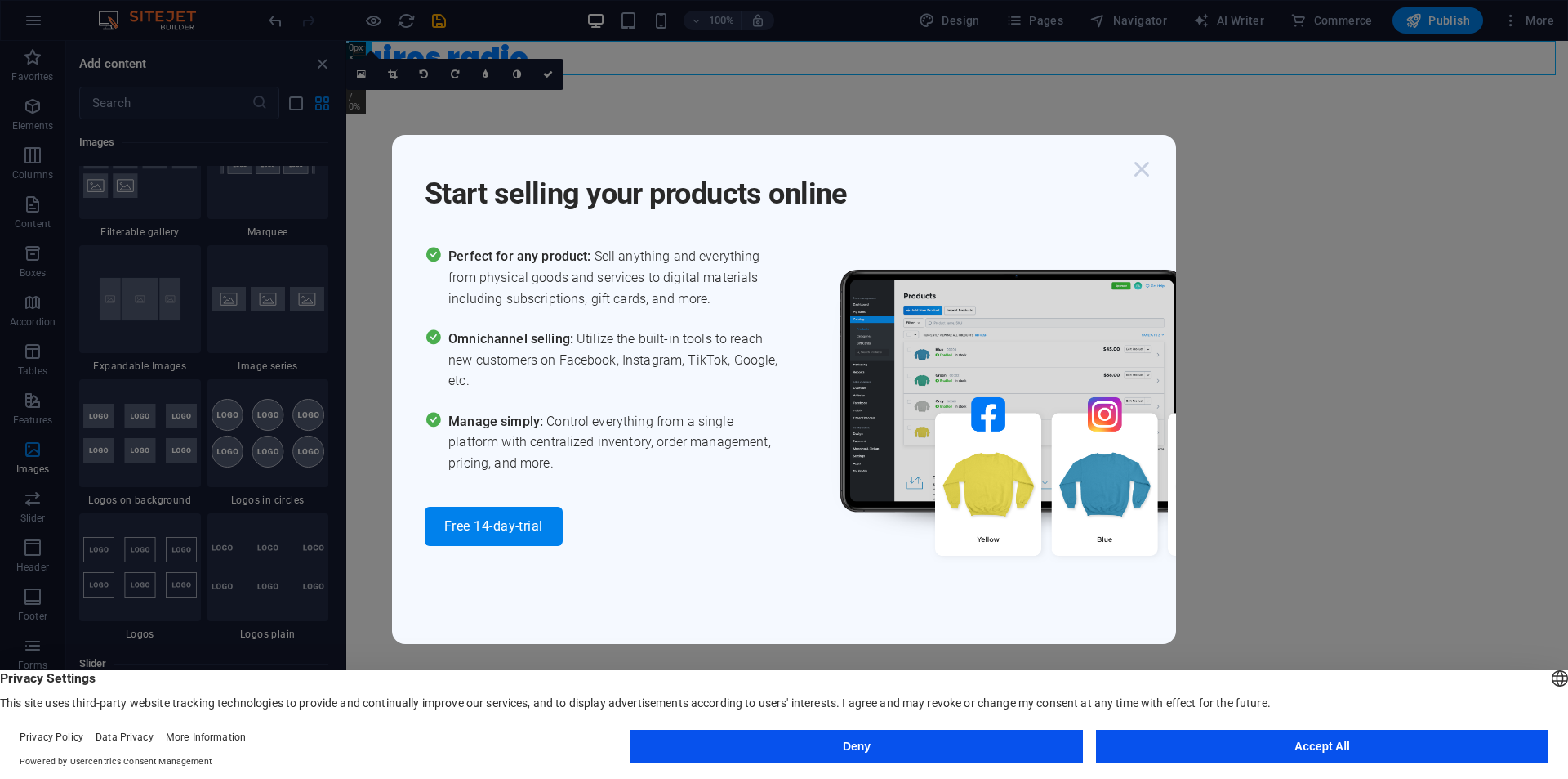
click at [1135, 168] on icon "button" at bounding box center [1141, 169] width 29 height 29
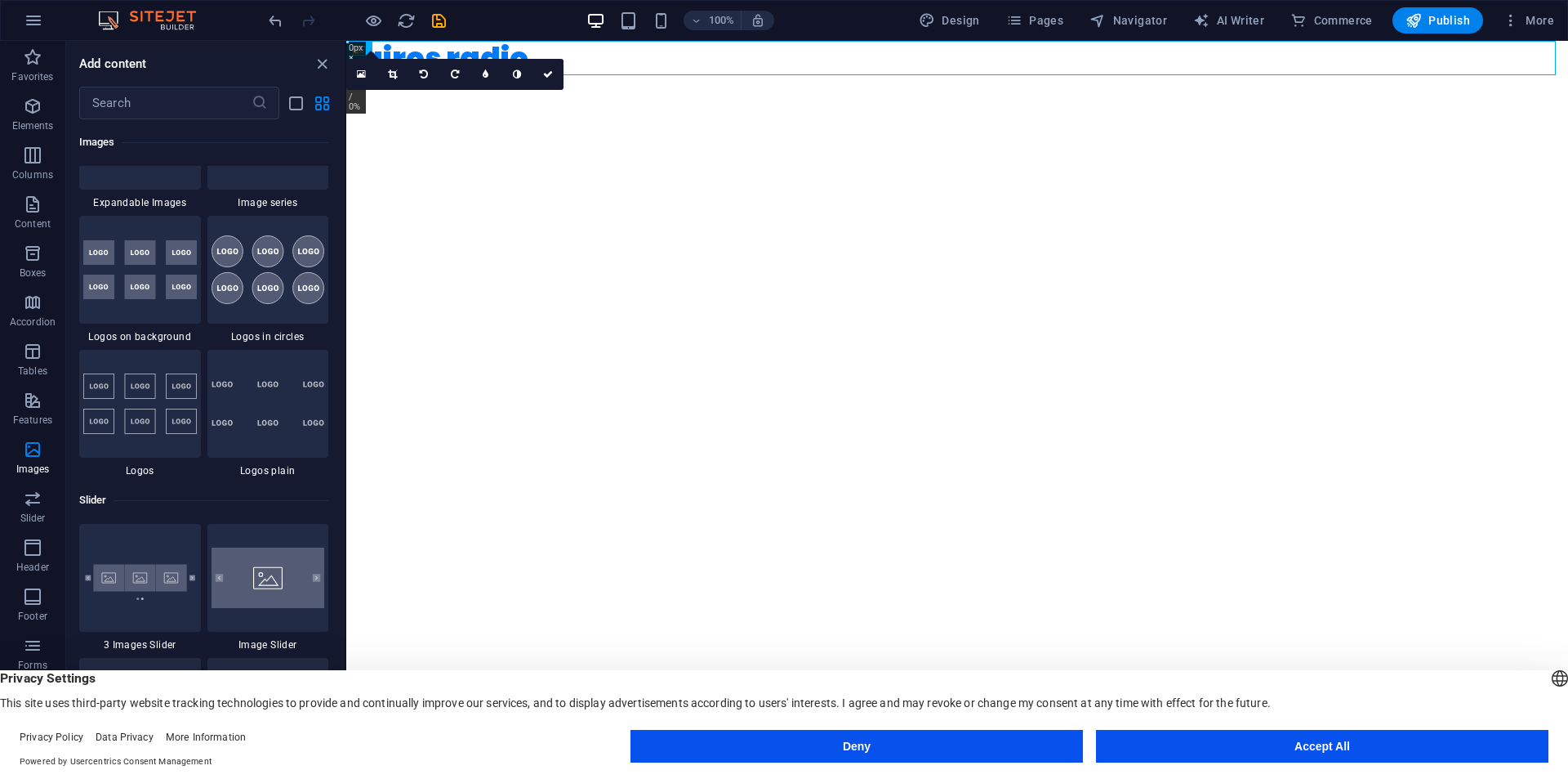
scroll to position [8823, 0]
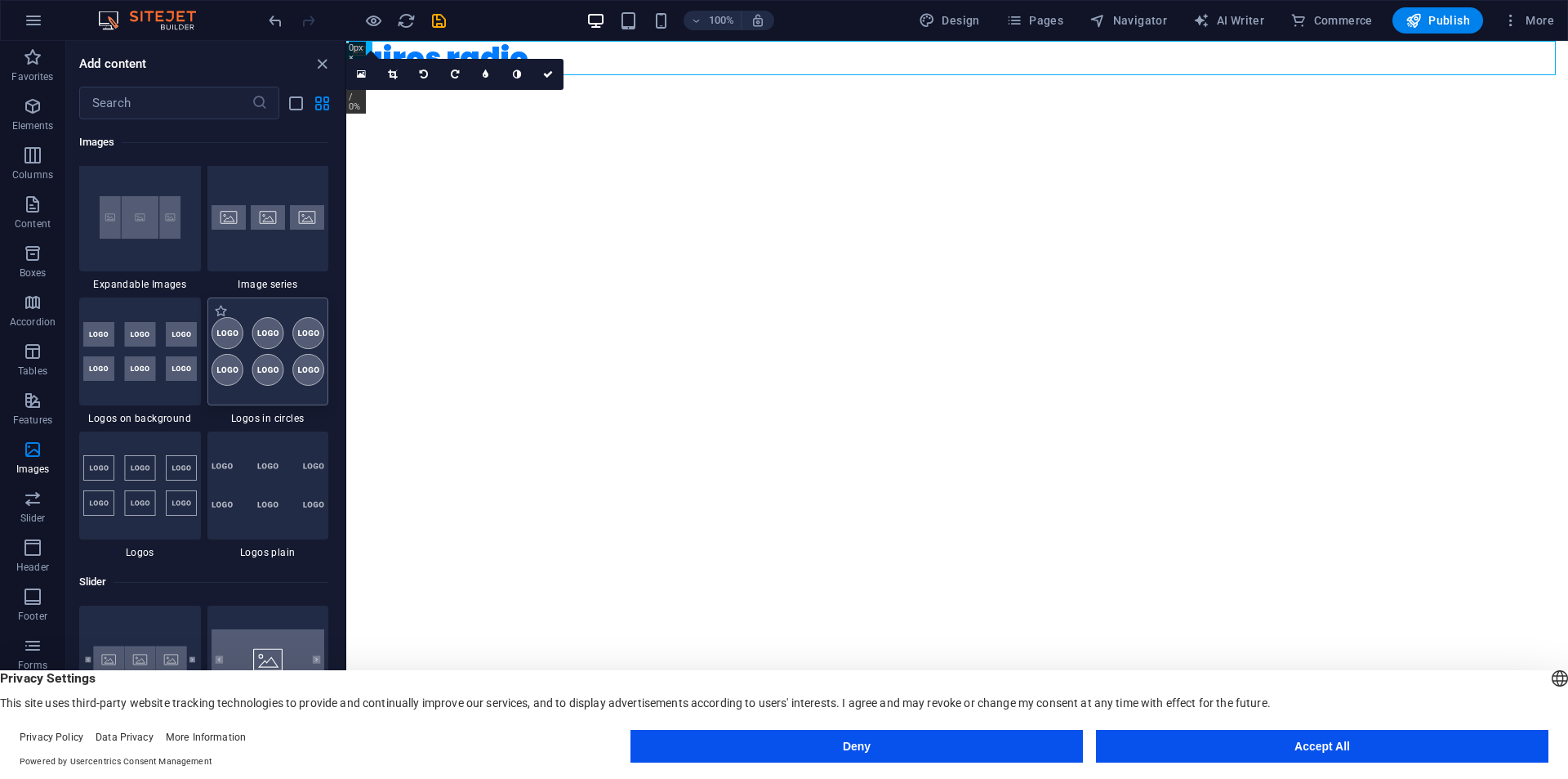
click at [273, 368] on img at bounding box center [268, 351] width 113 height 69
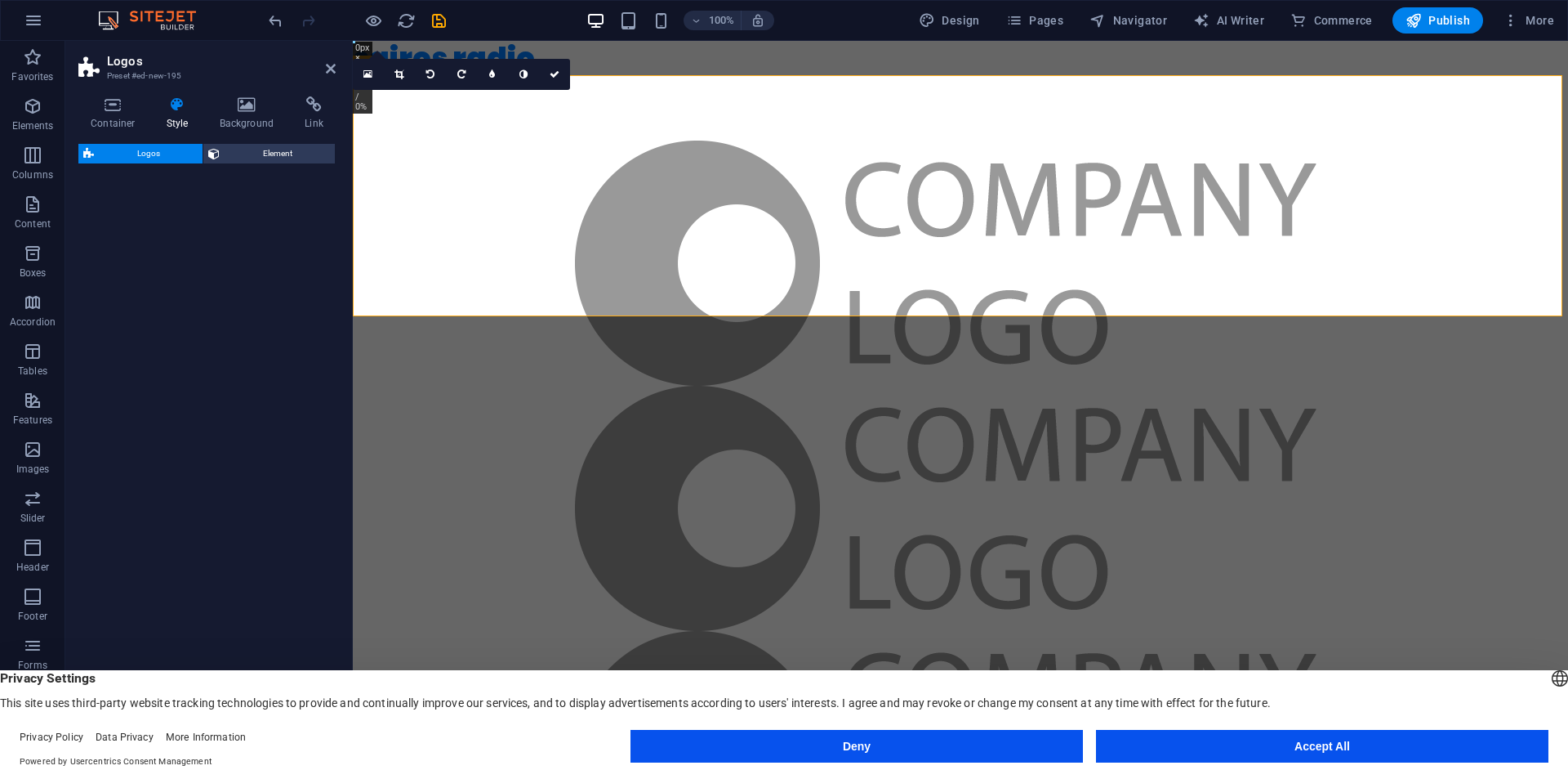
select select "rem"
select select "preset-partners-v3-circle"
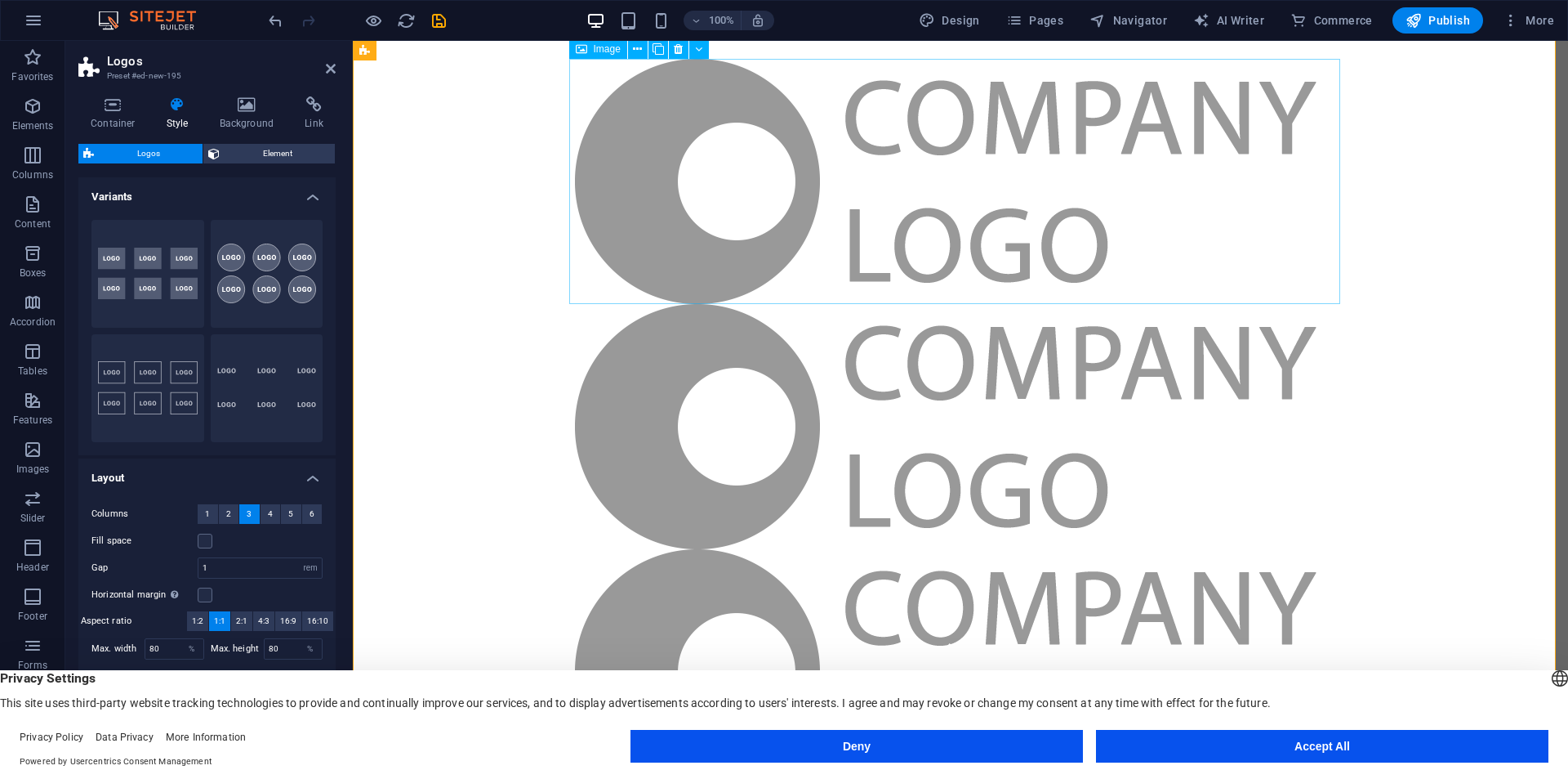
scroll to position [0, 0]
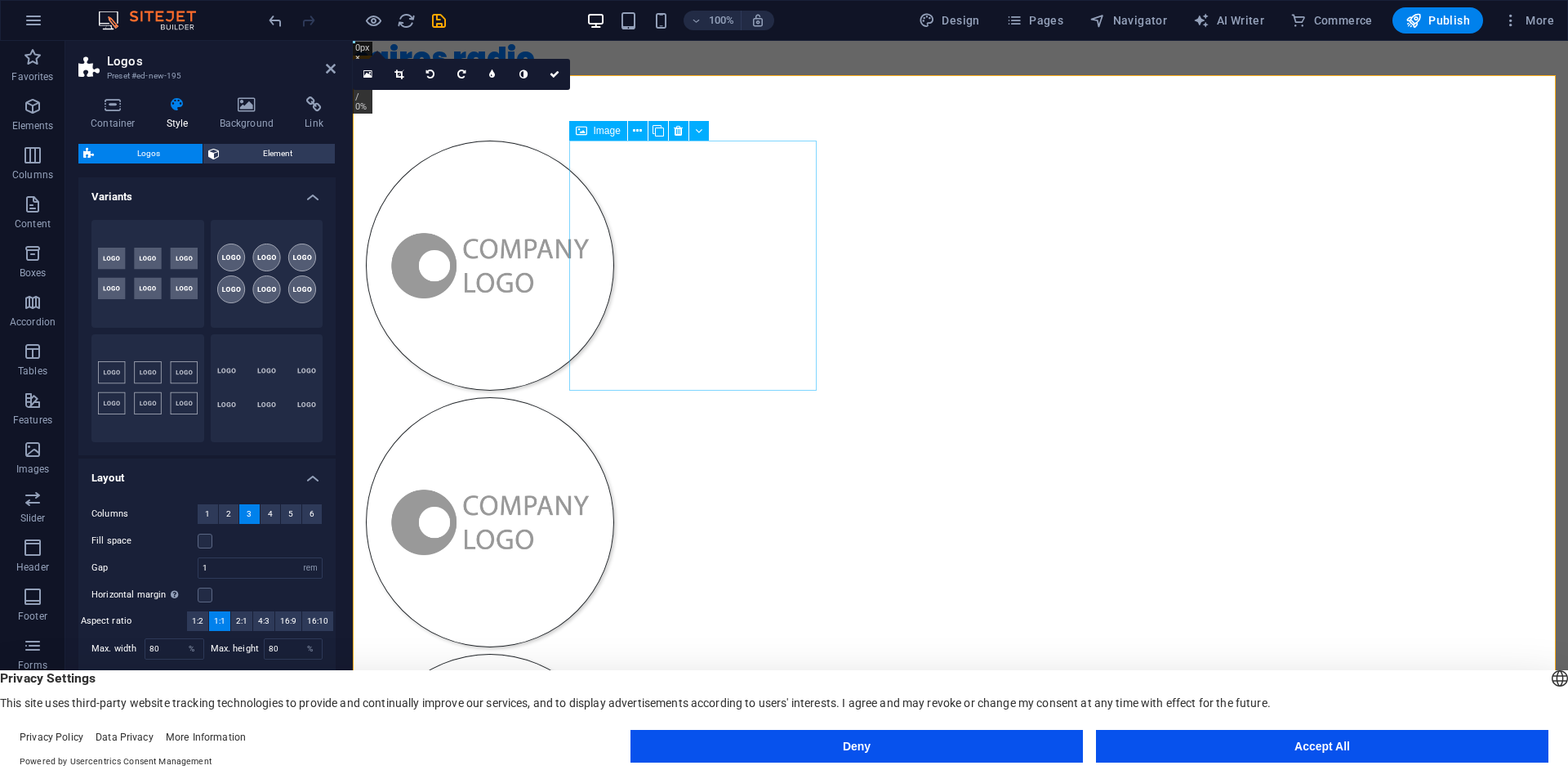
click at [614, 203] on figure at bounding box center [490, 266] width 249 height 250
click at [614, 232] on figure at bounding box center [490, 266] width 249 height 250
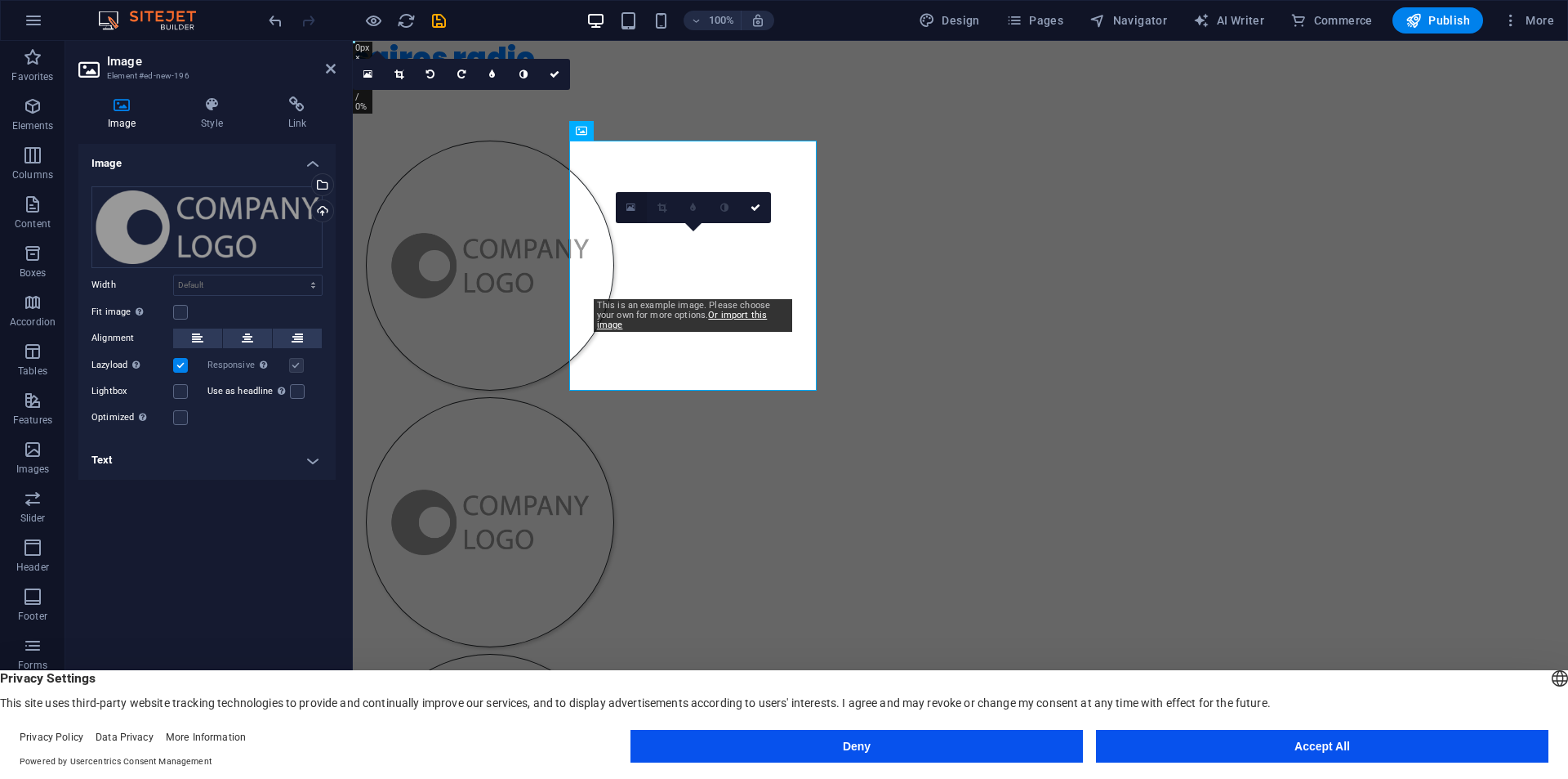
click at [632, 207] on icon at bounding box center [631, 208] width 9 height 12
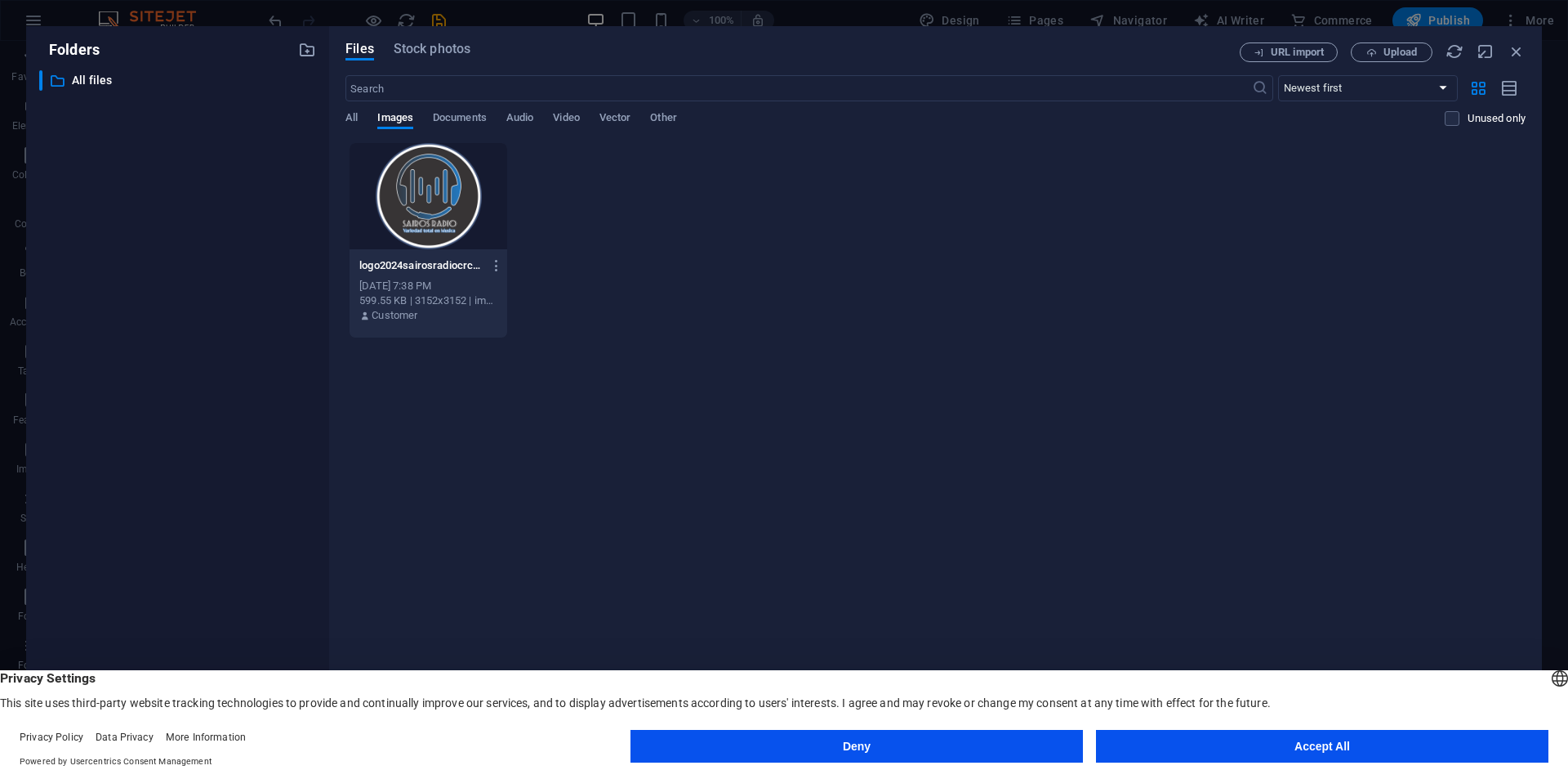
click at [438, 212] on div at bounding box center [428, 196] width 158 height 106
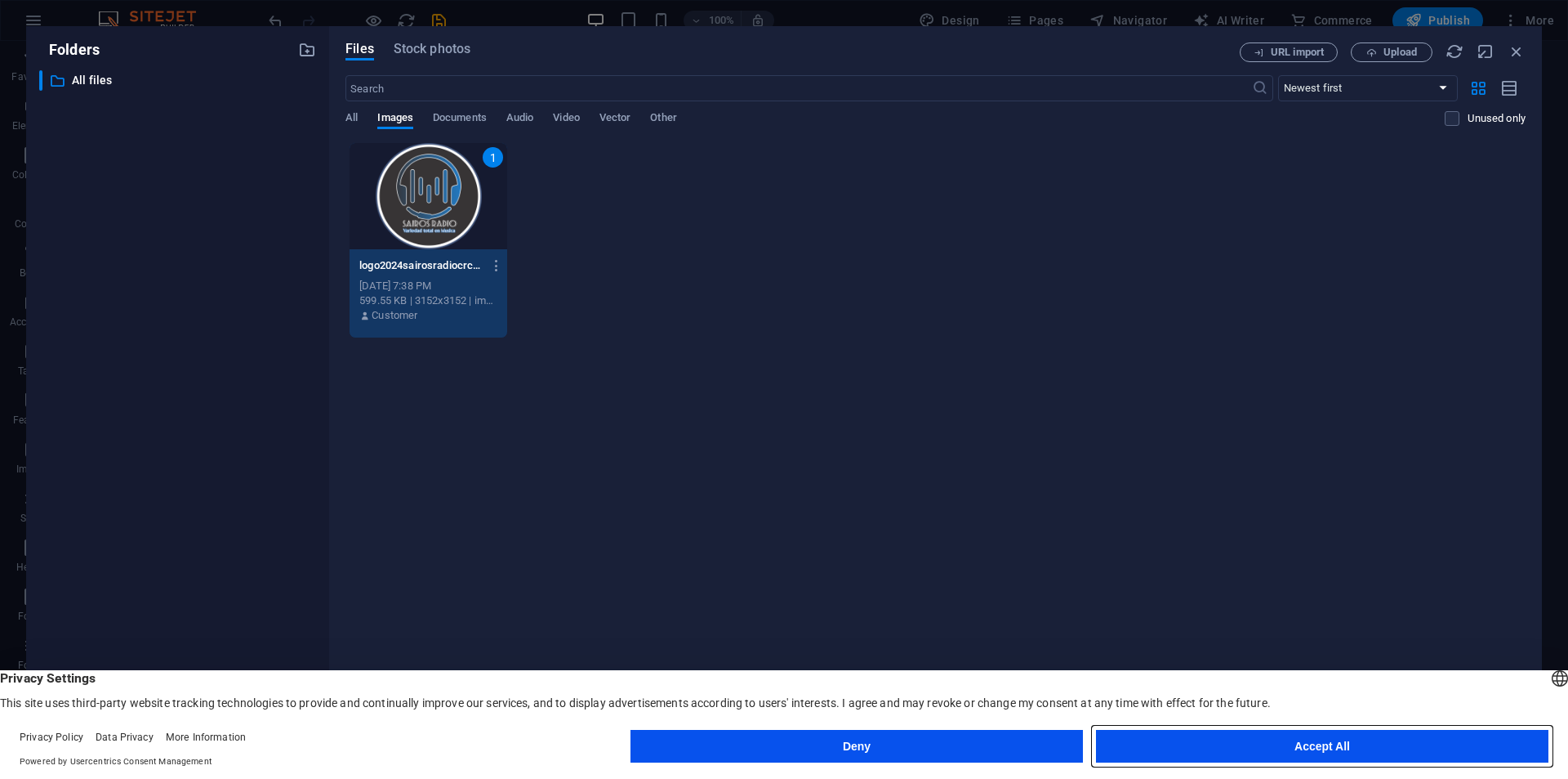
click at [1163, 748] on button "Accept All" at bounding box center [1322, 745] width 453 height 33
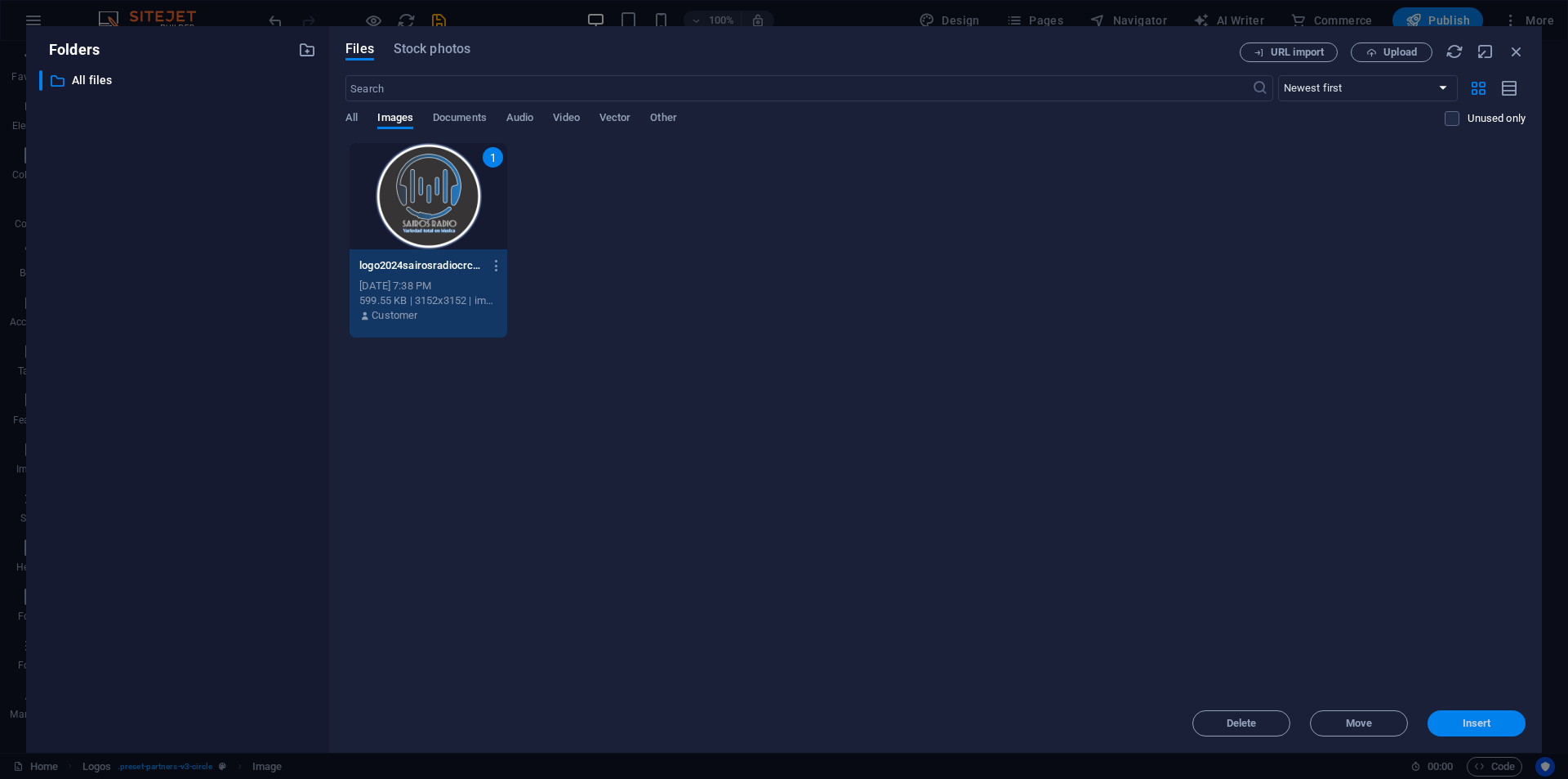
click at [1499, 718] on span "Insert" at bounding box center [1476, 724] width 85 height 10
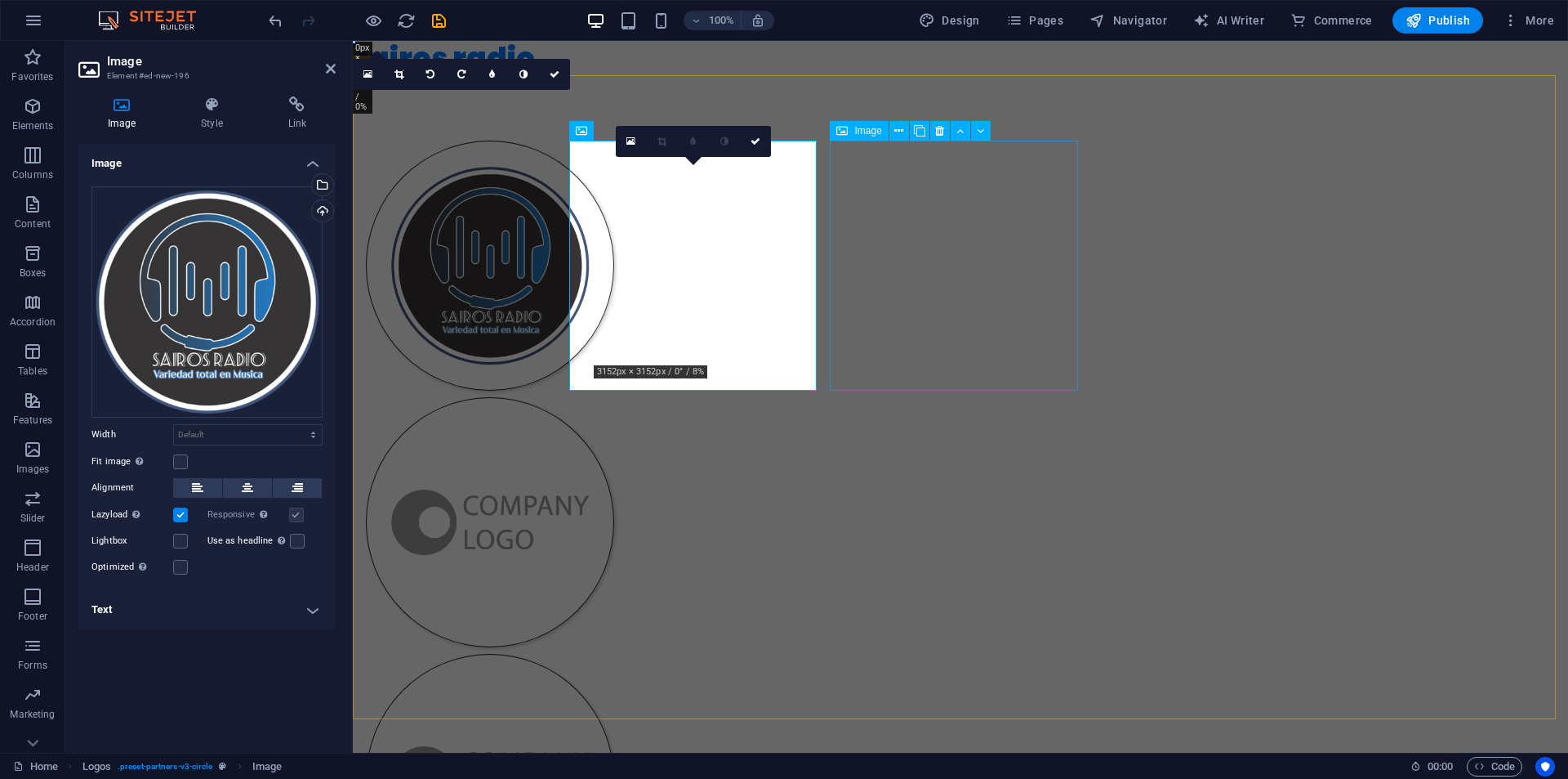
click at [614, 397] on figure at bounding box center [490, 523] width 249 height 250
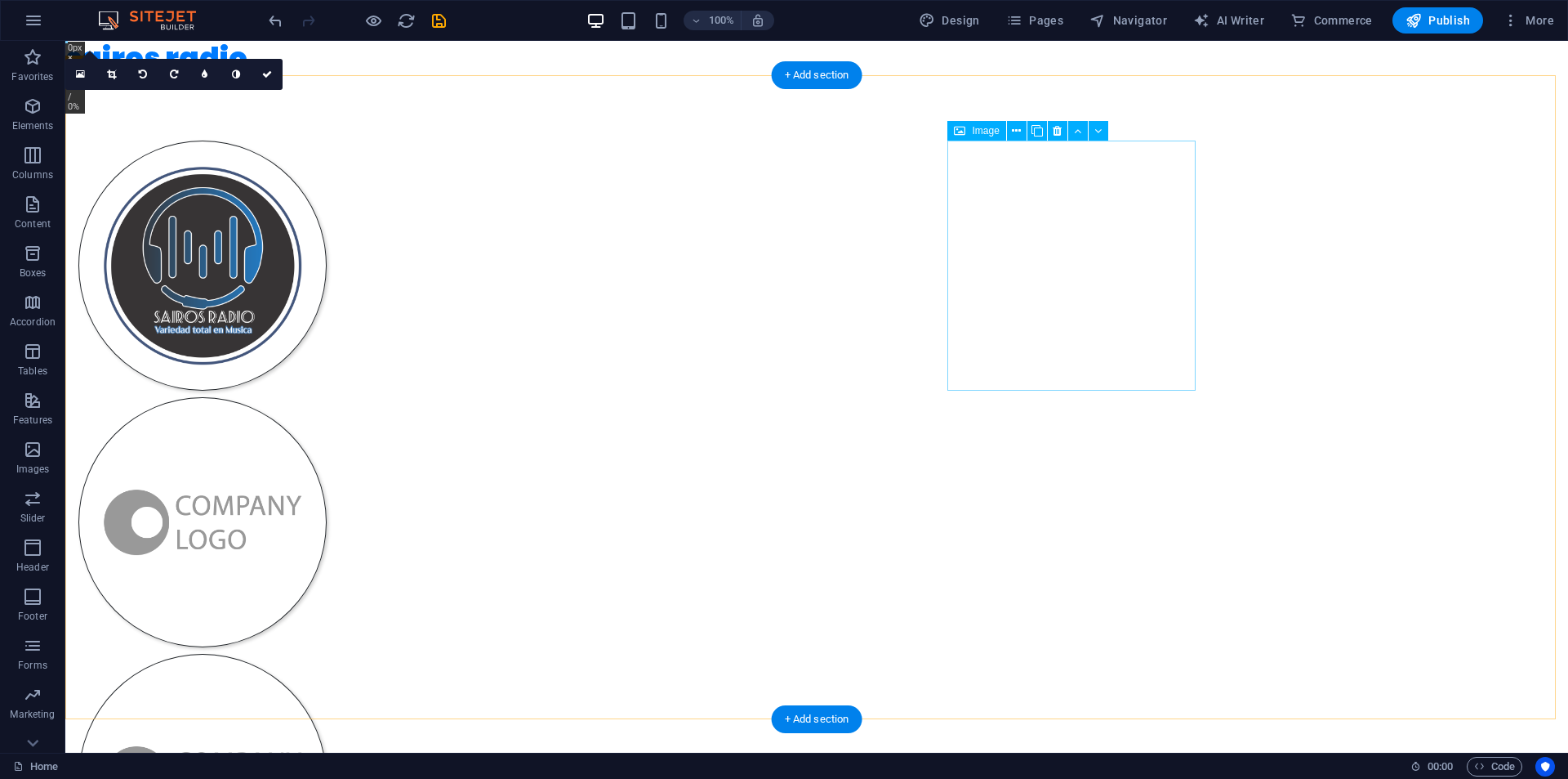
click at [327, 654] on figure at bounding box center [202, 779] width 249 height 250
click at [327, 397] on figure at bounding box center [202, 523] width 249 height 250
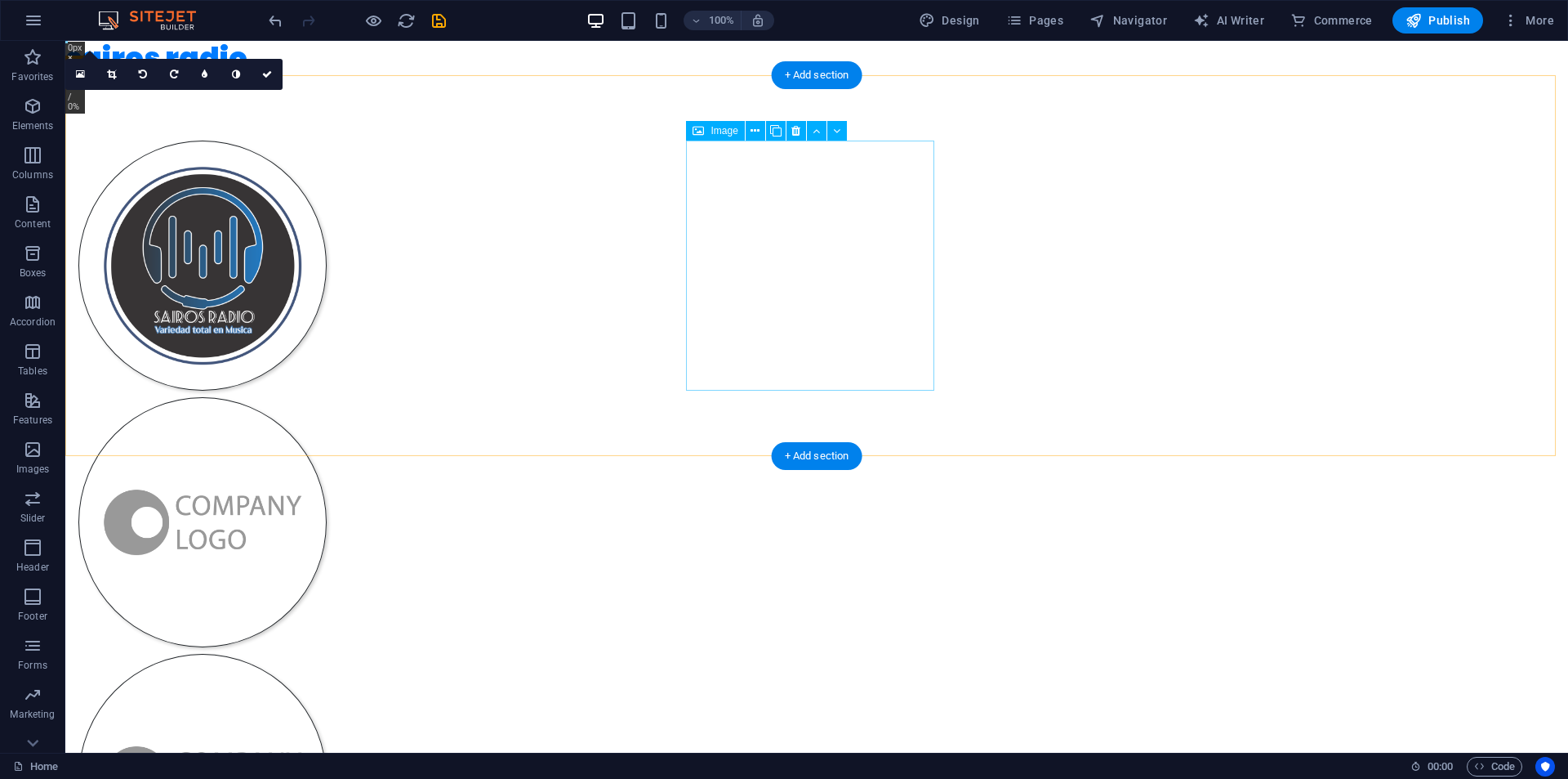
click at [327, 397] on figure at bounding box center [202, 523] width 249 height 250
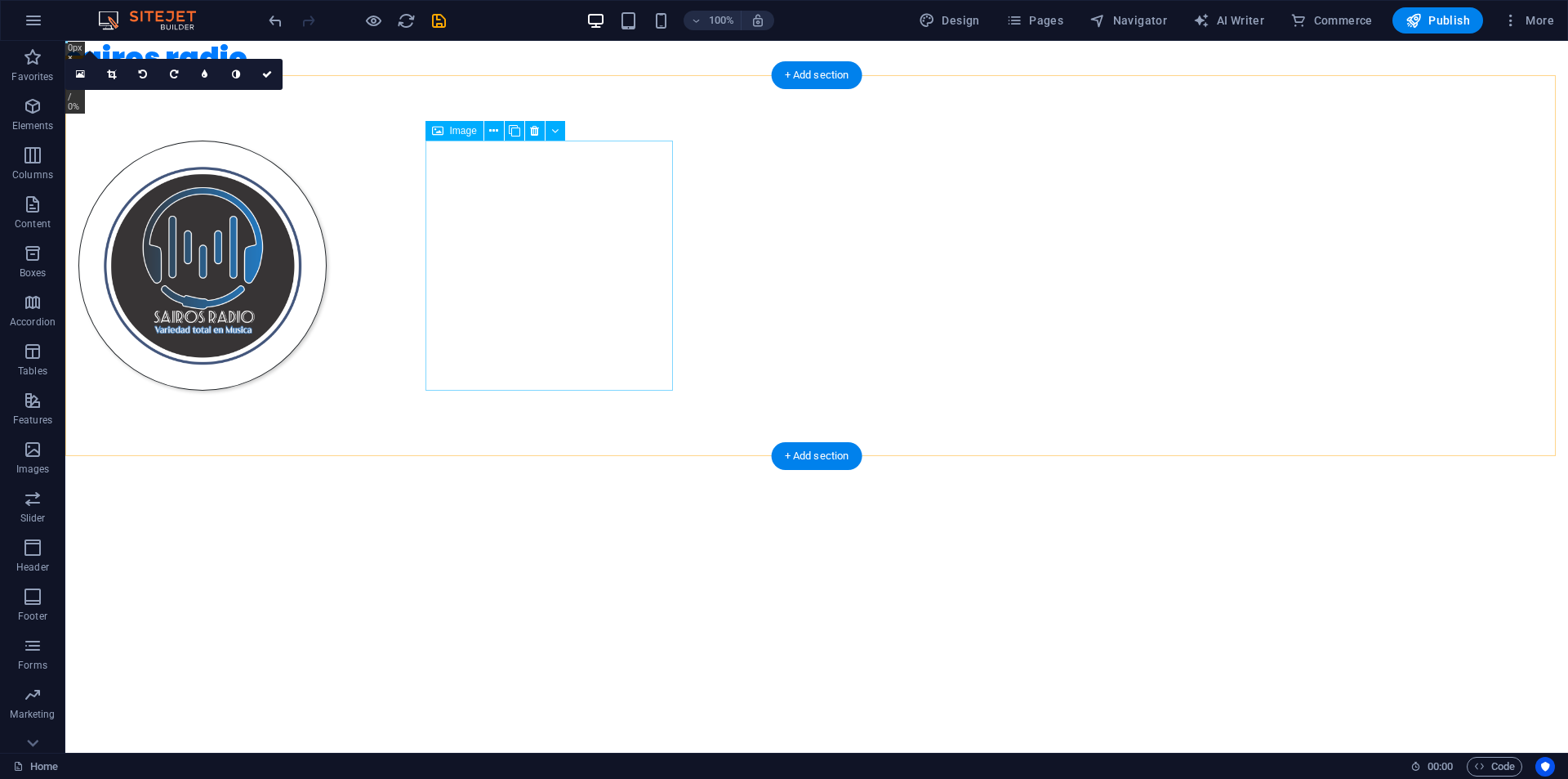
click at [327, 292] on figure at bounding box center [202, 266] width 249 height 250
drag, startPoint x: 553, startPoint y: 291, endPoint x: 740, endPoint y: 278, distance: 187.5
click at [740, 278] on div at bounding box center [816, 265] width 1502 height 381
click at [327, 214] on figure at bounding box center [202, 266] width 249 height 250
click at [666, 390] on div at bounding box center [816, 265] width 1502 height 381
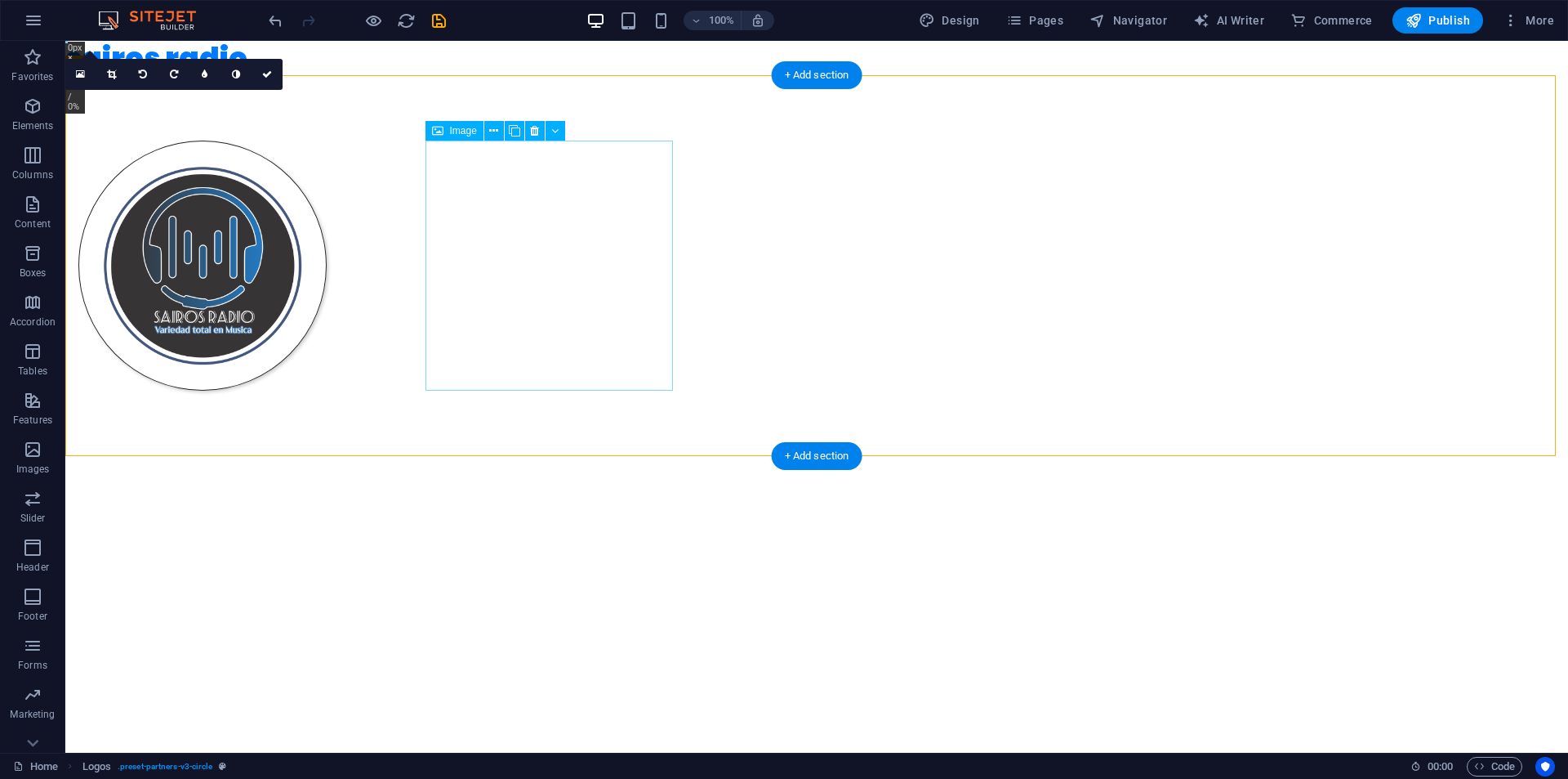
click at [327, 326] on figure at bounding box center [202, 266] width 249 height 250
click at [133, 124] on div at bounding box center [816, 265] width 1502 height 381
click at [238, 74] on icon at bounding box center [236, 75] width 8 height 10
